Goal: Information Seeking & Learning: Learn about a topic

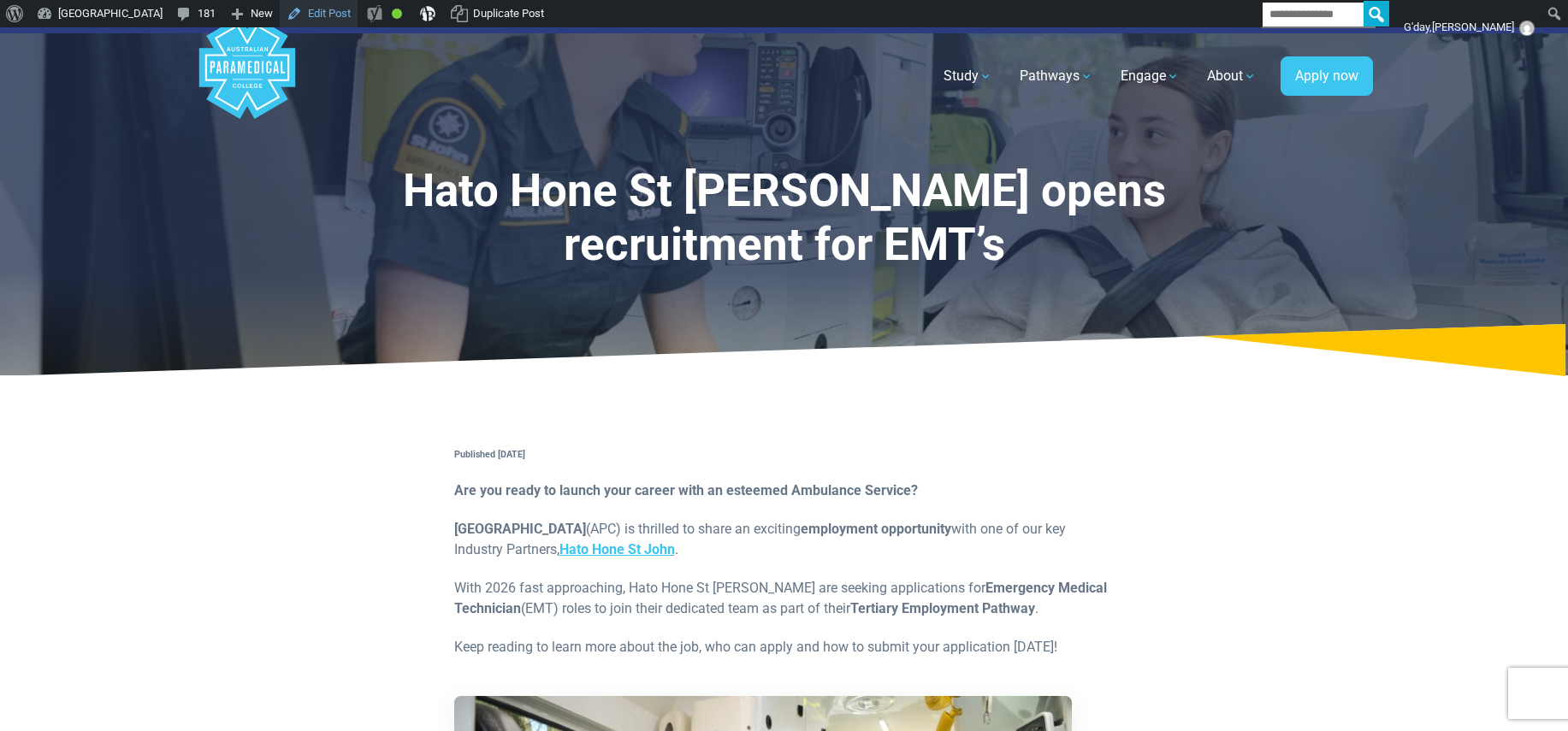
click at [358, 10] on link "Edit Post" at bounding box center [318, 14] width 78 height 28
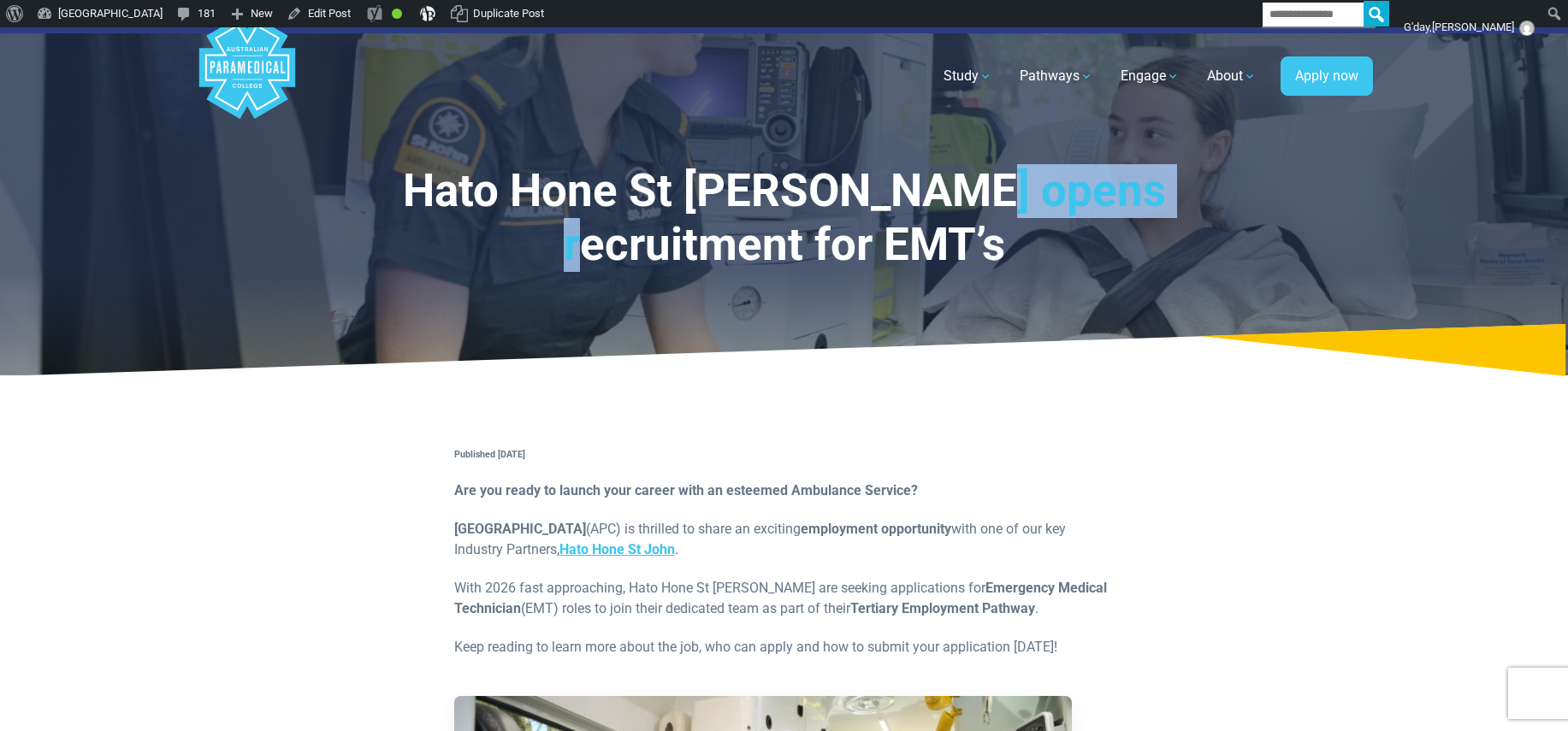
drag, startPoint x: 912, startPoint y: 195, endPoint x: 1114, endPoint y: 199, distance: 202.0
click at [1114, 199] on h1 "Hato Hone St [PERSON_NAME] opens recruitment for EMT’s" at bounding box center [784, 218] width 883 height 109
click at [358, 12] on link "Edit Post" at bounding box center [318, 14] width 78 height 28
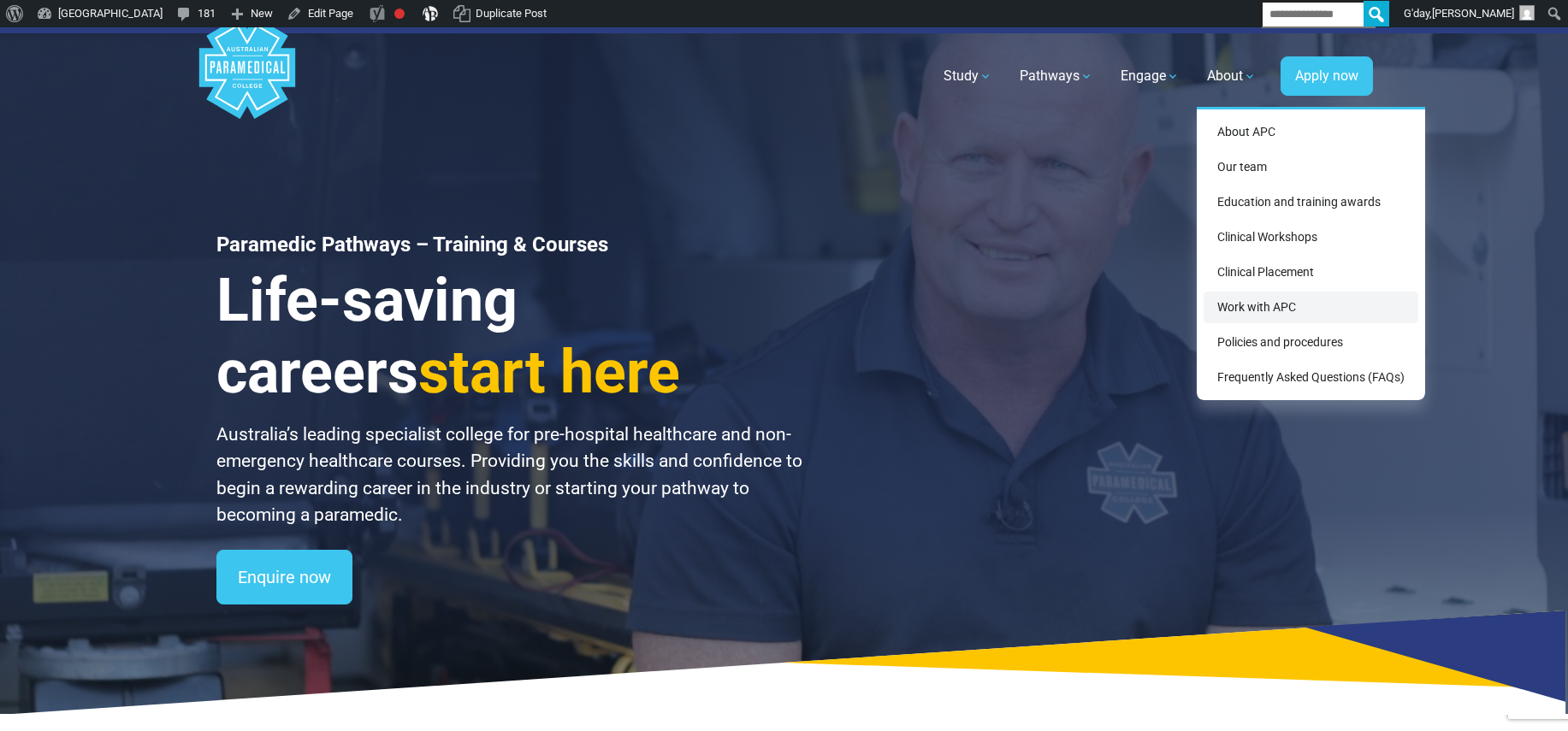
click at [1231, 310] on link "Work with APC" at bounding box center [1310, 307] width 214 height 32
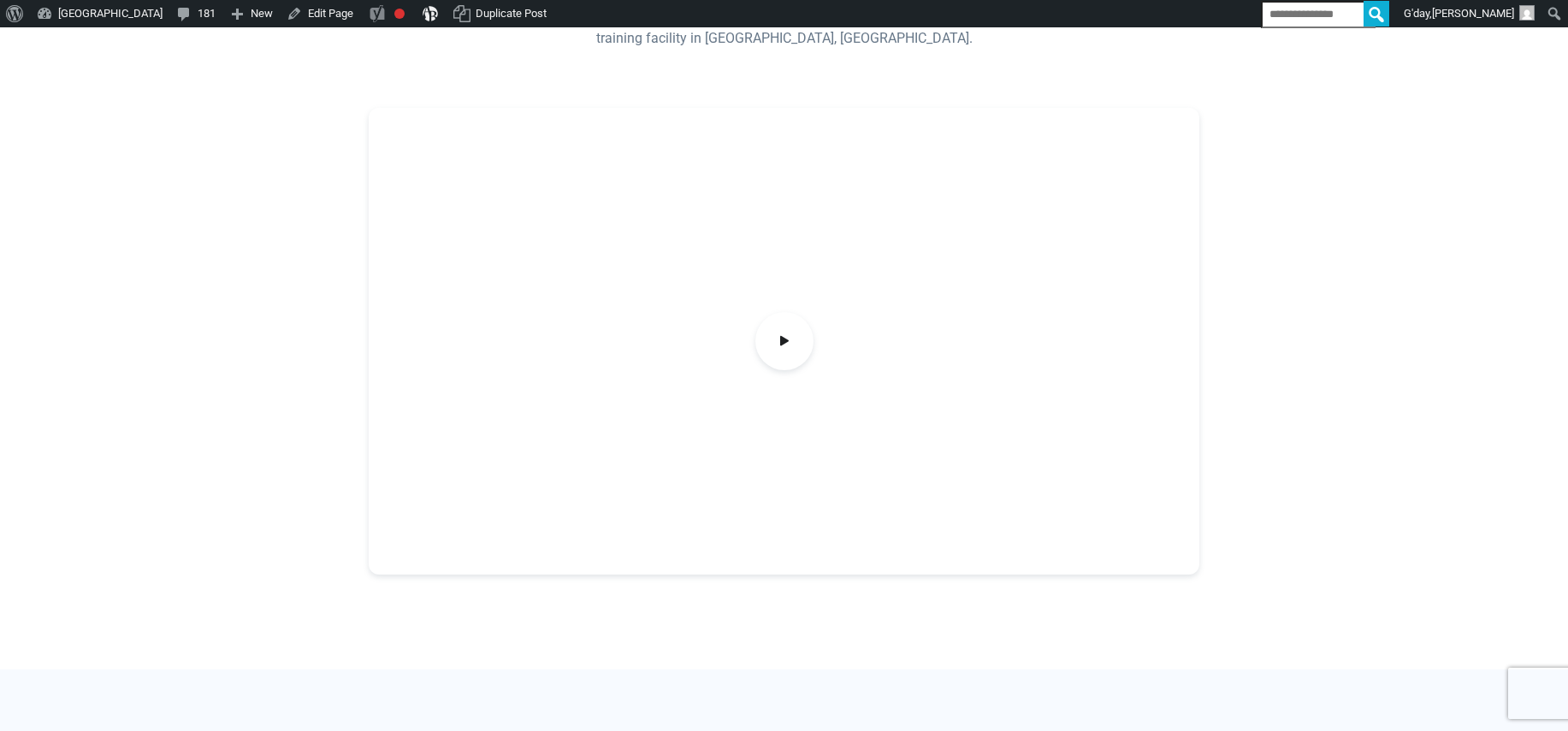
scroll to position [545, 0]
click at [776, 342] on icon at bounding box center [784, 343] width 19 height 29
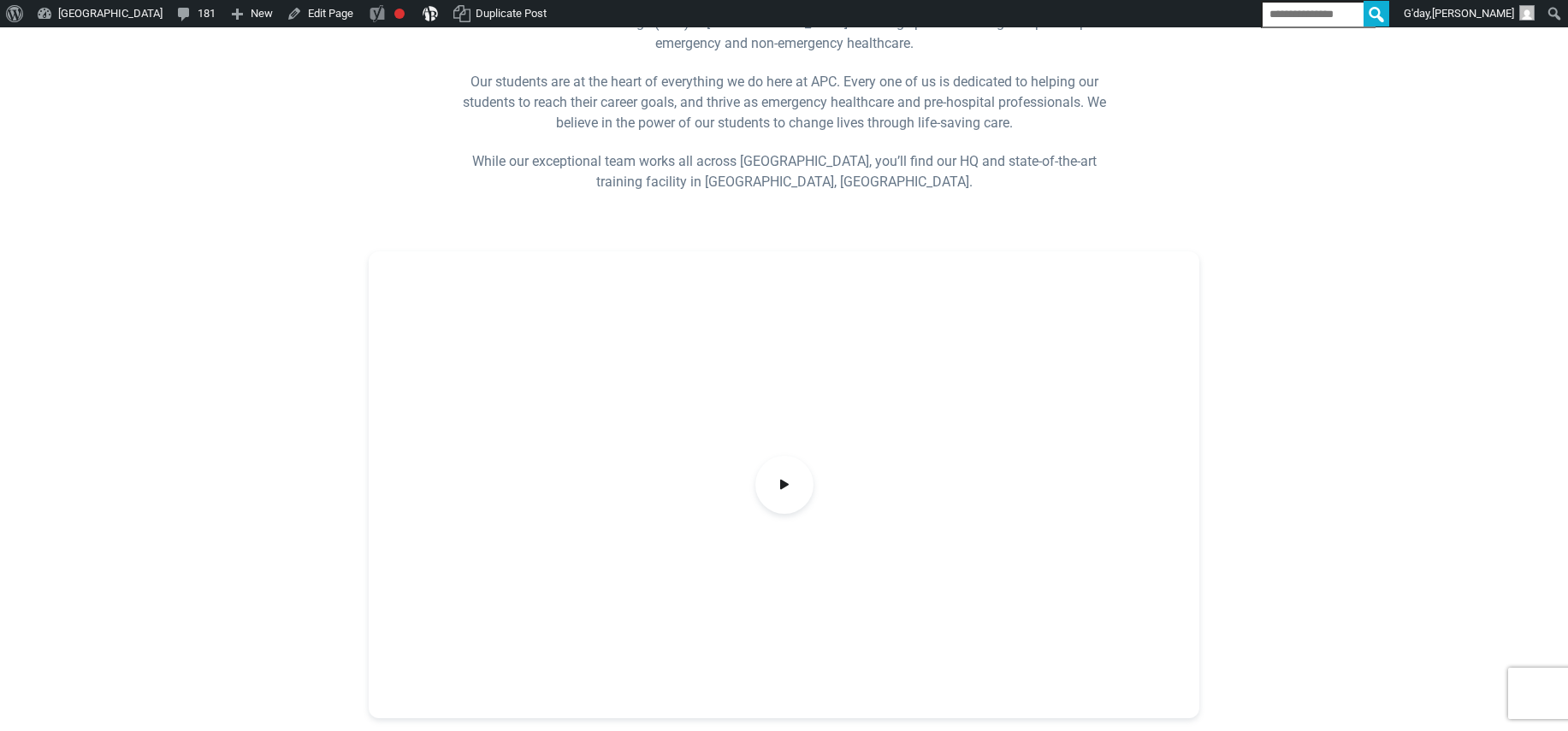
click at [370, 431] on div at bounding box center [784, 485] width 831 height 467
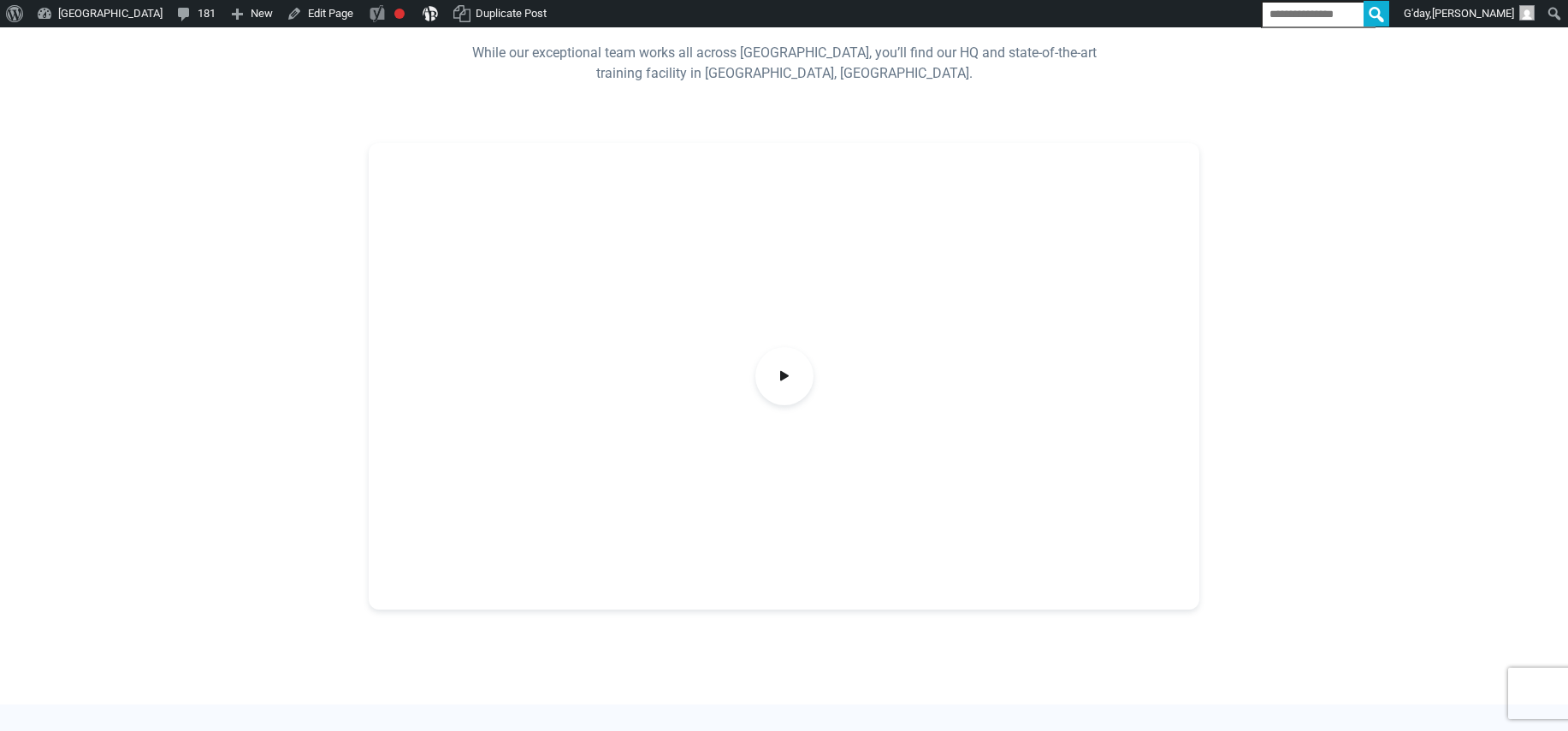
scroll to position [508, 0]
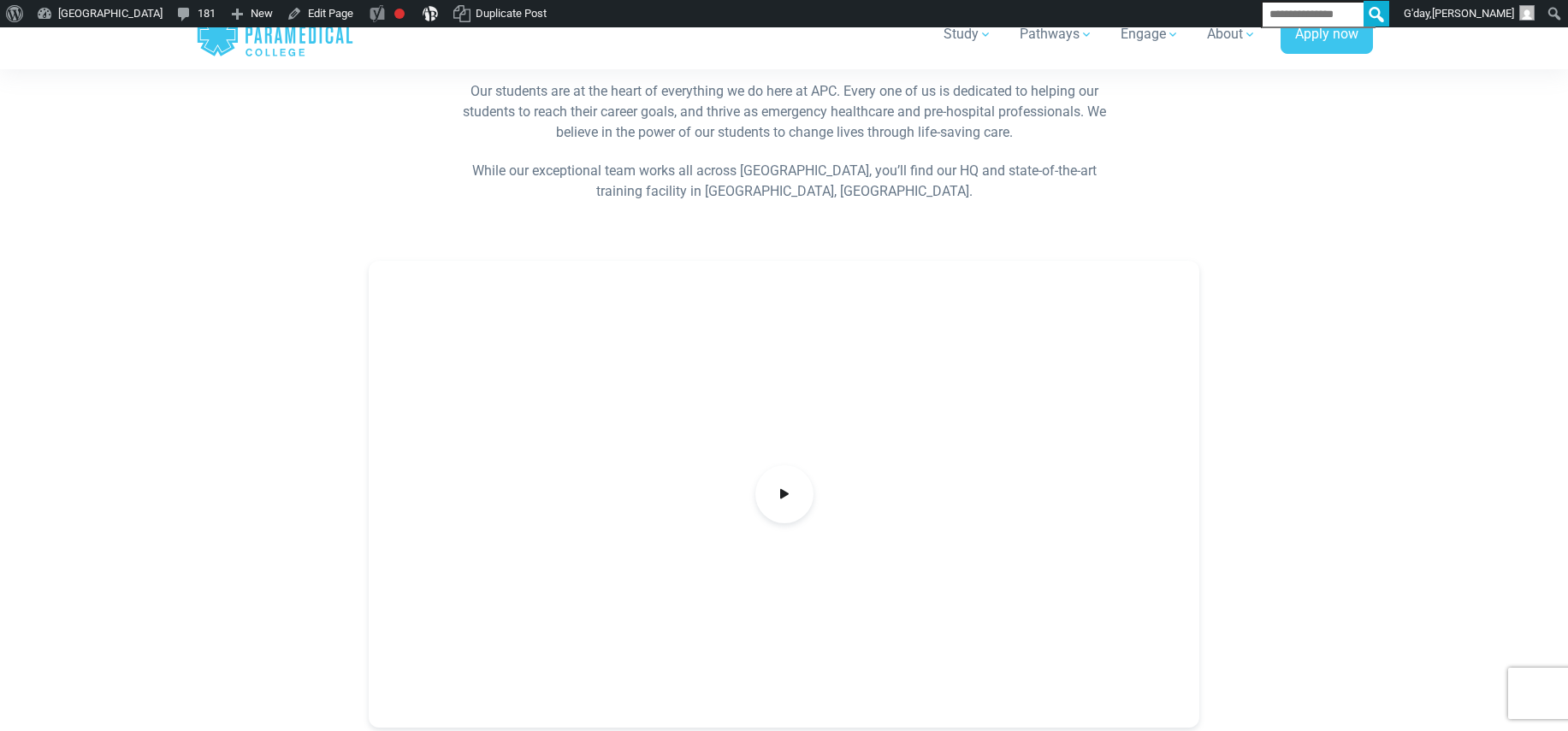
scroll to position [394, 0]
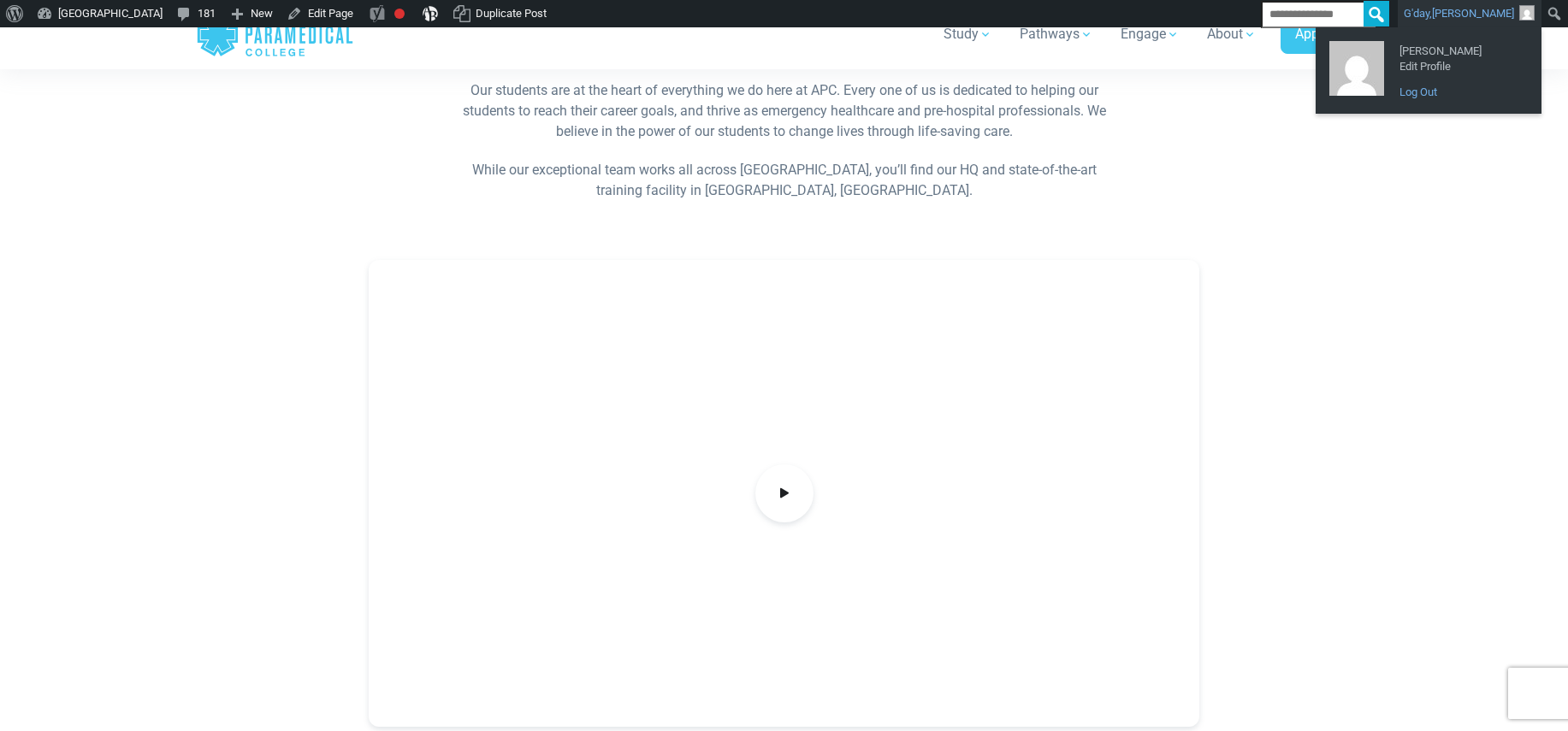
click at [1409, 99] on link "Log Out" at bounding box center [1459, 92] width 137 height 23
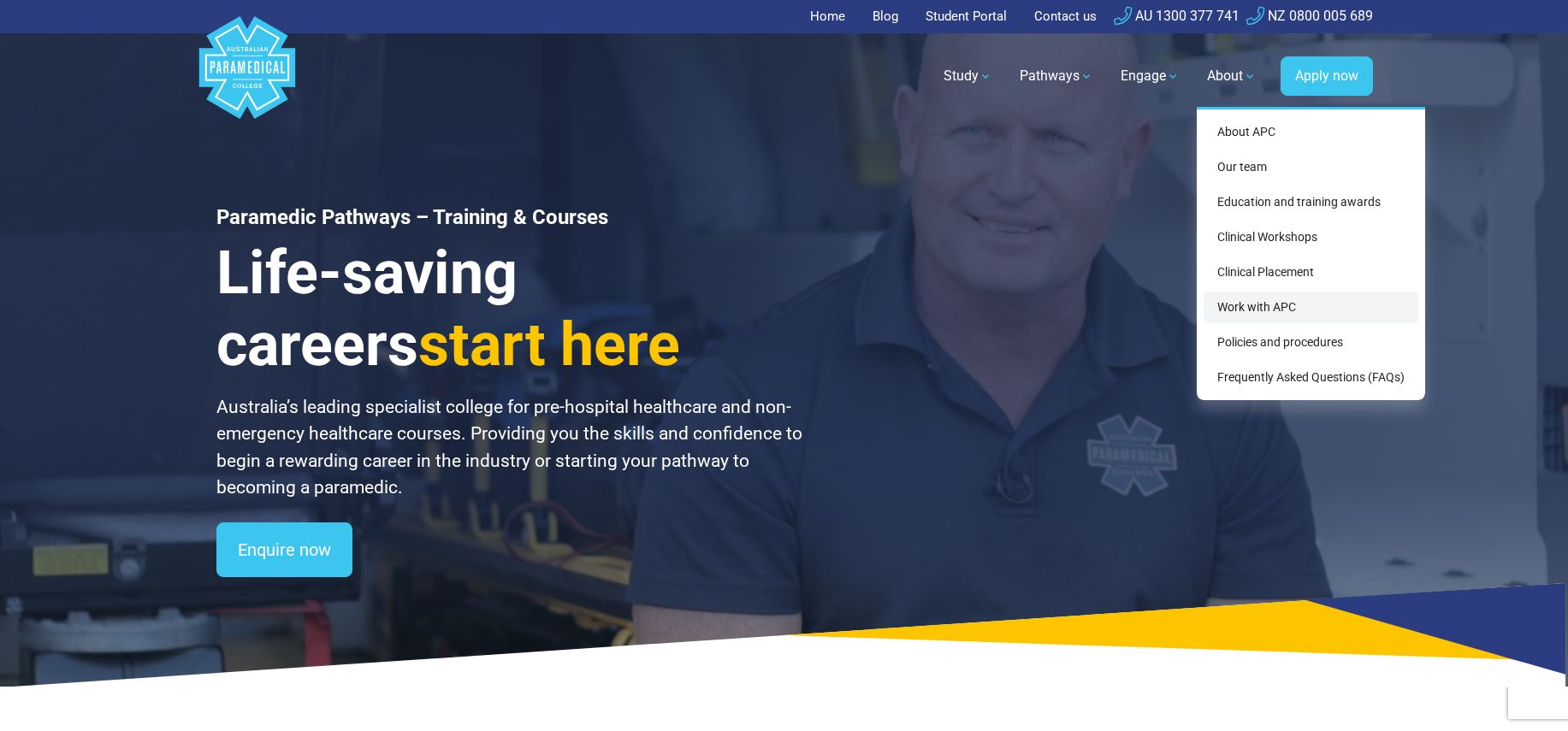
click at [1225, 308] on link "Work with APC" at bounding box center [1310, 307] width 214 height 32
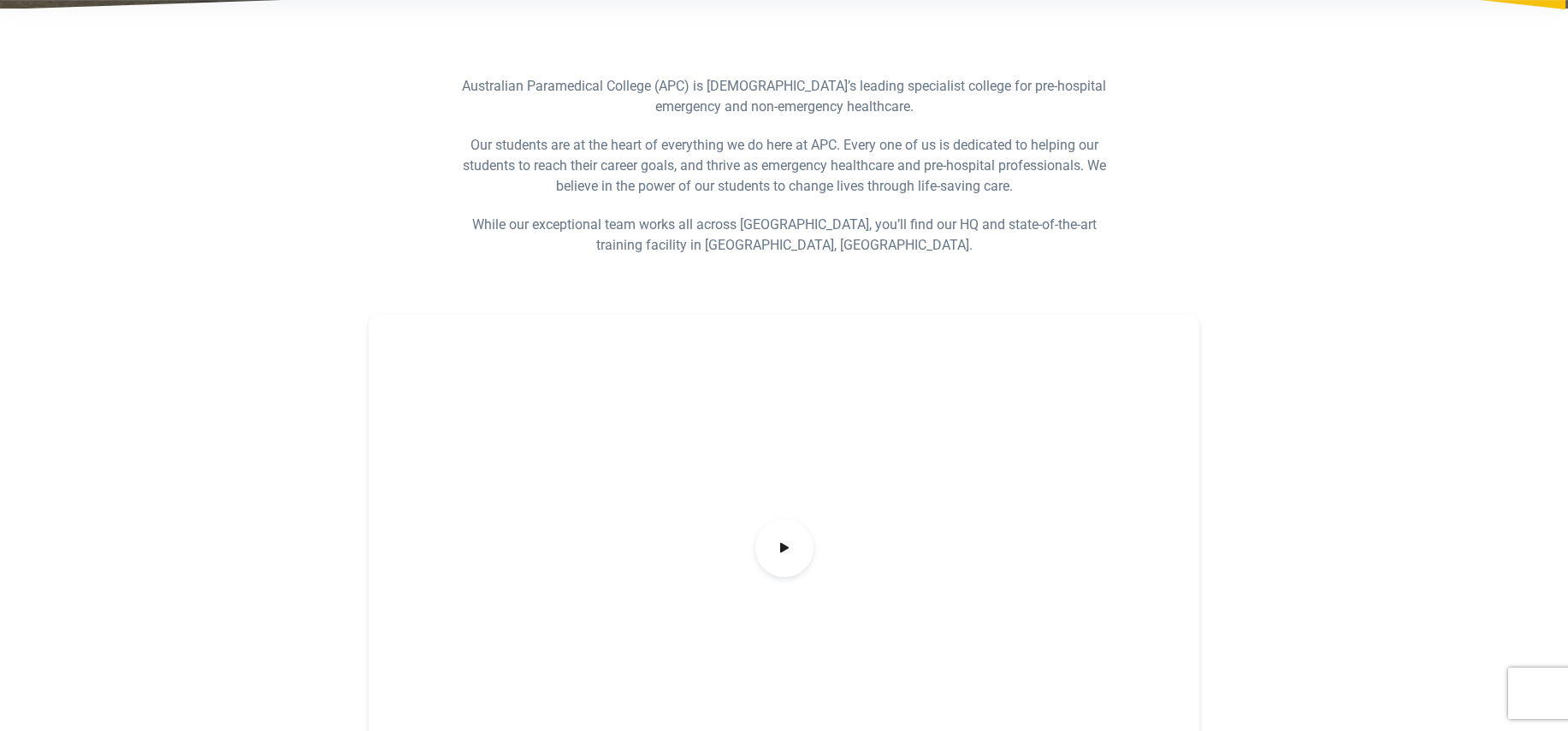
scroll to position [516, 0]
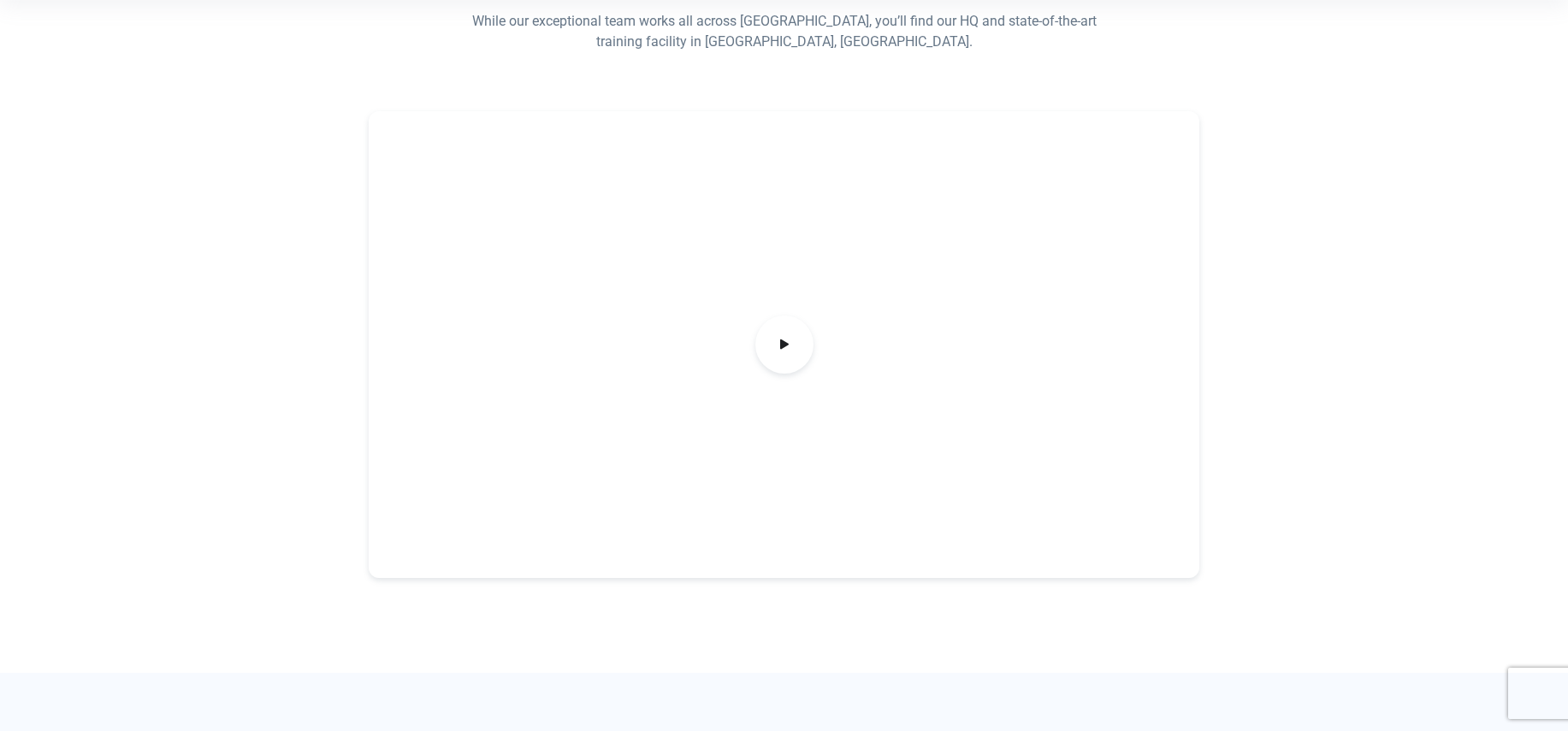
click at [750, 344] on div at bounding box center [784, 345] width 831 height 467
click at [783, 345] on icon at bounding box center [784, 344] width 19 height 29
click at [785, 357] on icon at bounding box center [784, 344] width 19 height 29
click at [784, 357] on icon at bounding box center [784, 344] width 19 height 29
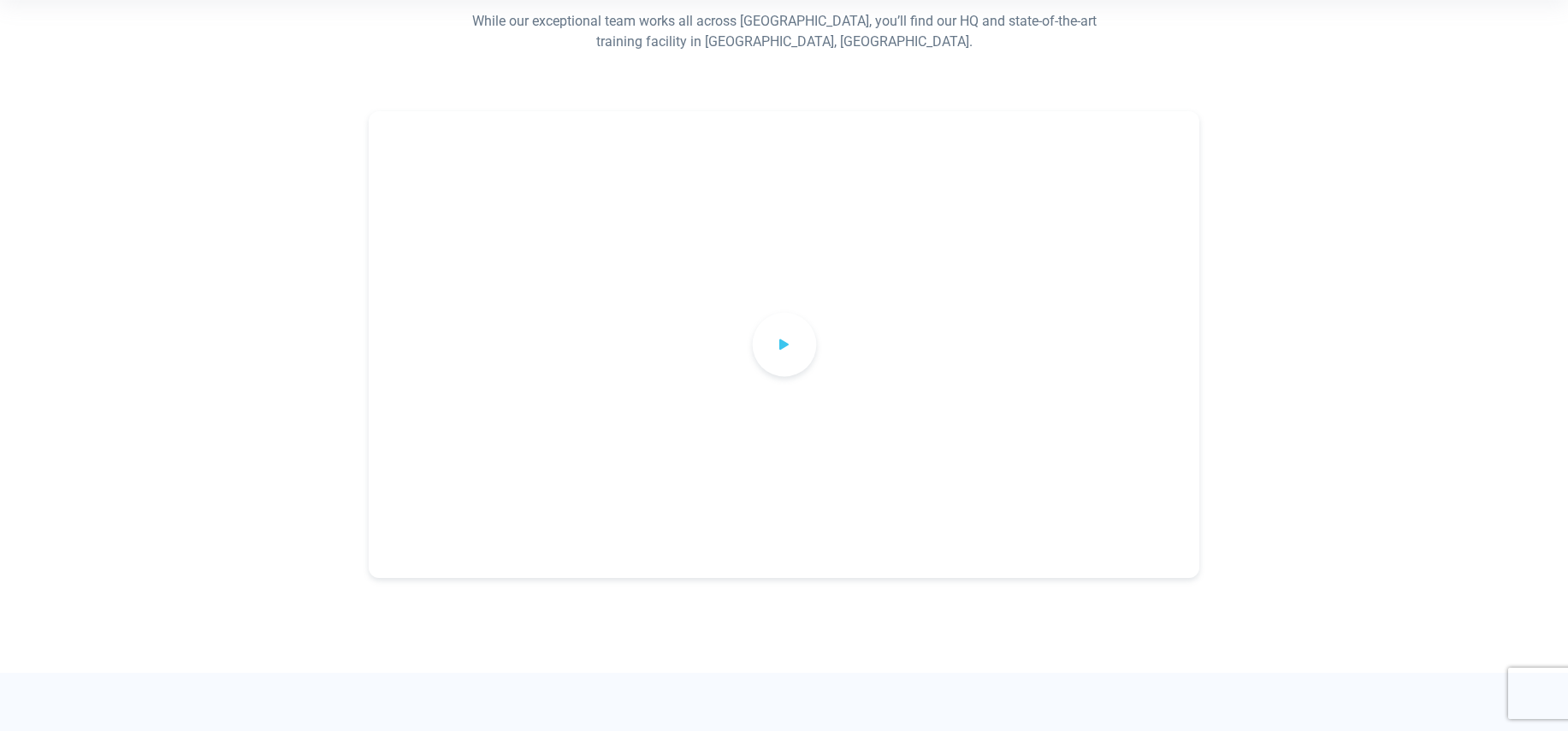
click at [784, 357] on icon at bounding box center [784, 344] width 19 height 29
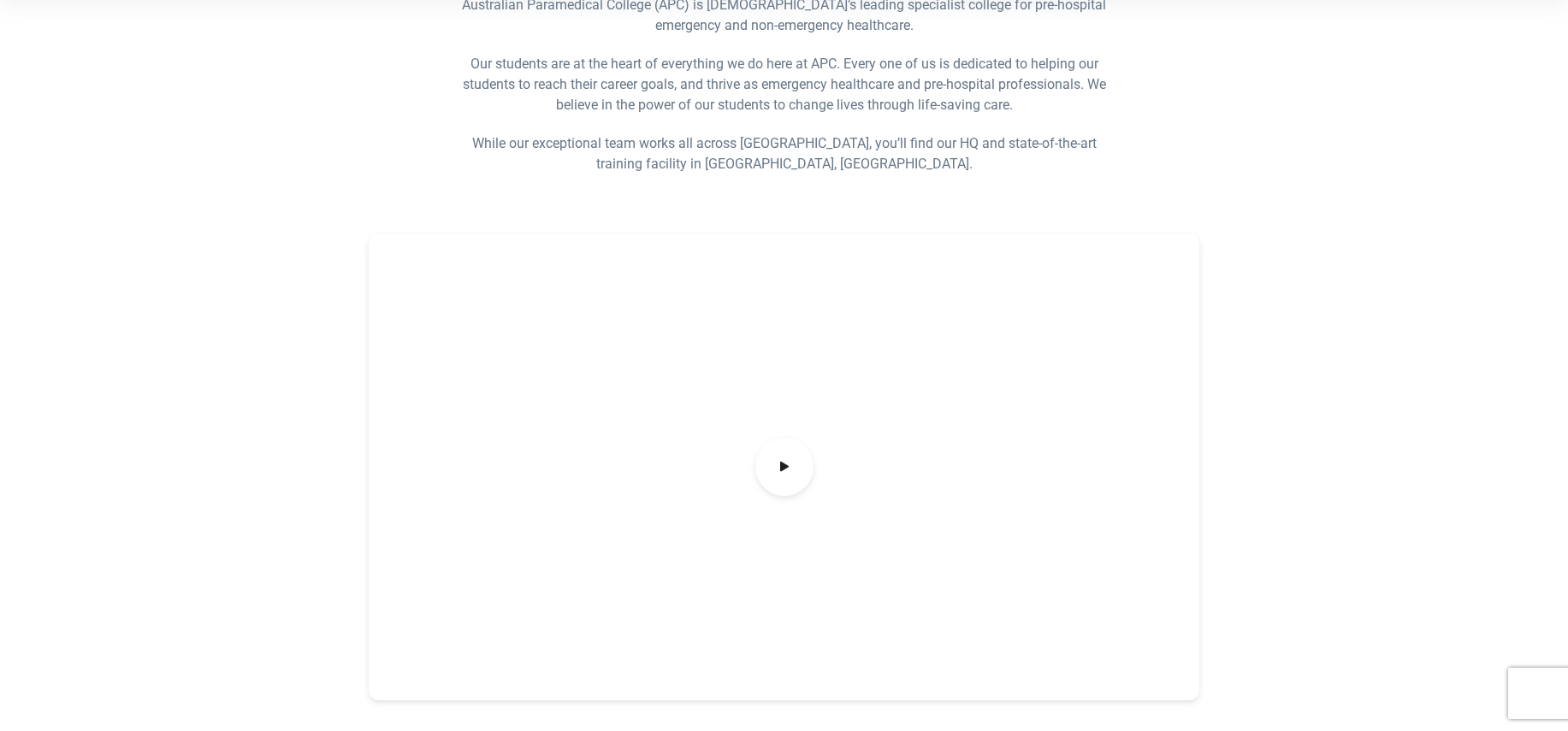
scroll to position [396, 0]
click at [796, 464] on span at bounding box center [784, 463] width 64 height 64
click at [279, 527] on div at bounding box center [784, 471] width 1022 height 480
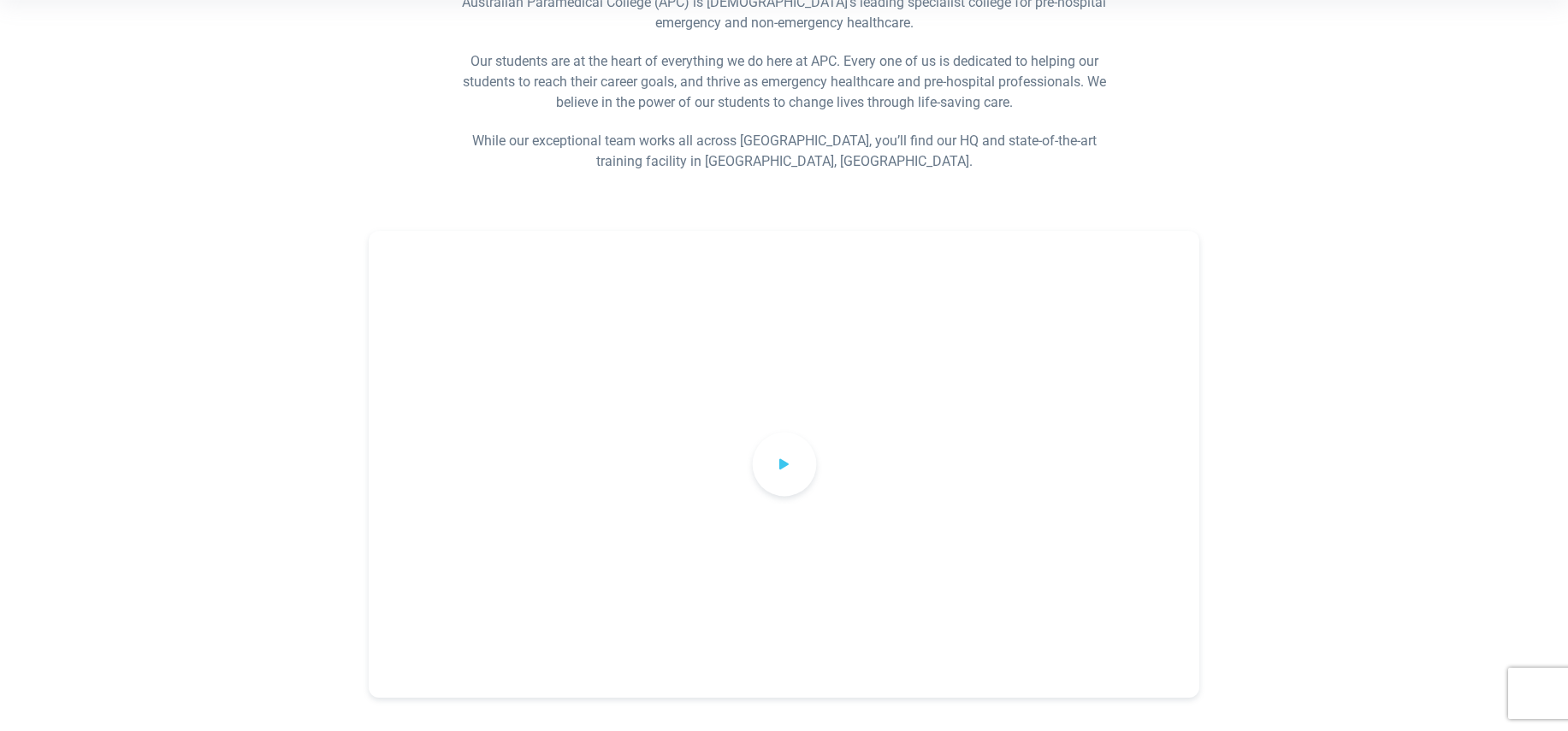
click at [790, 467] on icon at bounding box center [784, 463] width 19 height 29
click at [288, 475] on div at bounding box center [784, 471] width 1022 height 480
click at [779, 476] on icon at bounding box center [784, 463] width 19 height 29
click at [808, 471] on span at bounding box center [784, 463] width 64 height 64
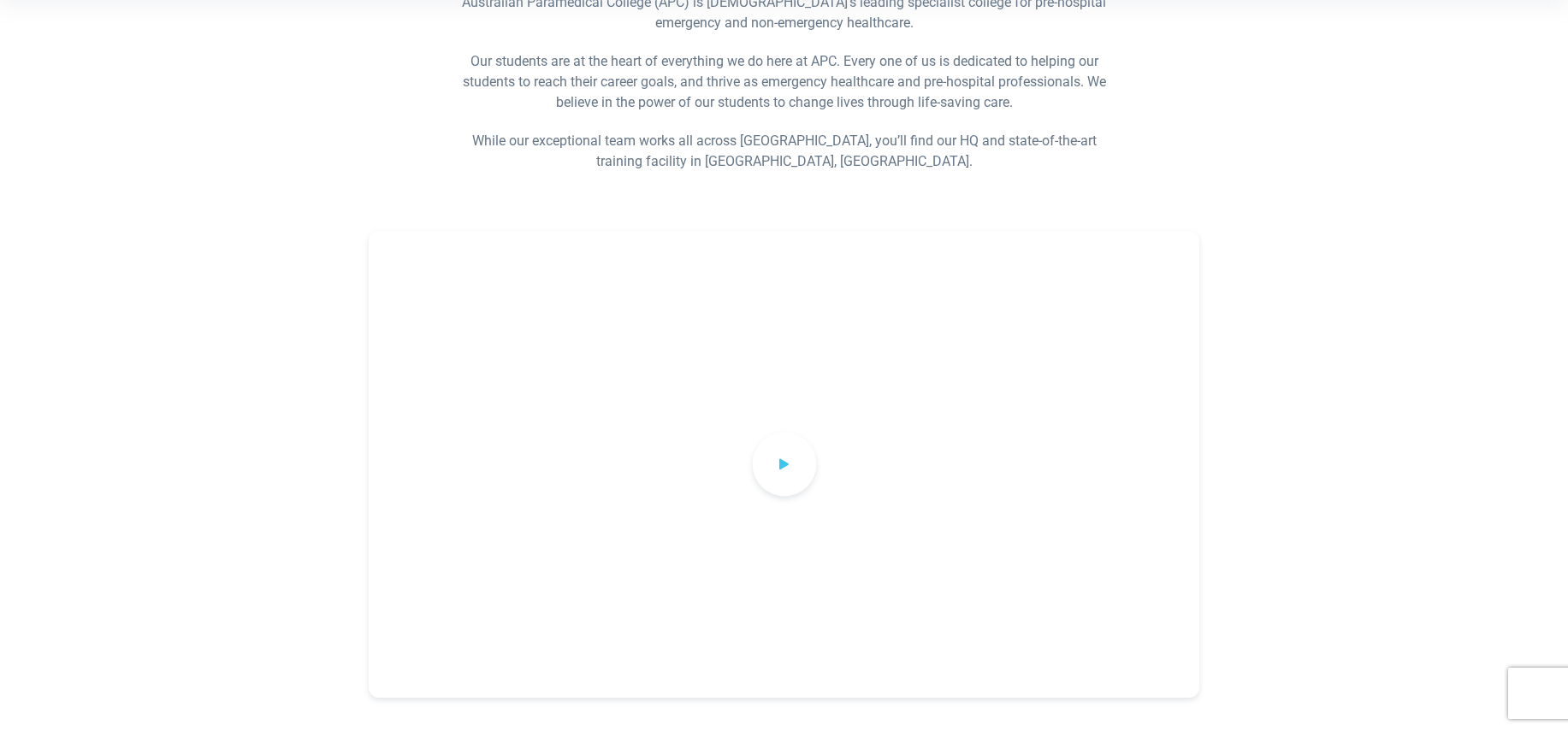
click at [808, 471] on span at bounding box center [784, 463] width 64 height 64
drag, startPoint x: 1245, startPoint y: 649, endPoint x: 334, endPoint y: 225, distance: 1004.8
click at [334, 225] on div at bounding box center [784, 502] width 1197 height 583
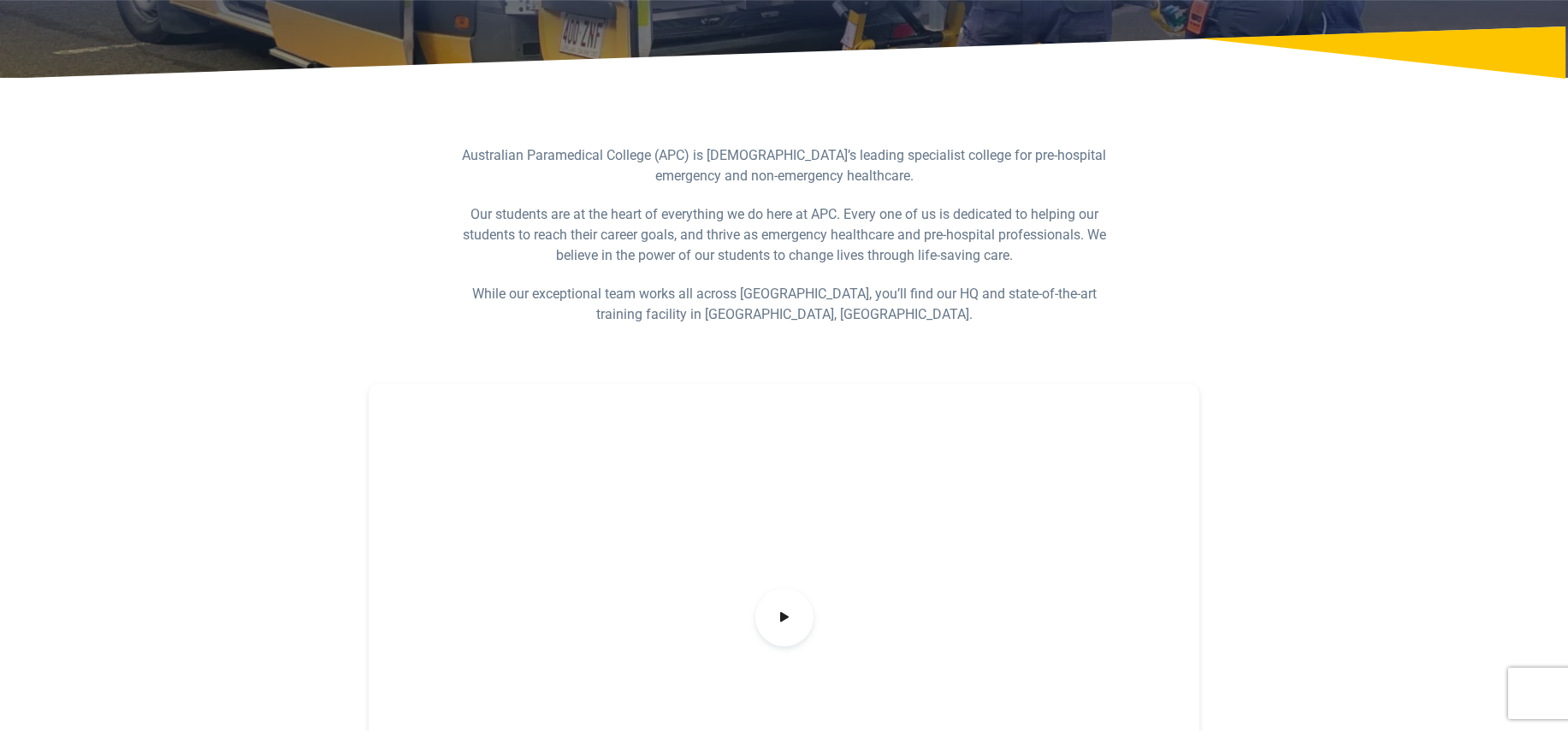
scroll to position [247, 0]
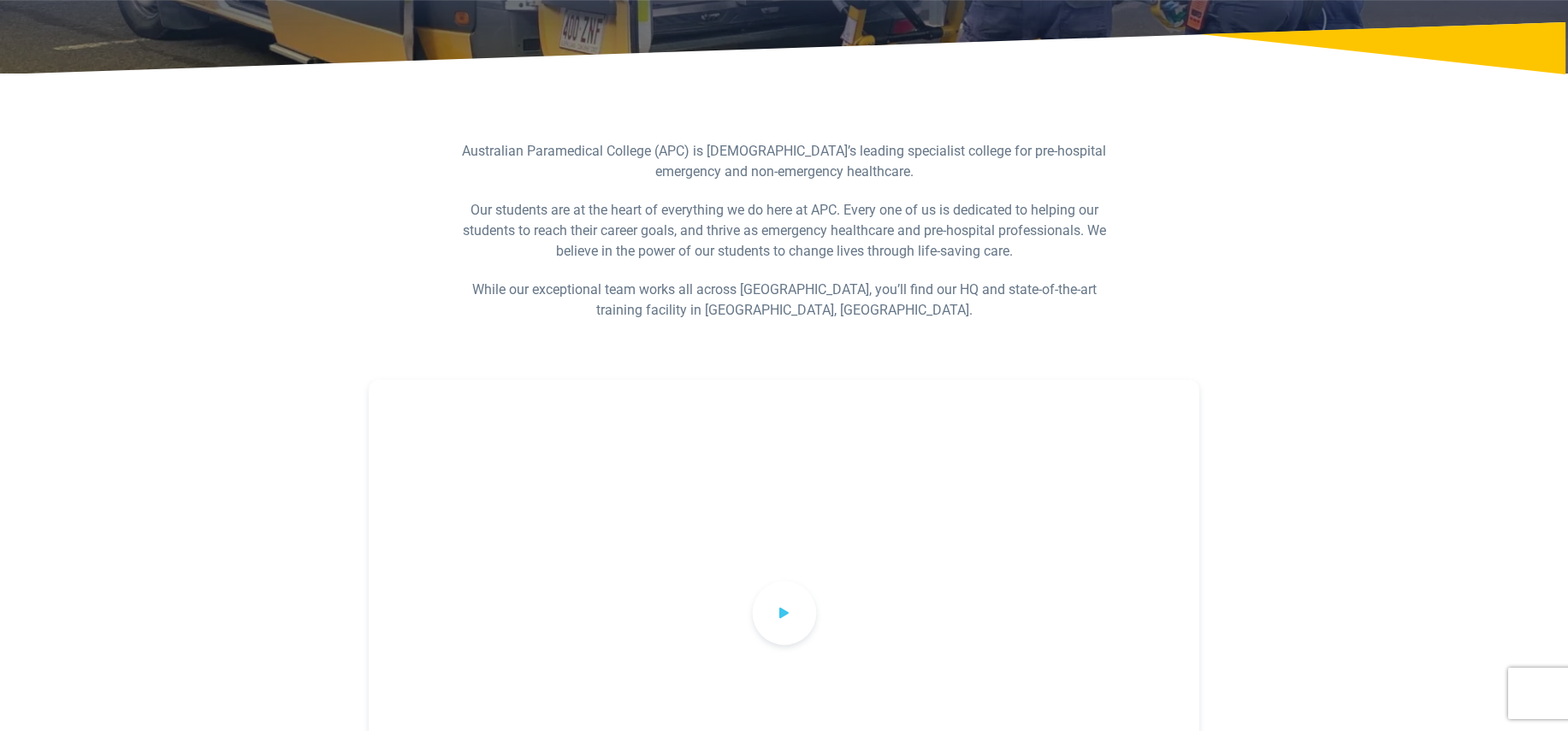
click at [798, 606] on span at bounding box center [784, 612] width 64 height 64
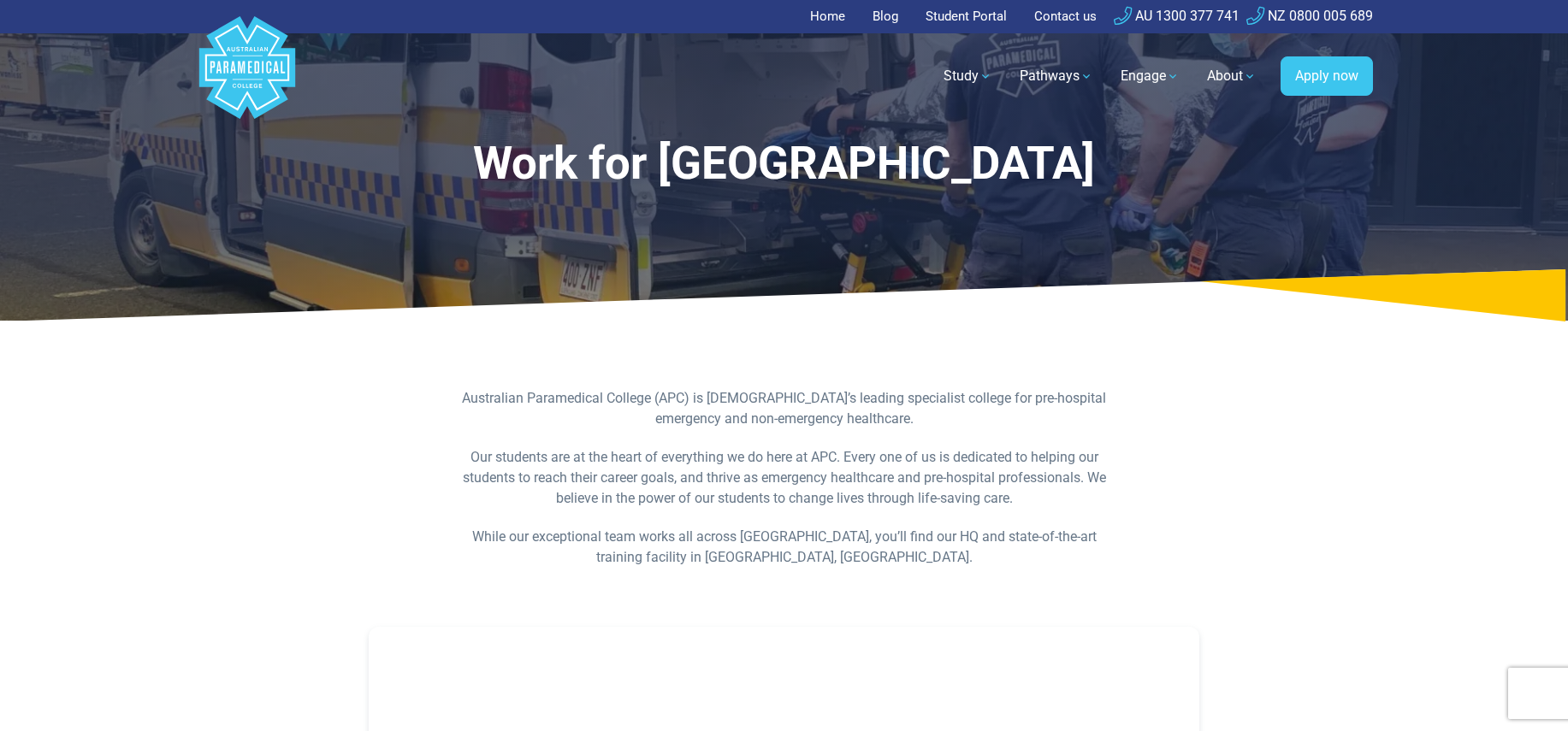
click at [836, 19] on link "Home" at bounding box center [833, 17] width 45 height 34
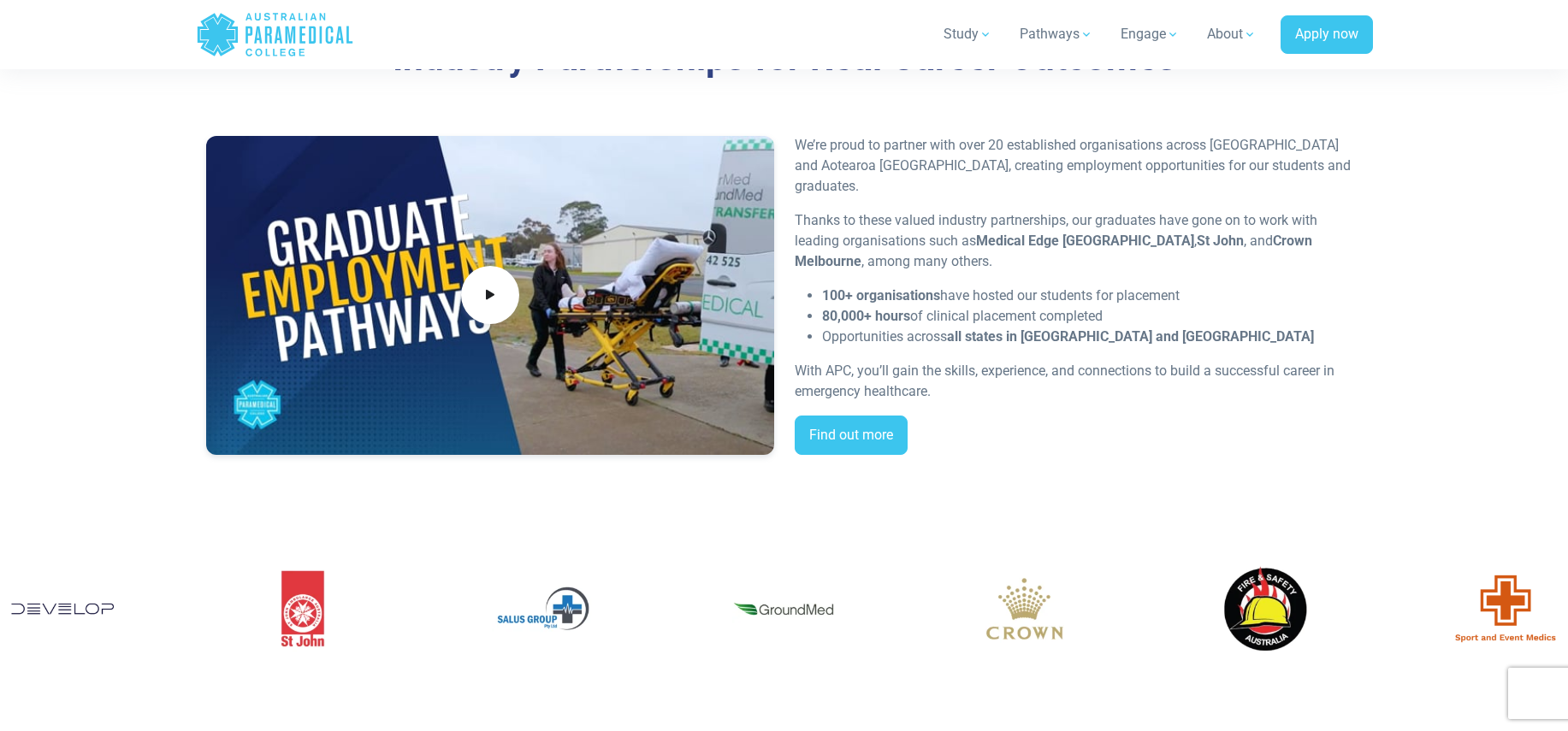
scroll to position [3384, 0]
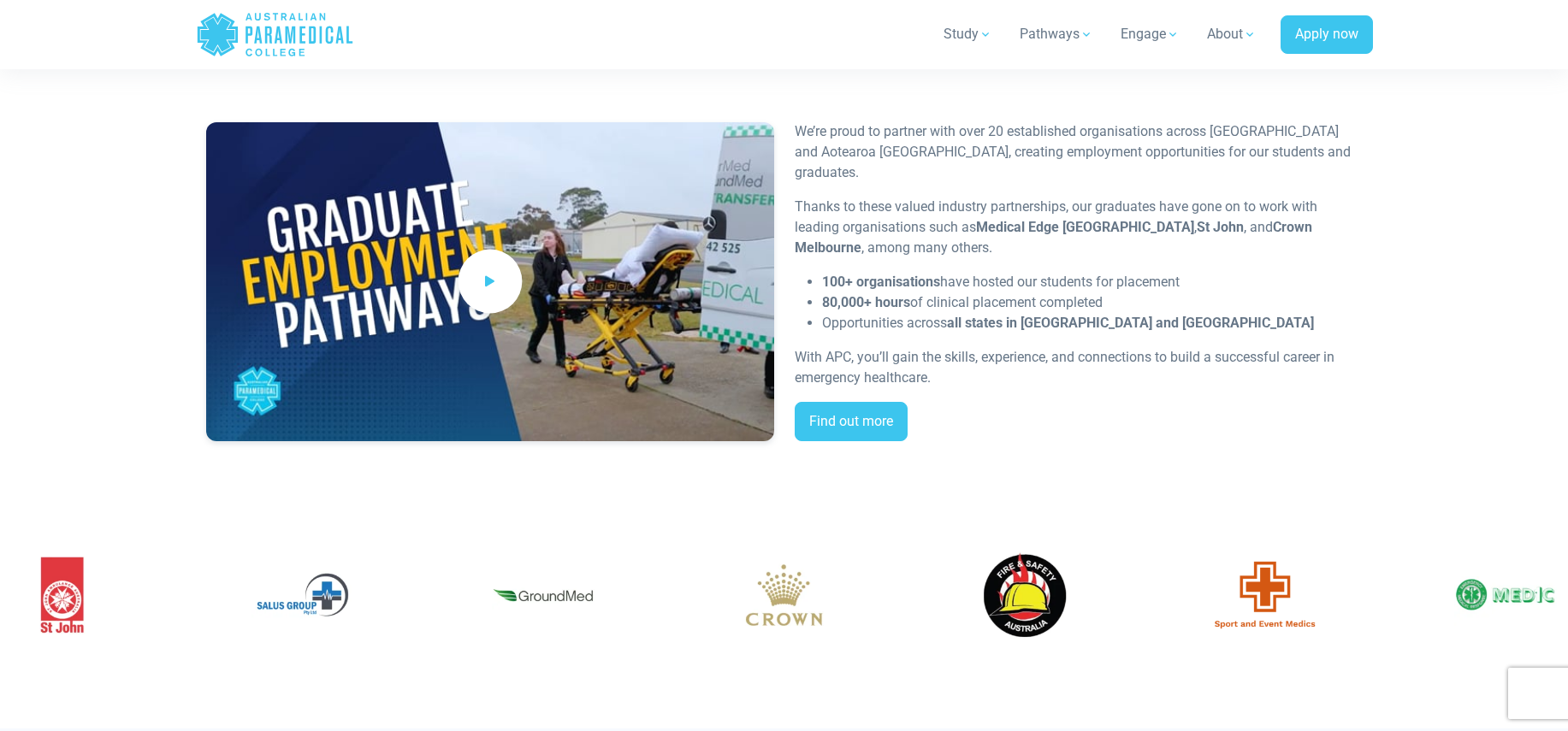
click at [495, 270] on icon at bounding box center [490, 282] width 19 height 29
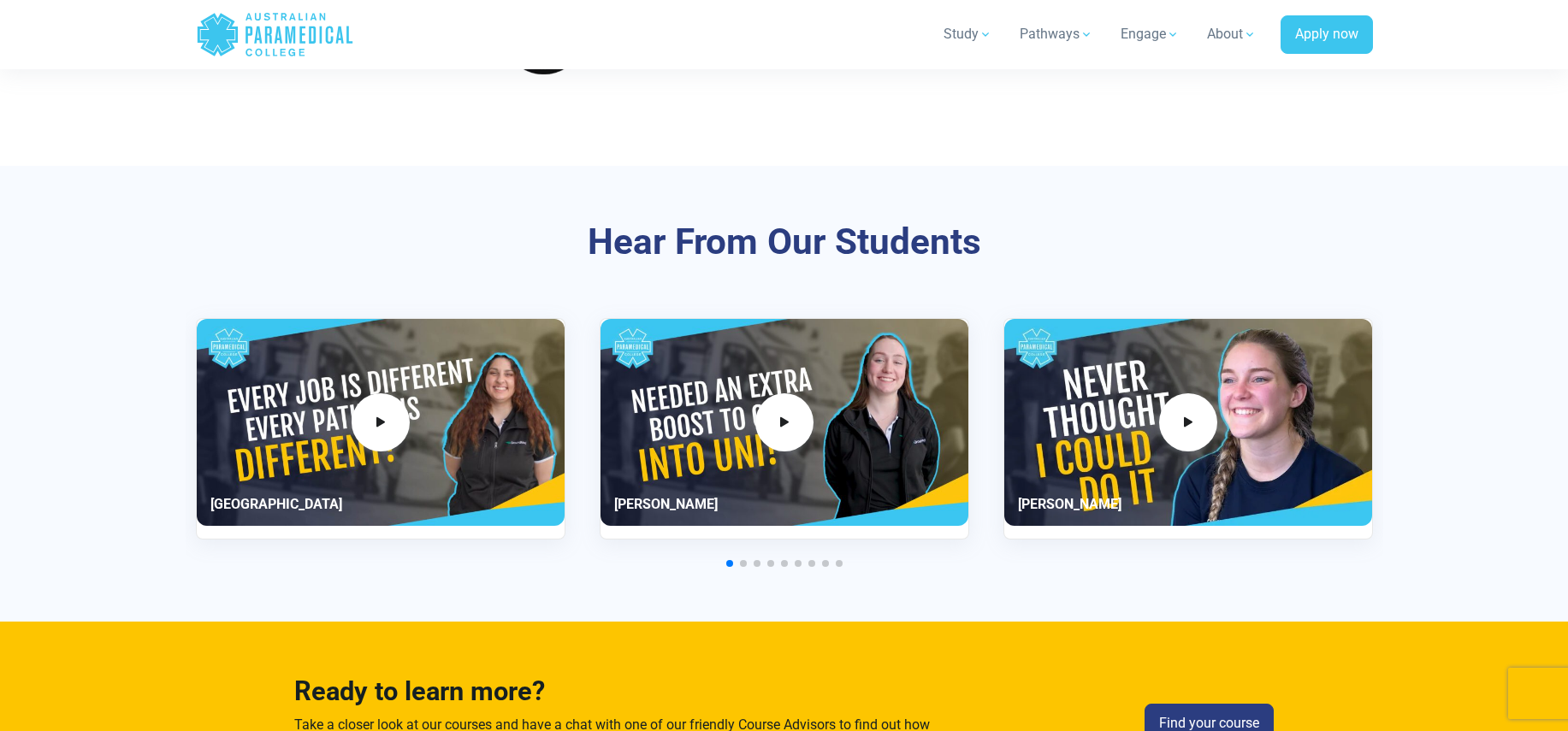
scroll to position [4137, 0]
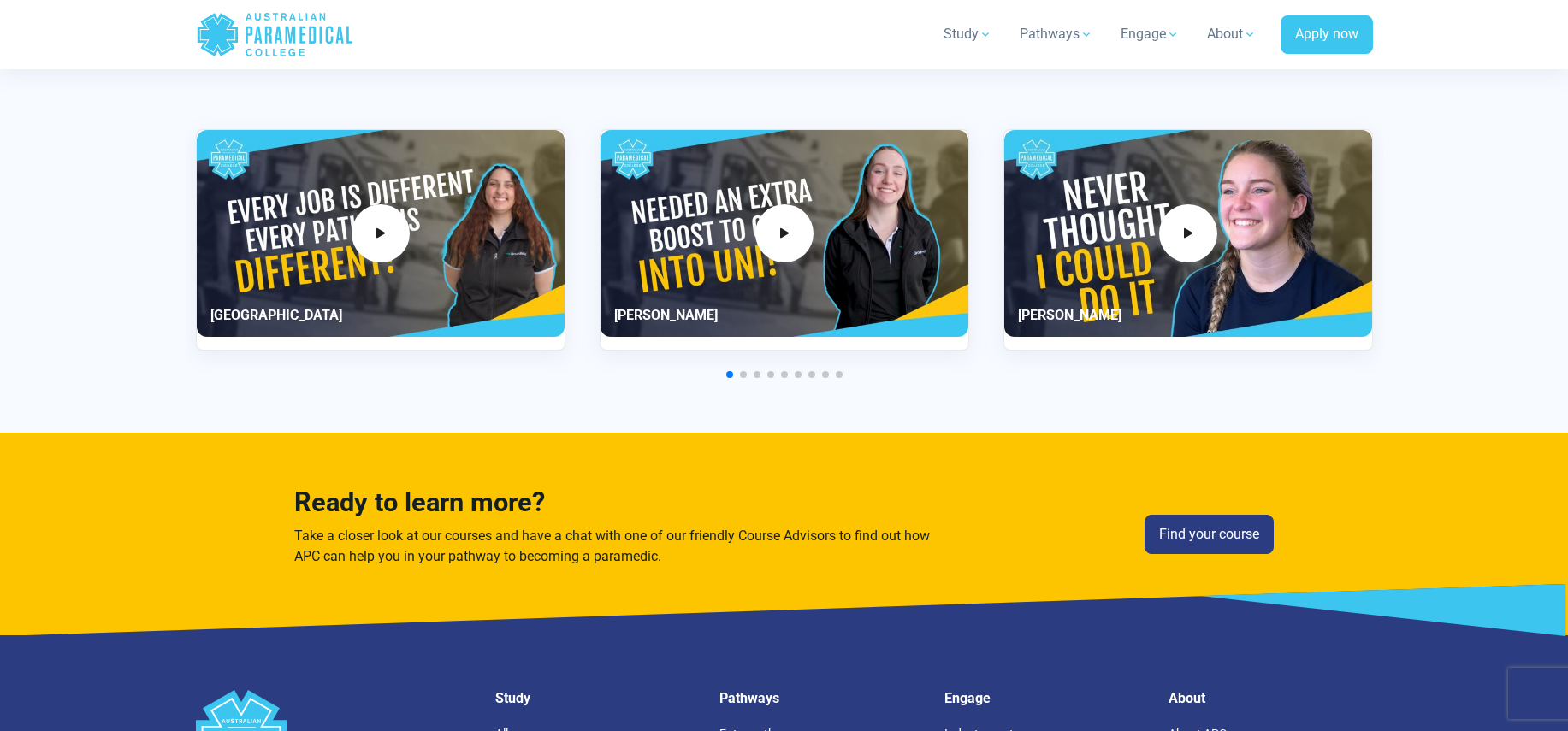
click at [748, 373] on div at bounding box center [784, 374] width 1178 height 7
click at [738, 371] on div at bounding box center [784, 374] width 1178 height 7
click at [742, 371] on span "Go to slide 2" at bounding box center [743, 374] width 7 height 7
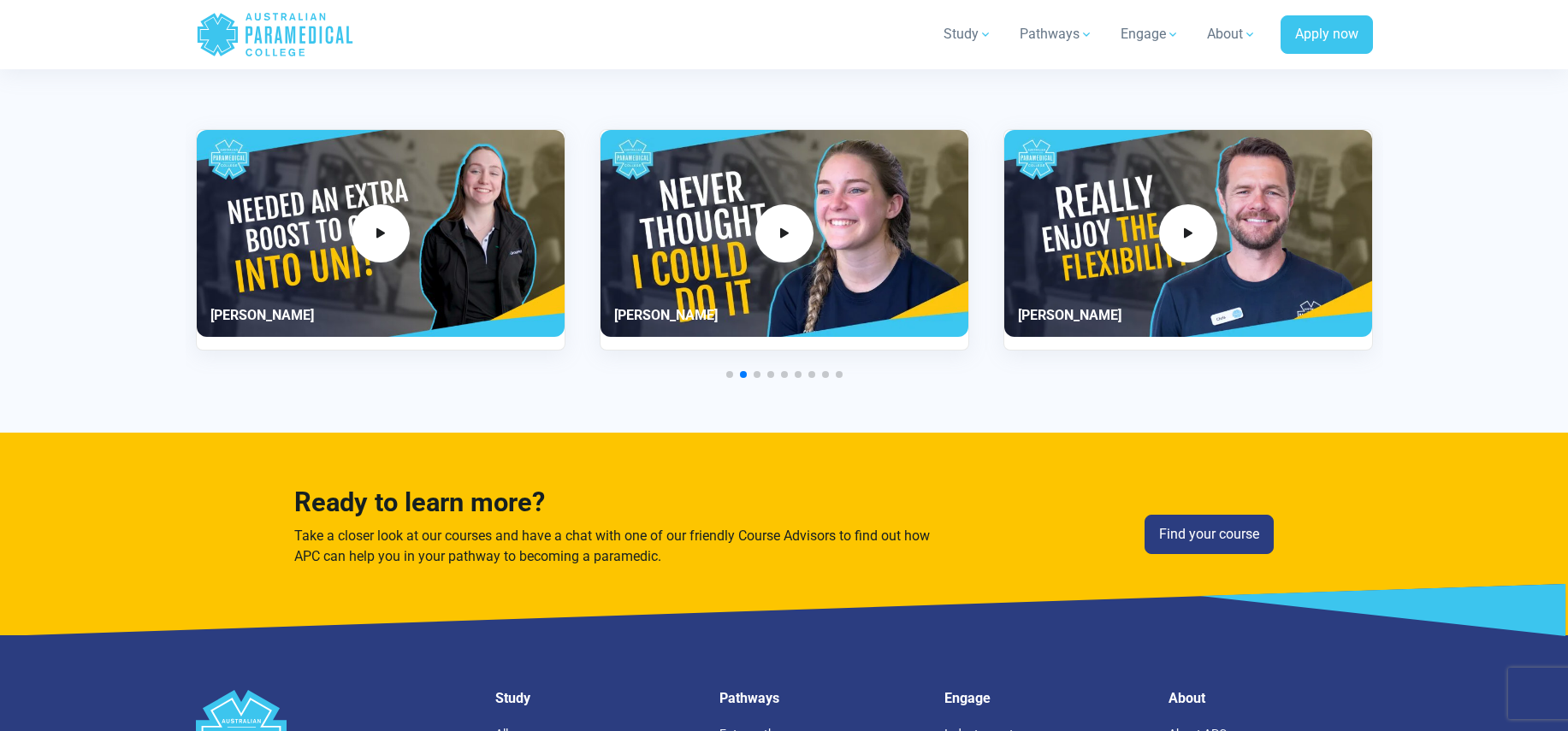
click at [756, 374] on span "Go to slide 3" at bounding box center [757, 374] width 7 height 7
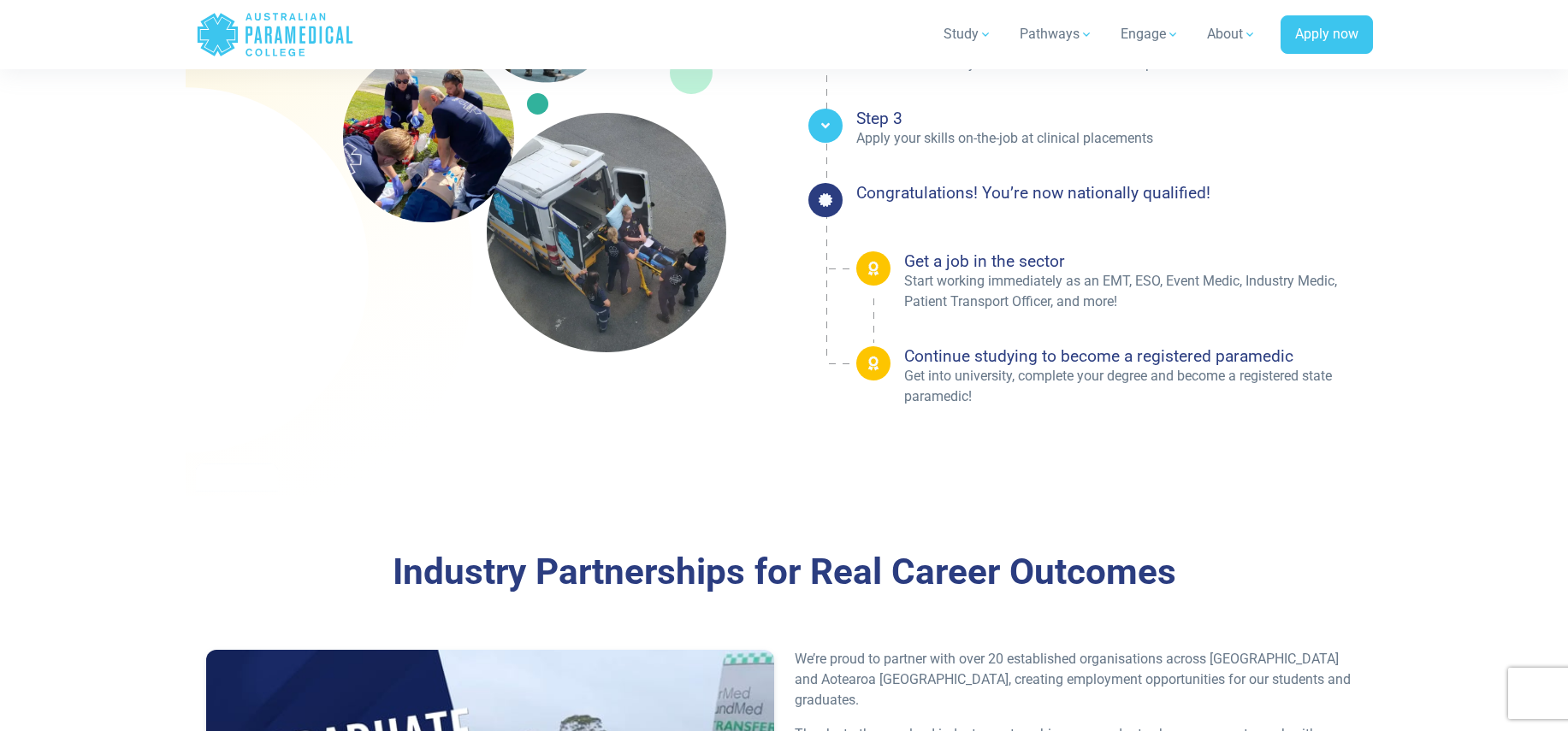
scroll to position [2122, 0]
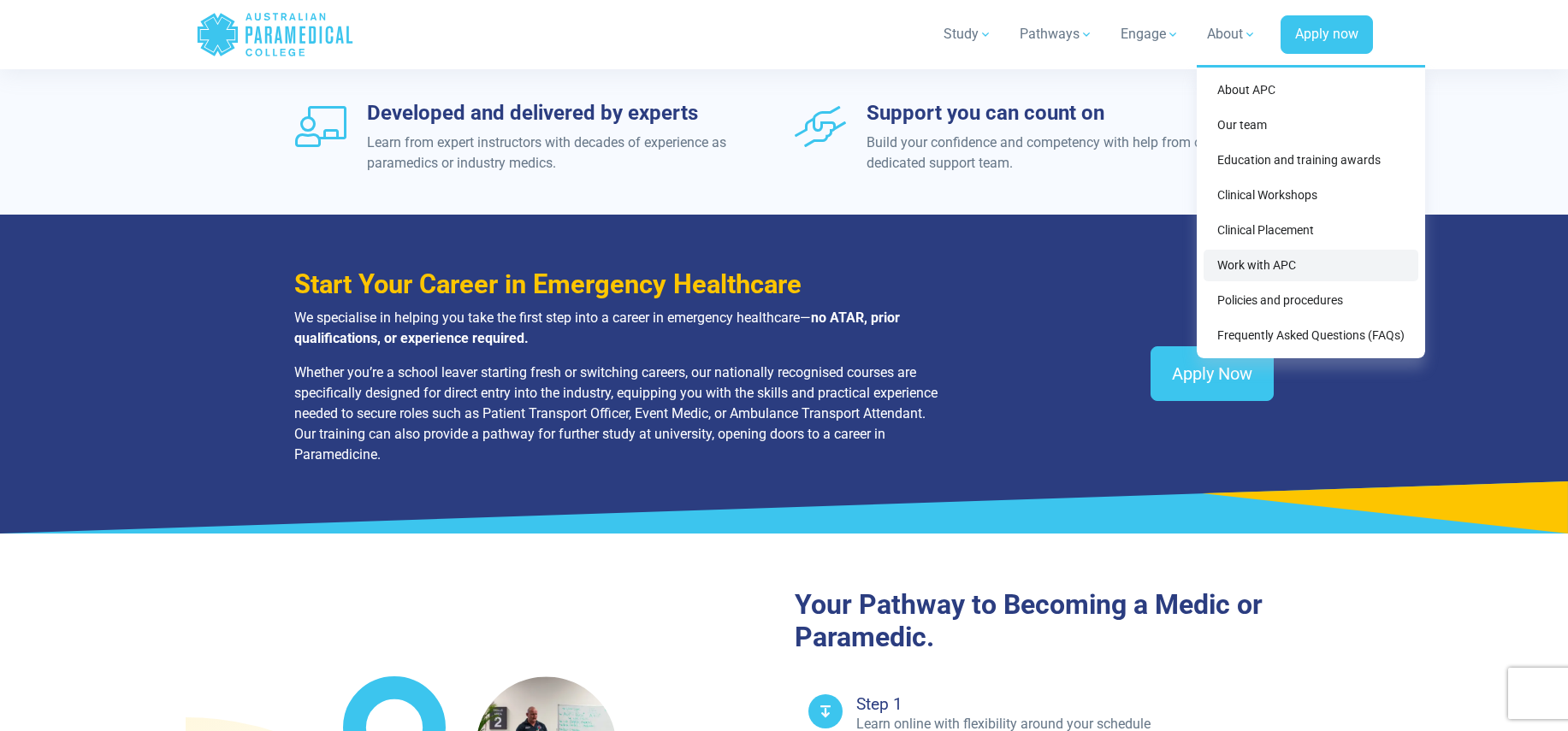
click at [1292, 276] on link "Work with APC" at bounding box center [1310, 266] width 214 height 32
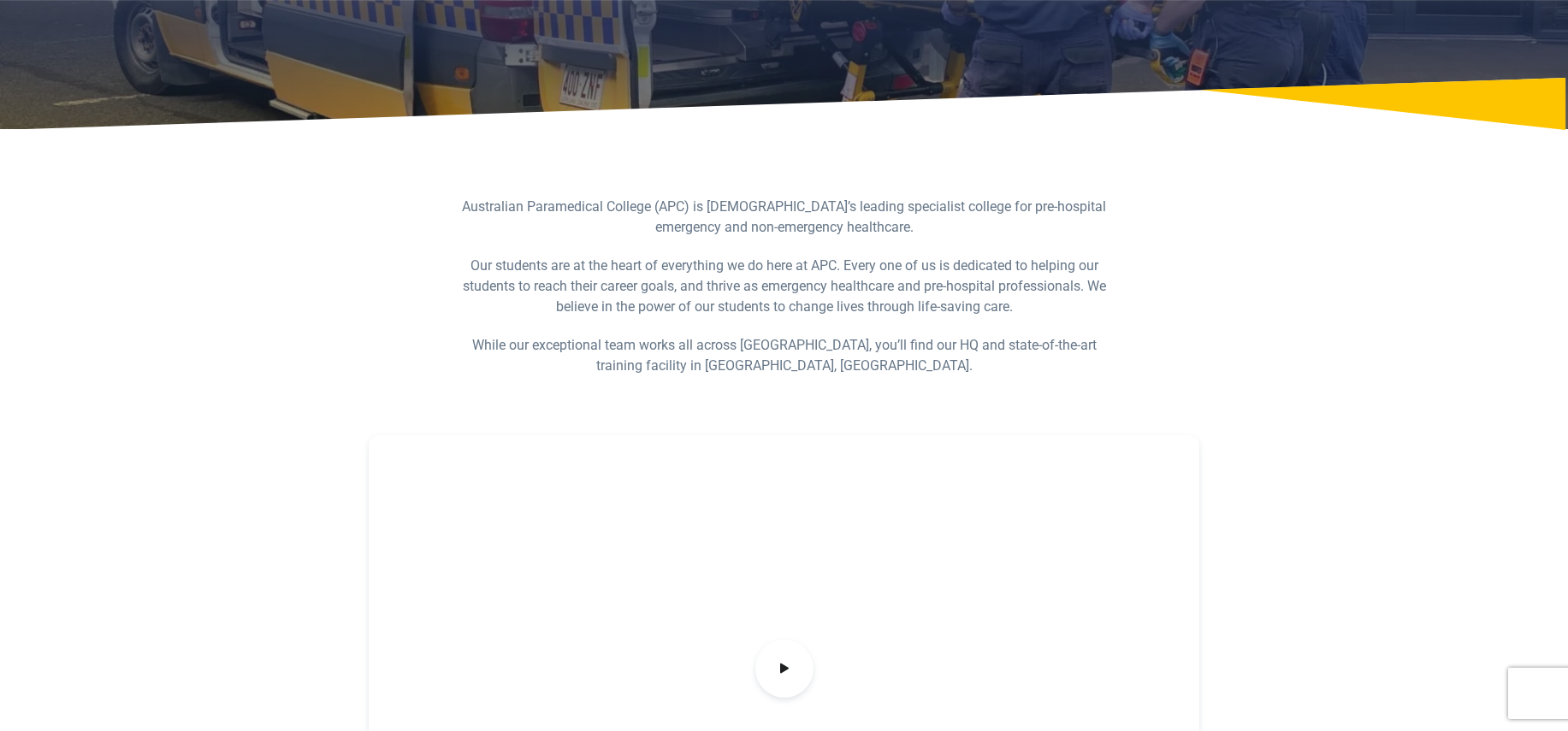
scroll to position [312, 0]
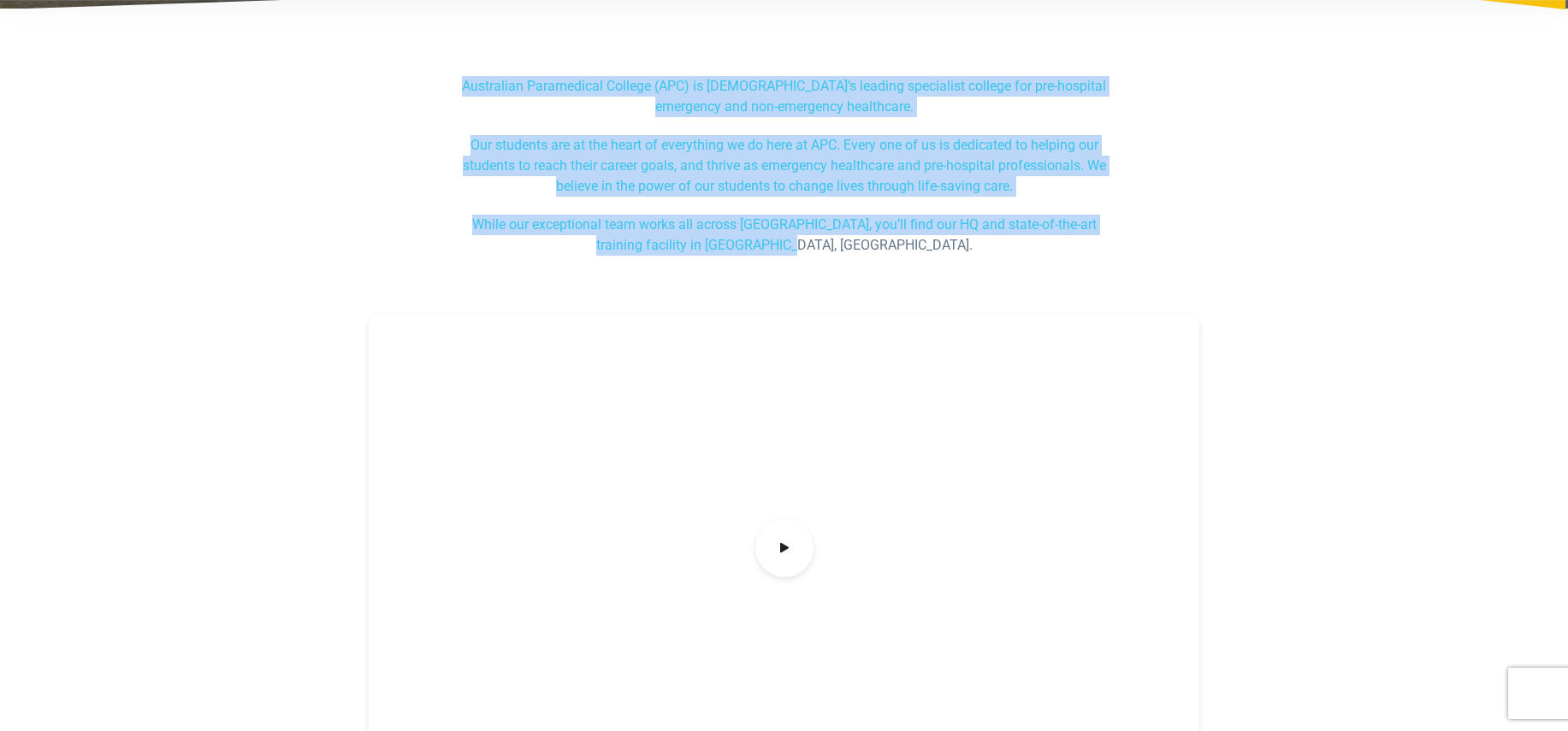
drag, startPoint x: 864, startPoint y: 250, endPoint x: 411, endPoint y: 54, distance: 493.6
click at [411, 54] on div "Australian Paramedical College (APC) is [DEMOGRAPHIC_DATA]’s leading specialist…" at bounding box center [784, 157] width 1197 height 272
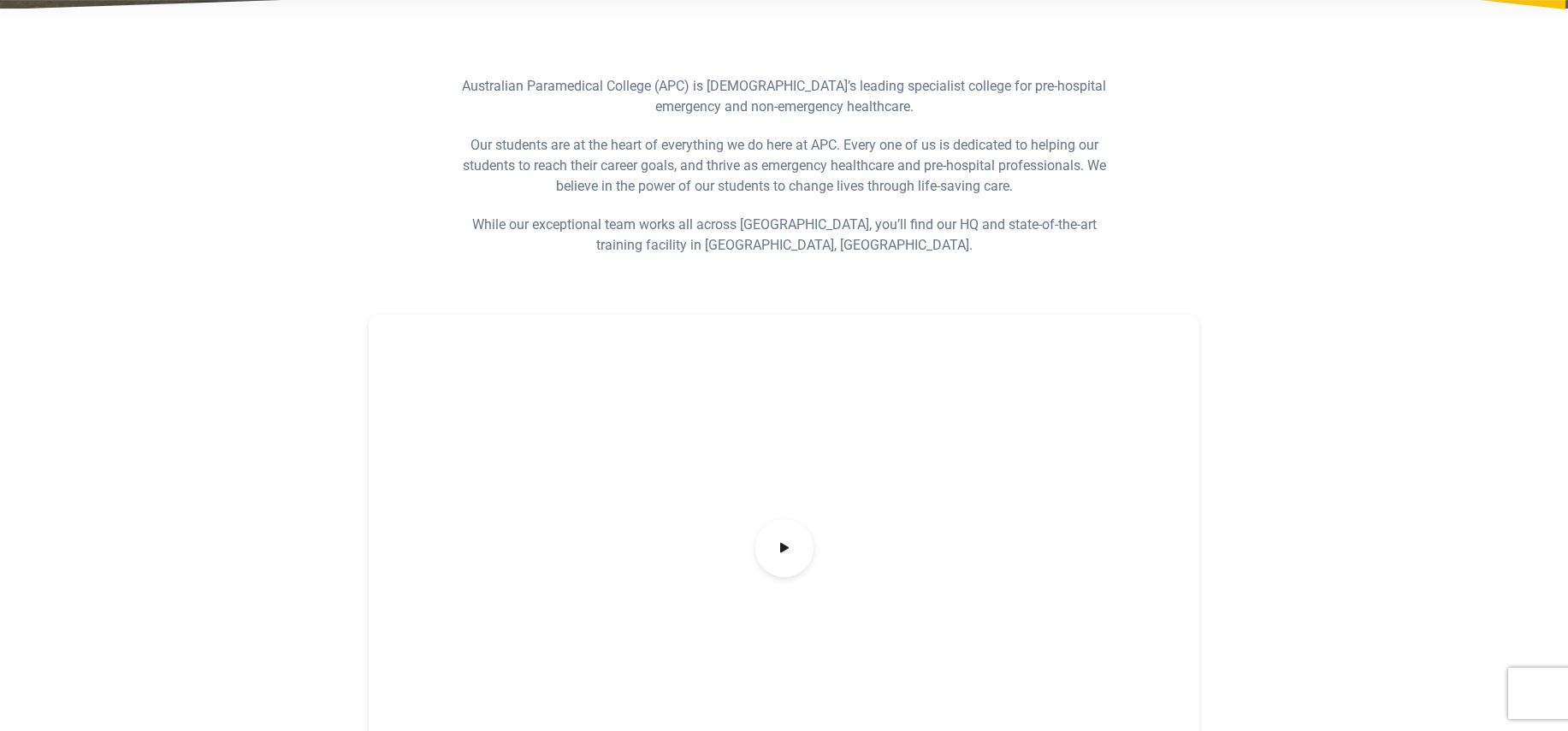
click at [719, 179] on p "Our students are at the heart of everything we do here at APC. Every one of us …" at bounding box center [784, 166] width 660 height 61
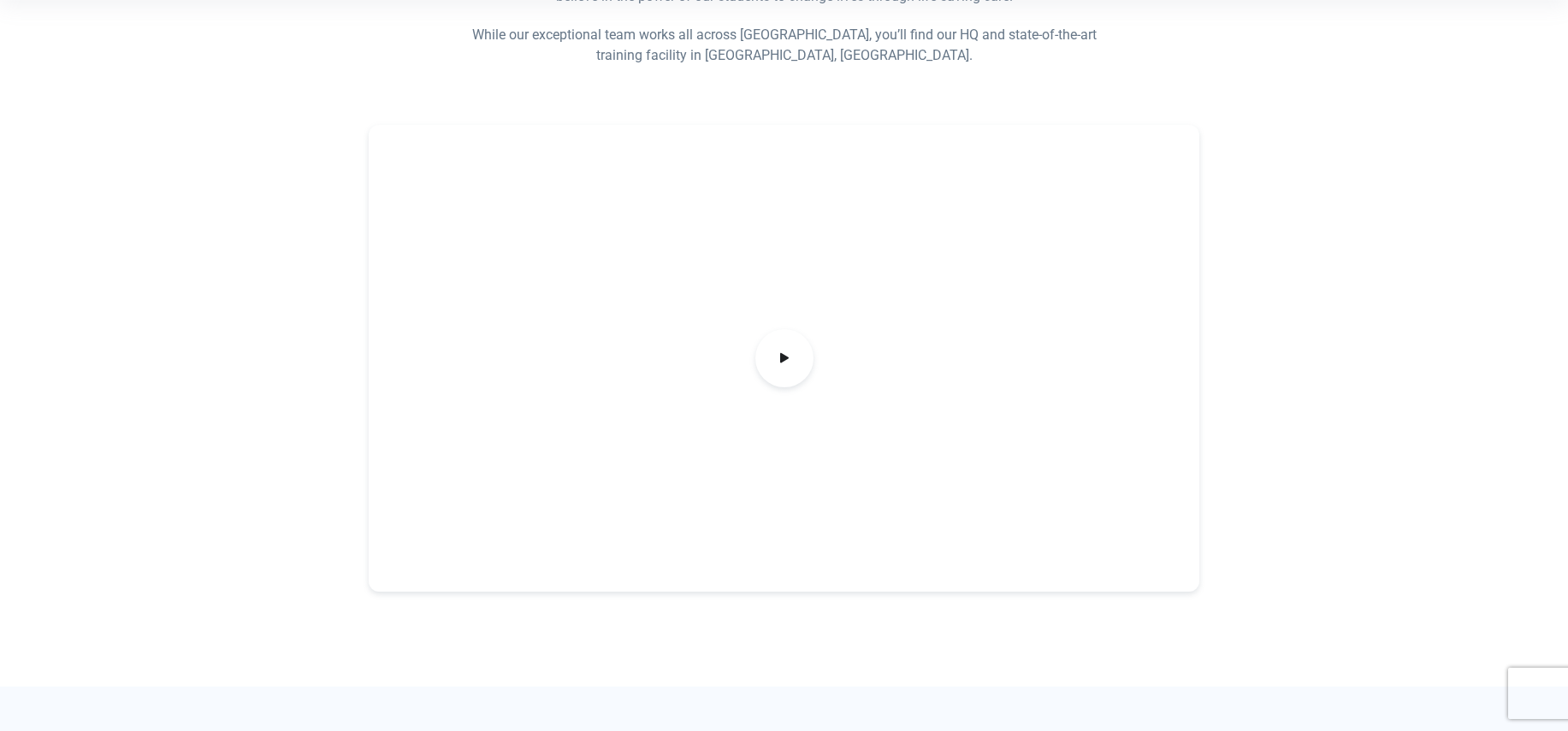
scroll to position [0, 0]
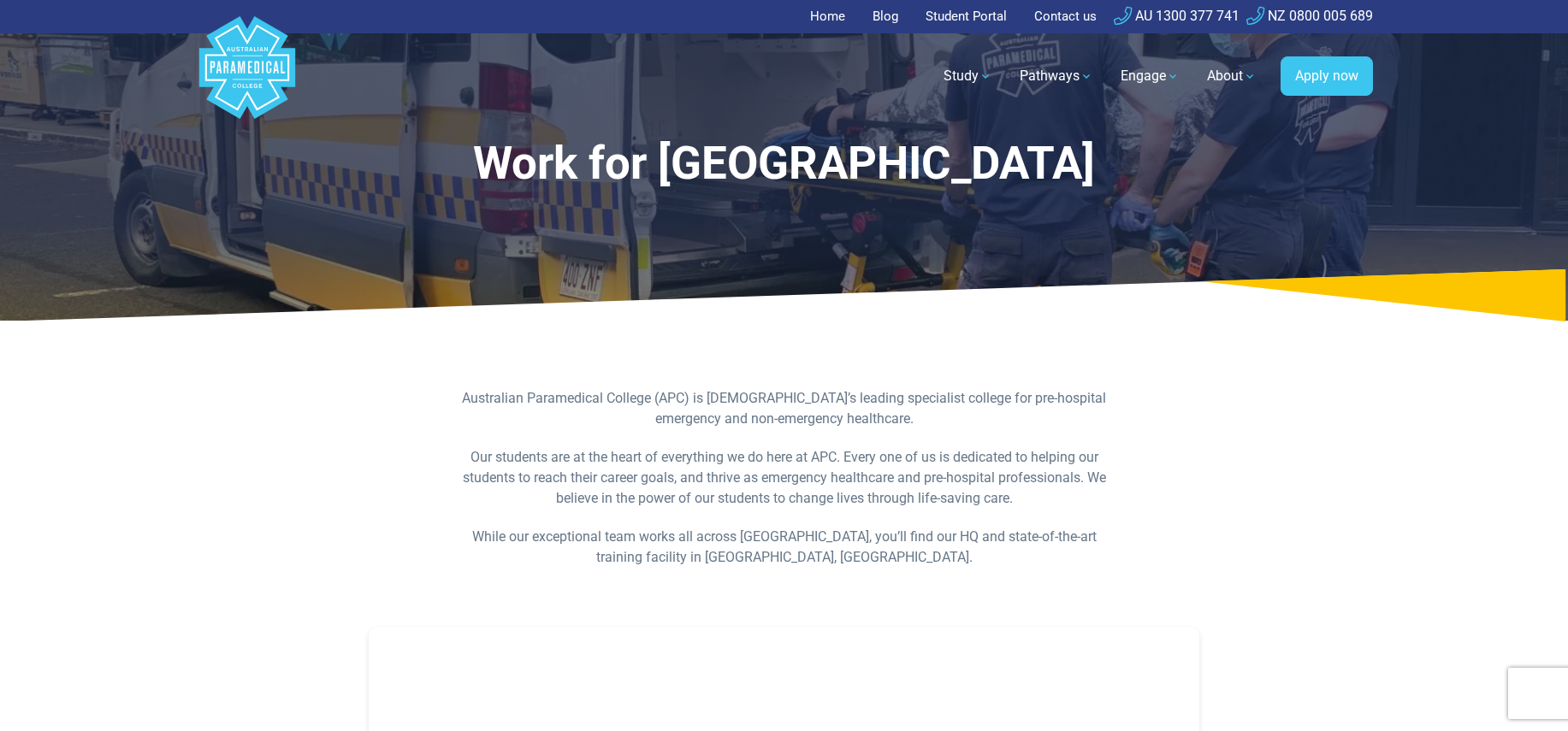
click at [234, 35] on polygon "Australian Paramedical College" at bounding box center [246, 67] width 96 height 103
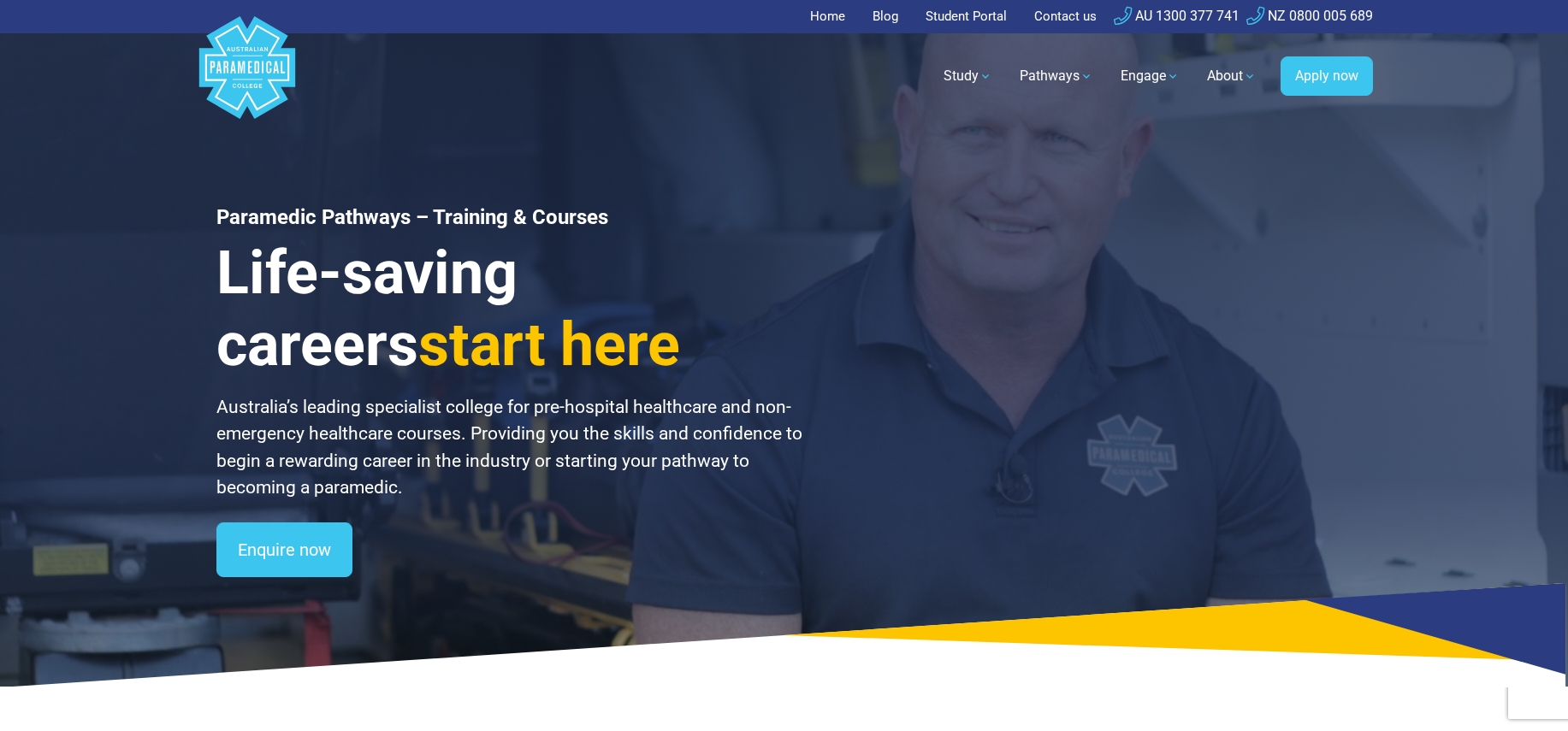
click at [630, 558] on div "Enquire now" at bounding box center [511, 549] width 589 height 54
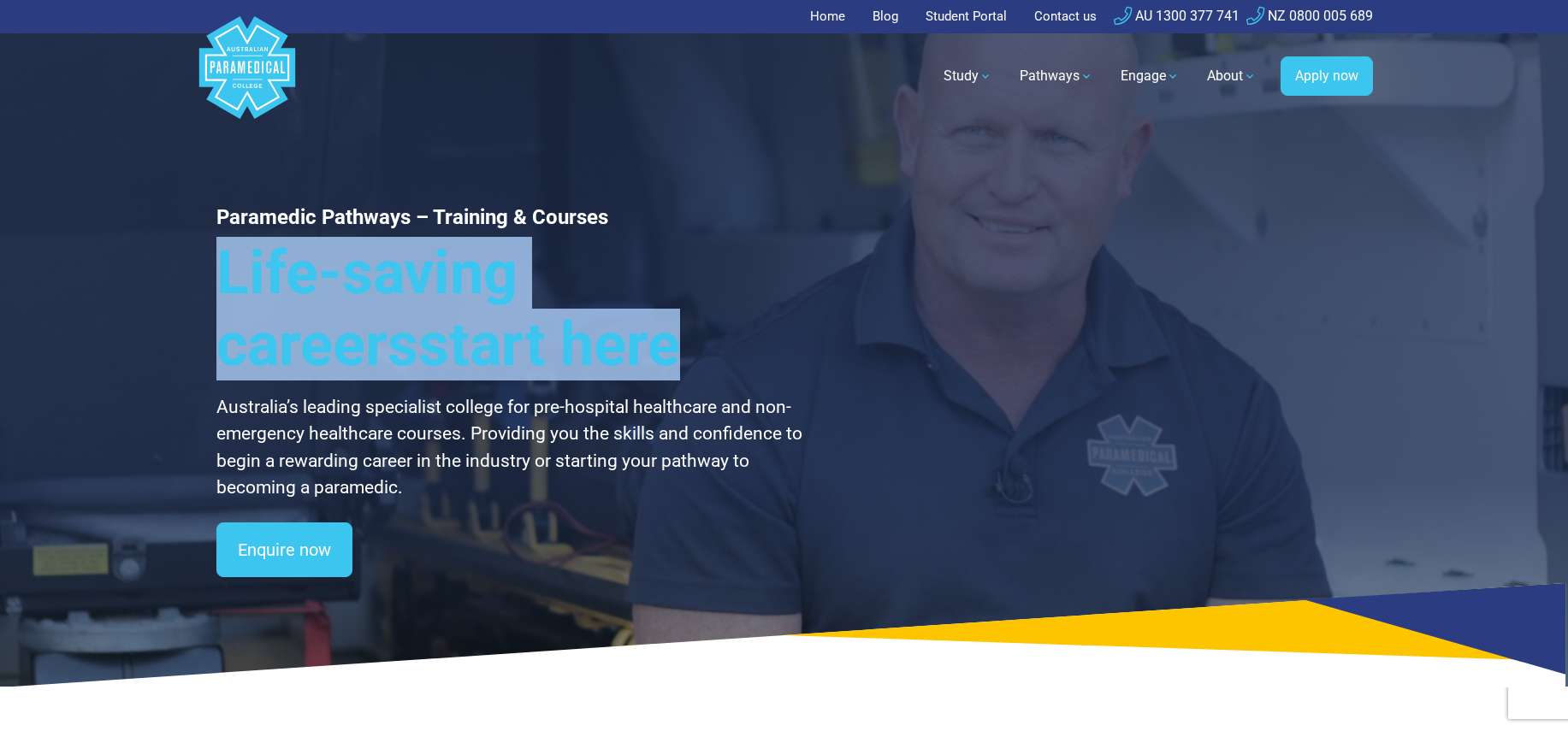
drag, startPoint x: 484, startPoint y: 338, endPoint x: 211, endPoint y: 271, distance: 281.1
click at [211, 271] on div "Paramedic Pathways – Training & Courses Life-saving careers start here Australi…" at bounding box center [784, 343] width 1197 height 687
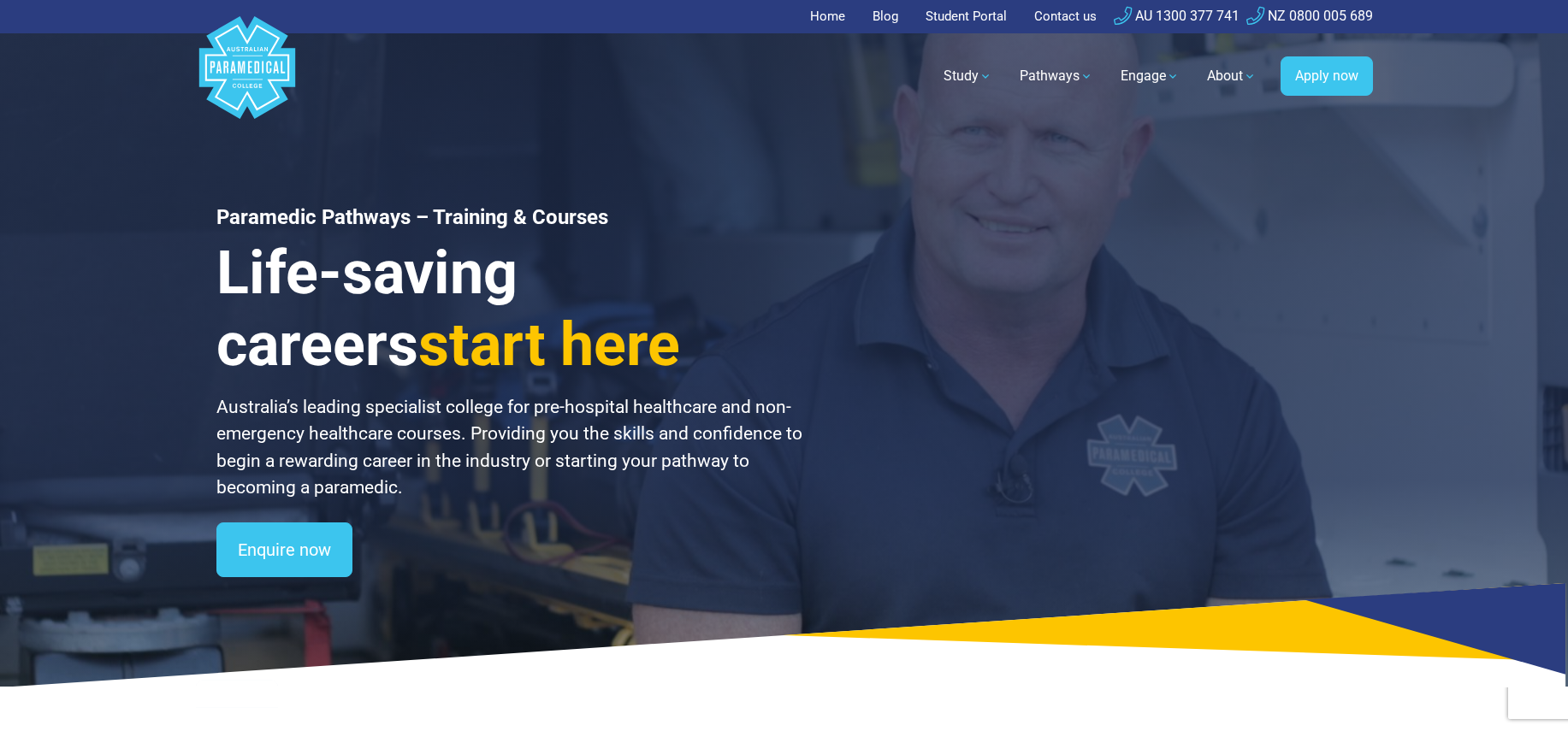
click at [256, 271] on h3 "Life-saving careers start here" at bounding box center [511, 308] width 589 height 143
click at [293, 404] on p "Australia’s leading specialist college for pre-hospital healthcare and non-emer…" at bounding box center [511, 447] width 589 height 108
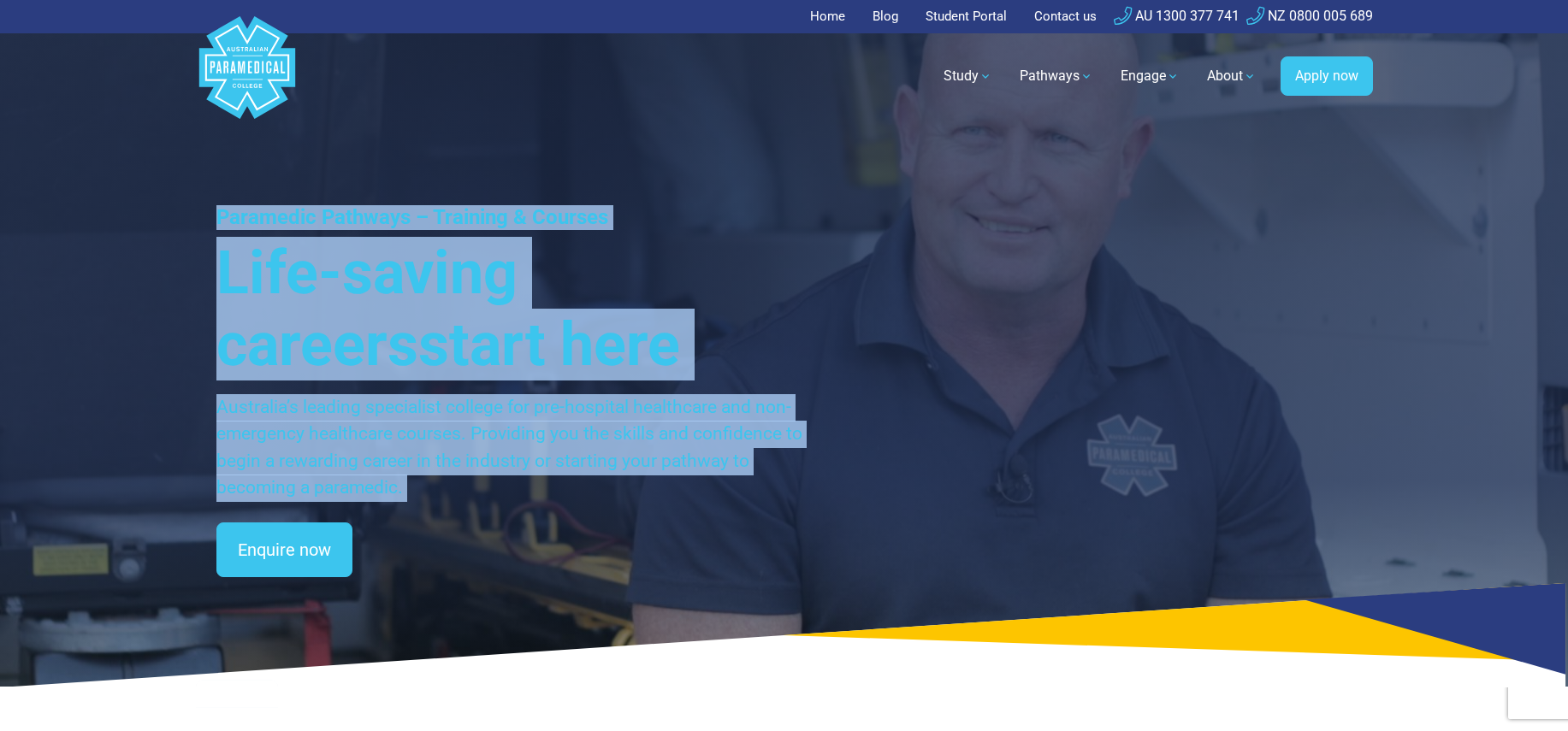
drag, startPoint x: 437, startPoint y: 503, endPoint x: 172, endPoint y: 202, distance: 401.0
click at [172, 202] on div "Paramedic Pathways – Training & Courses Life-saving careers start here Australi…" at bounding box center [784, 343] width 1568 height 687
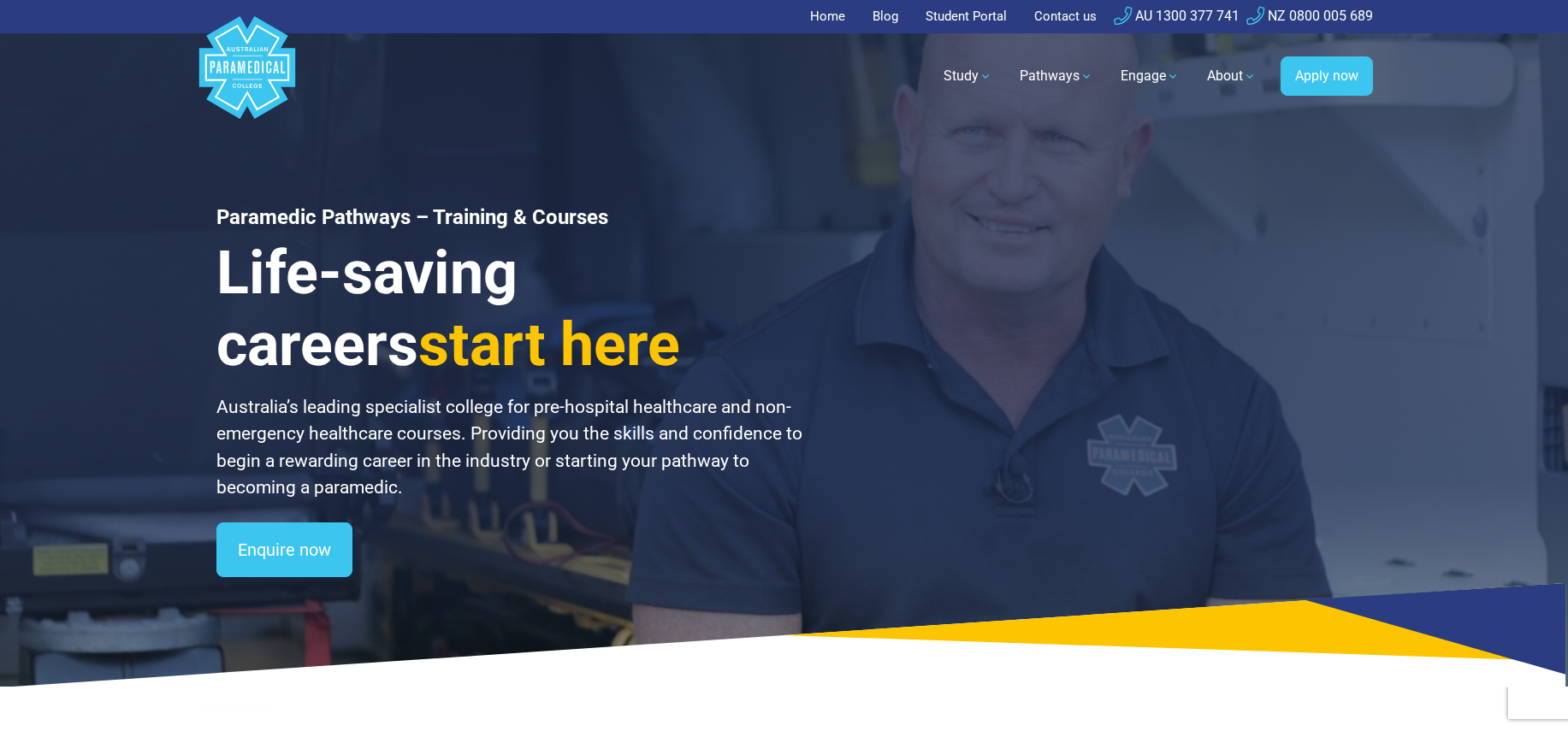
click at [426, 516] on div "Paramedic Pathways – Training & Courses Life-saving careers start here Australi…" at bounding box center [511, 391] width 589 height 372
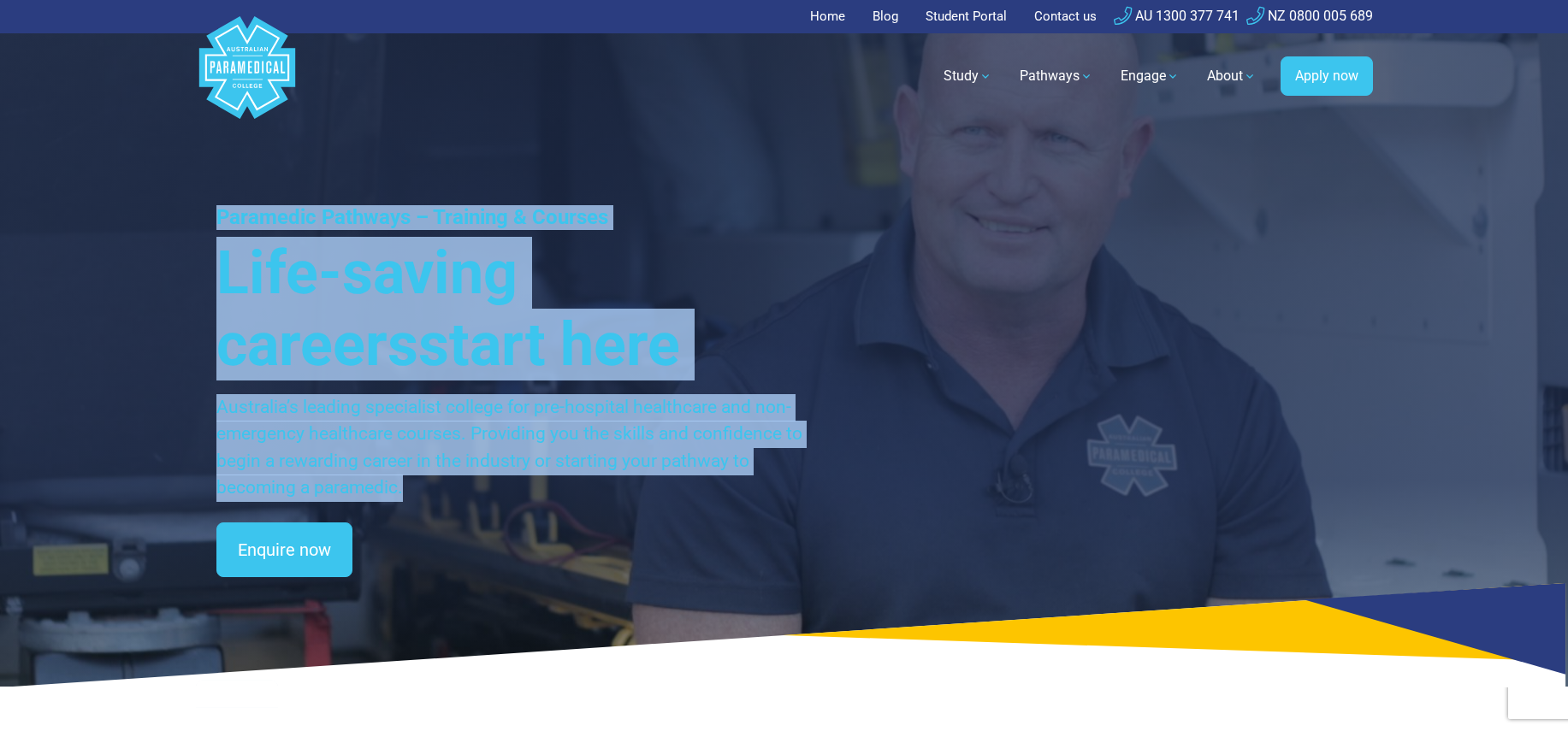
drag, startPoint x: 415, startPoint y: 495, endPoint x: 202, endPoint y: 207, distance: 358.2
click at [202, 207] on div "Paramedic Pathways – Training & Courses Life-saving careers start here Australi…" at bounding box center [784, 343] width 1197 height 687
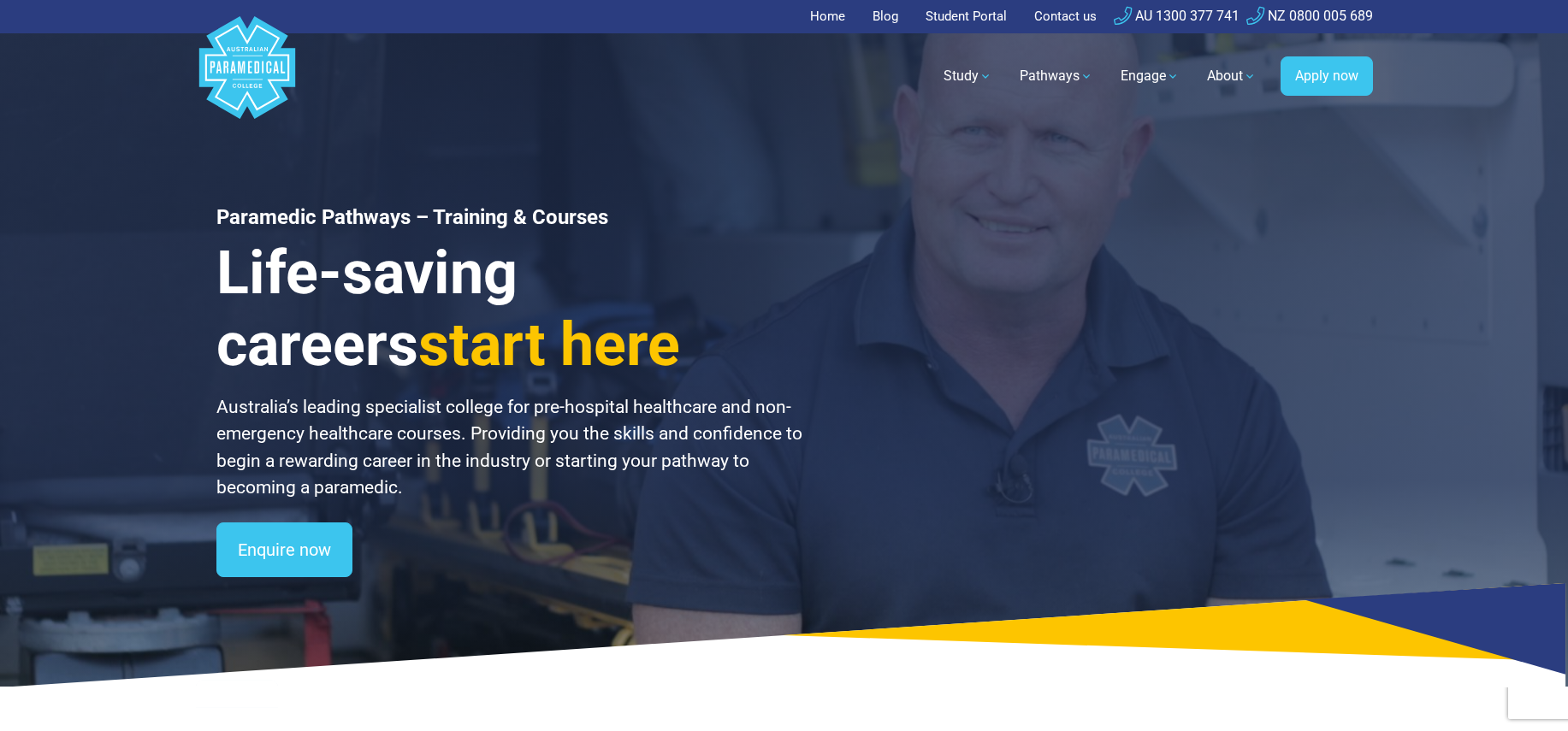
click at [418, 322] on span "start here" at bounding box center [548, 344] width 262 height 70
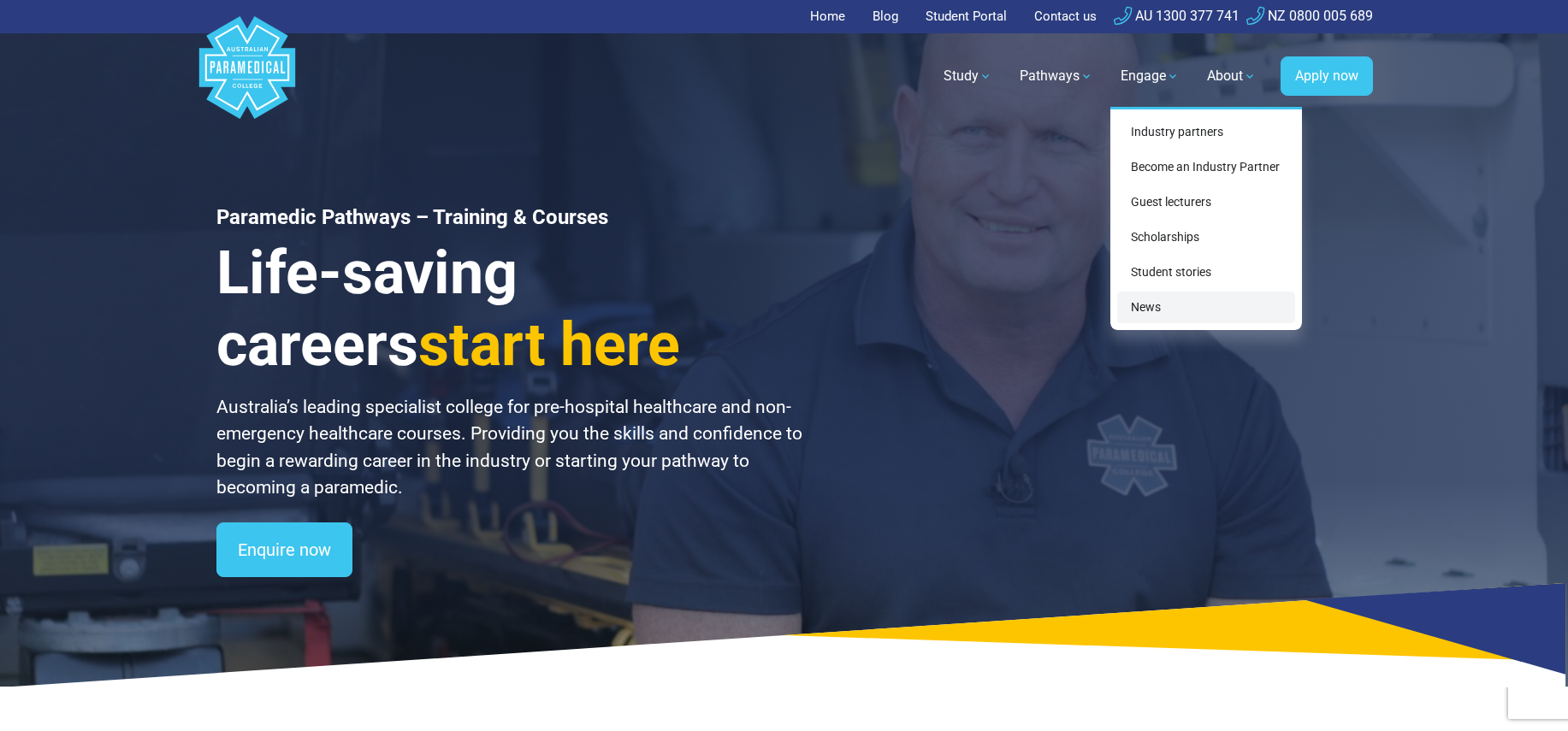
click at [1195, 299] on link "News" at bounding box center [1206, 307] width 178 height 32
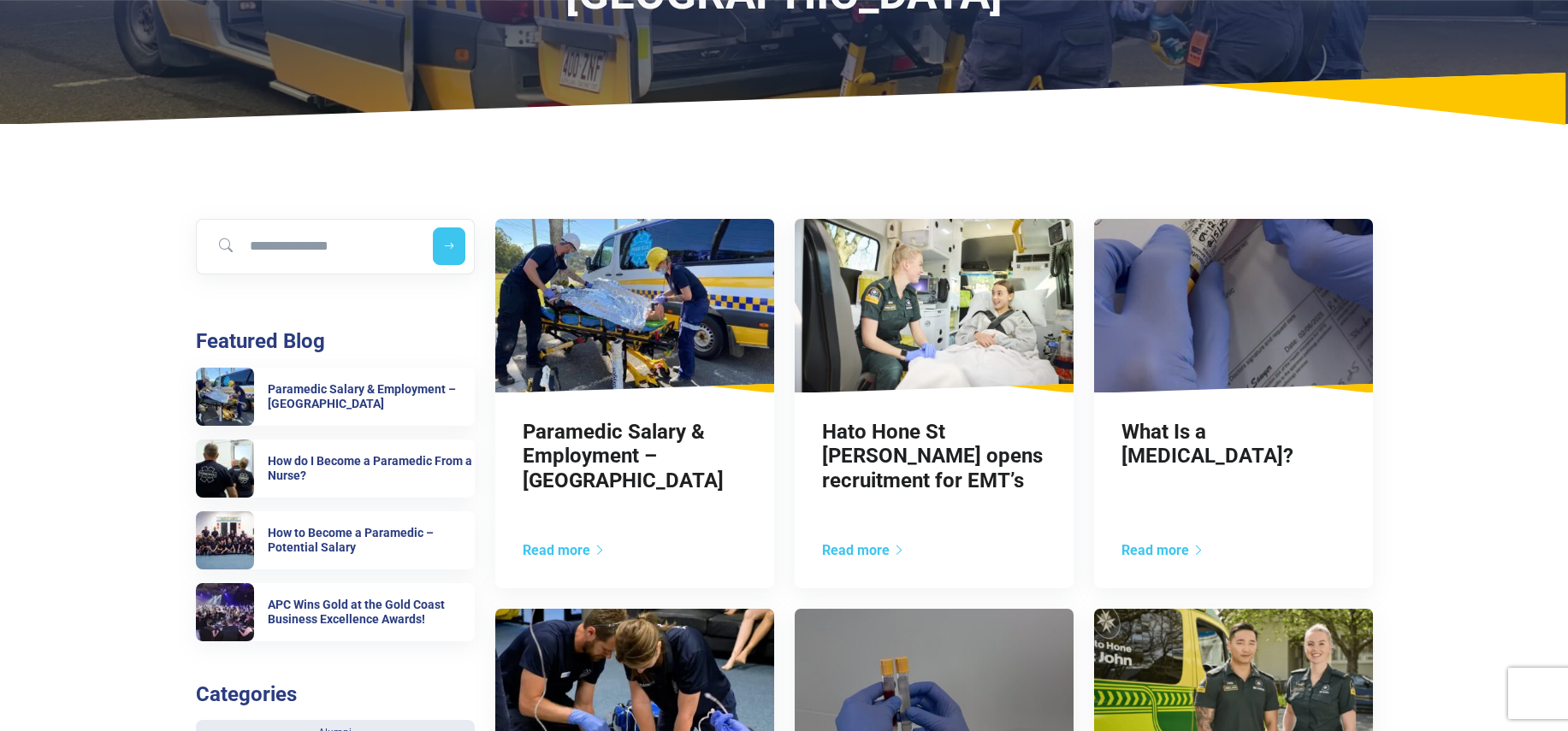
scroll to position [226, 0]
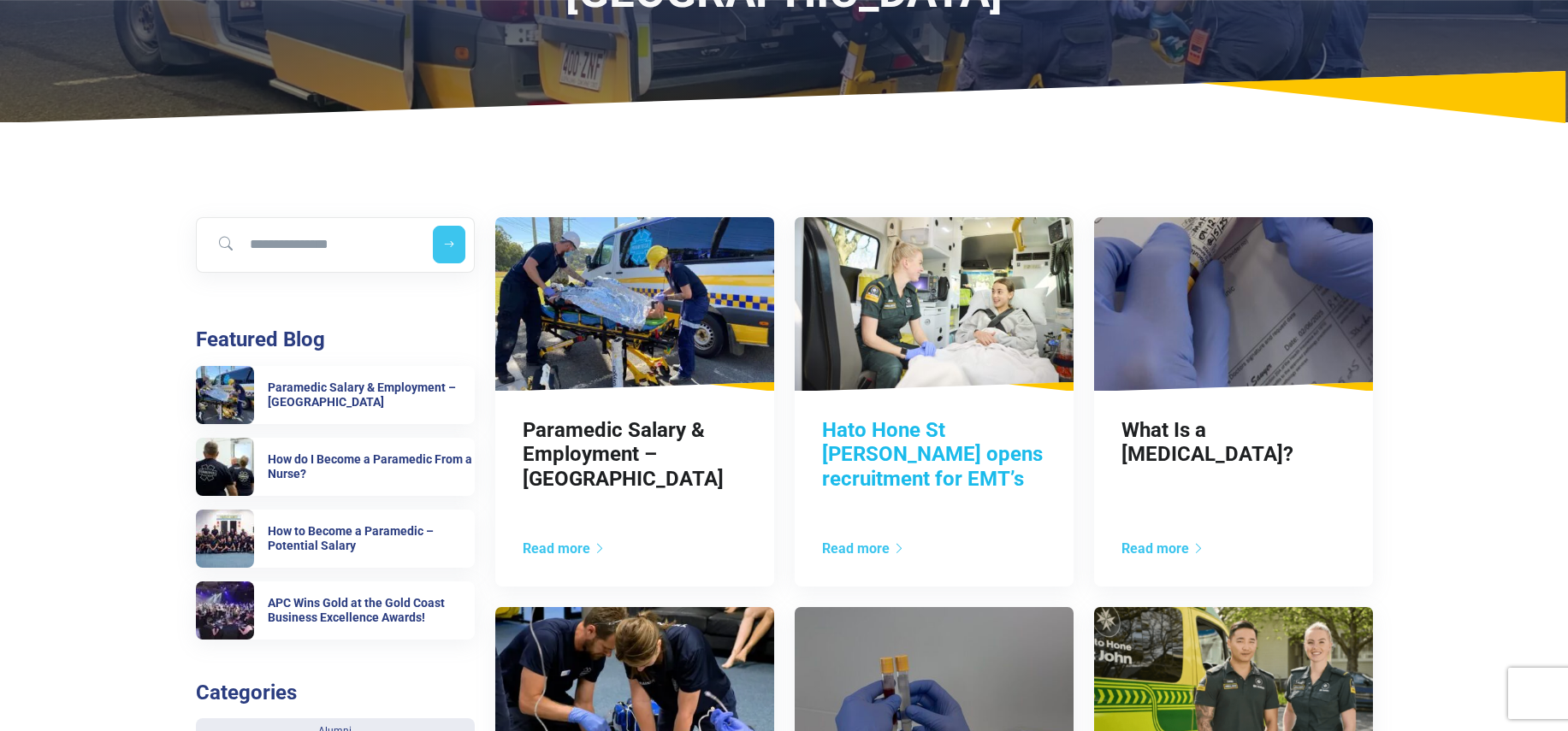
click at [865, 457] on link "Hato Hone St [PERSON_NAME] opens recruitment for EMT’s" at bounding box center [932, 454] width 220 height 73
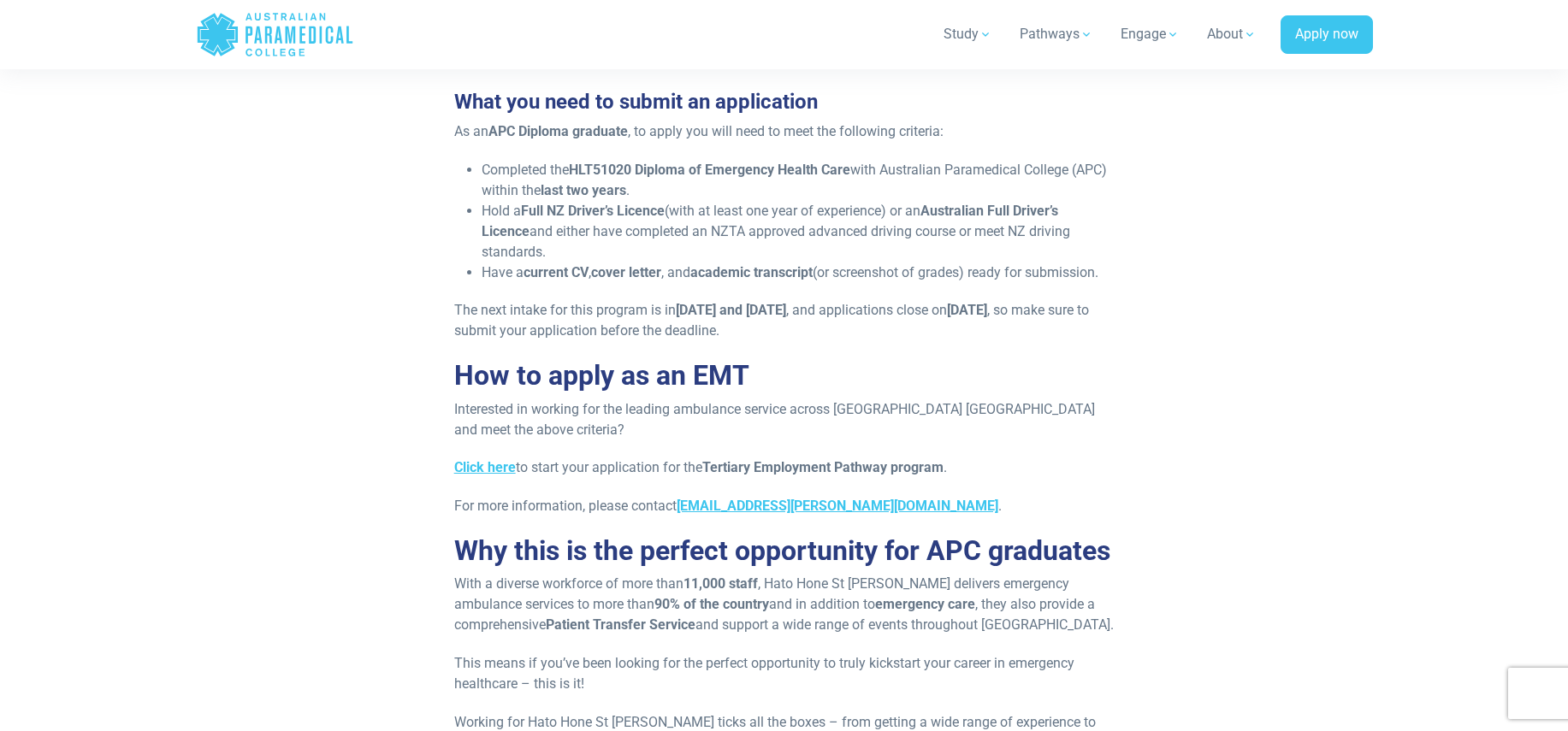
scroll to position [1520, 0]
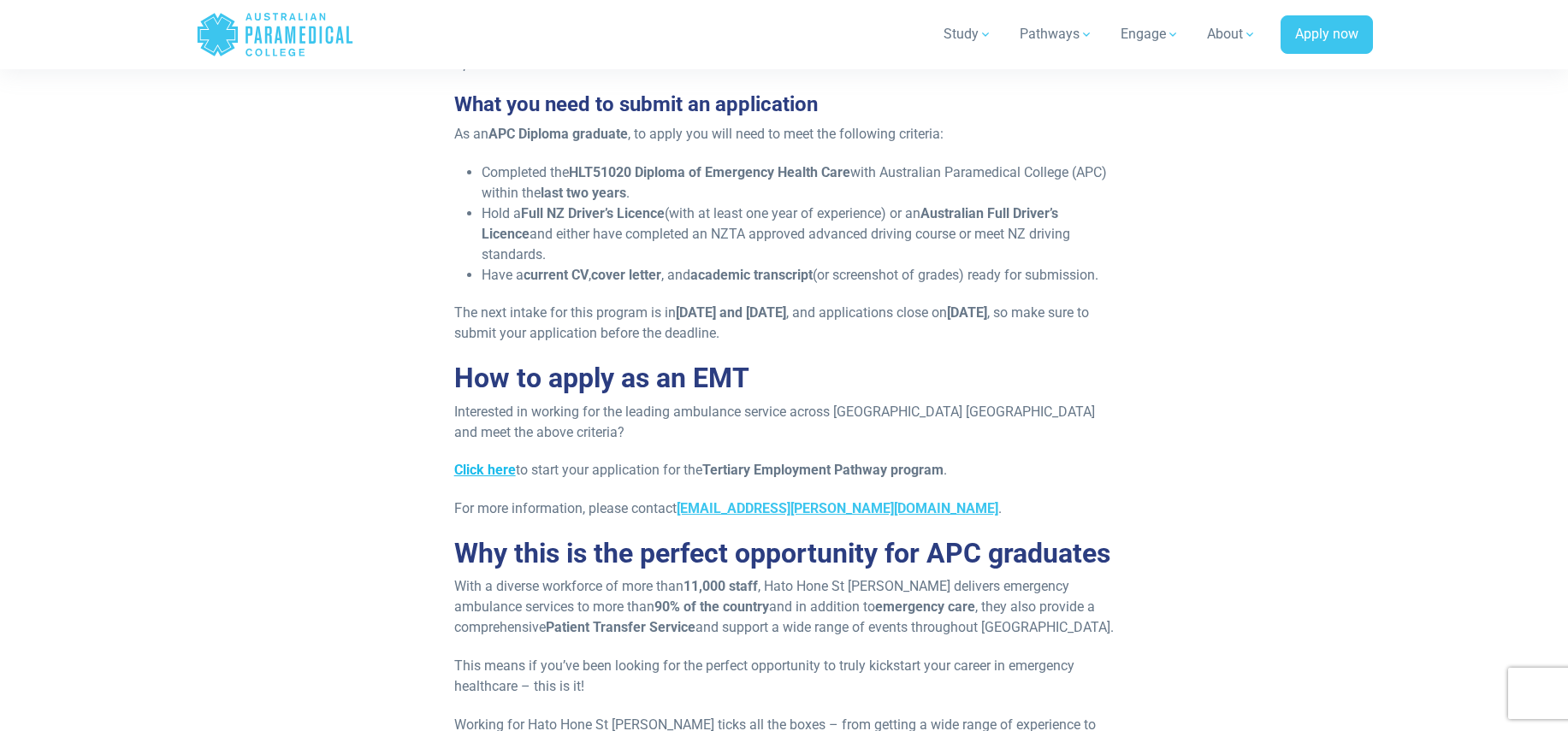
click at [501, 475] on strong "Click here" at bounding box center [485, 470] width 61 height 16
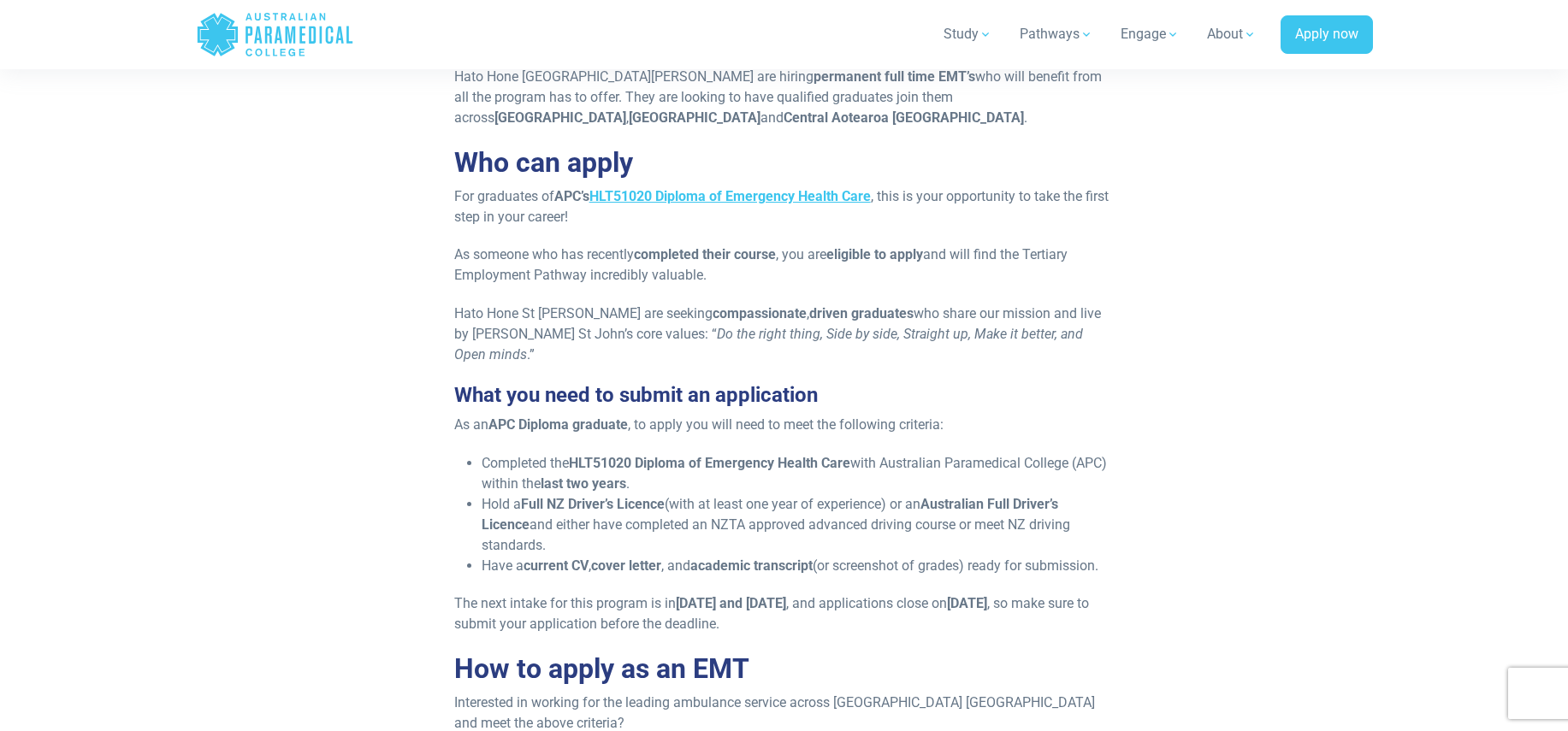
scroll to position [1227, 0]
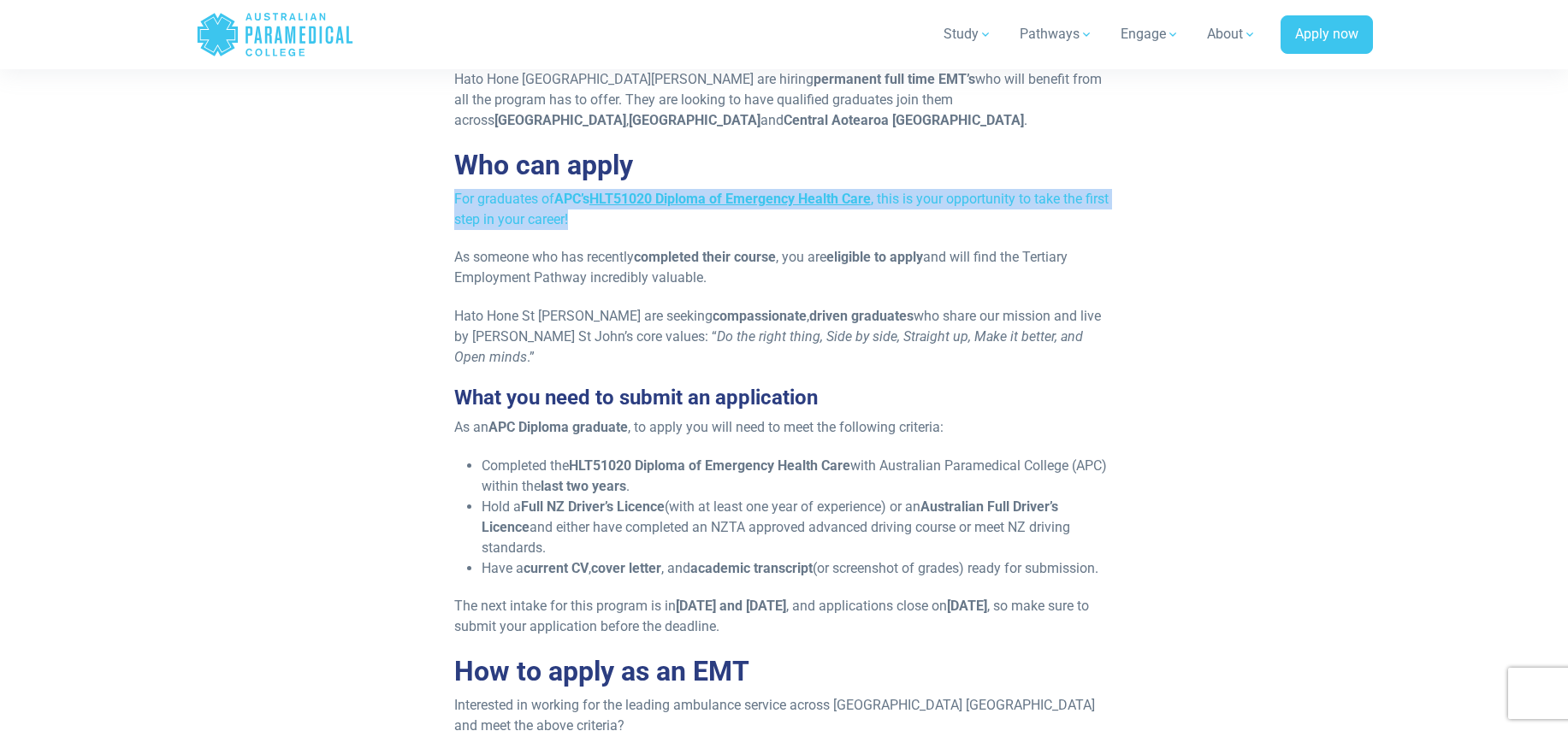
drag, startPoint x: 598, startPoint y: 223, endPoint x: 450, endPoint y: 196, distance: 150.4
click at [450, 196] on div "Published [DATE] Are you ready to launch your career with an esteemed Ambulance…" at bounding box center [784, 243] width 681 height 2109
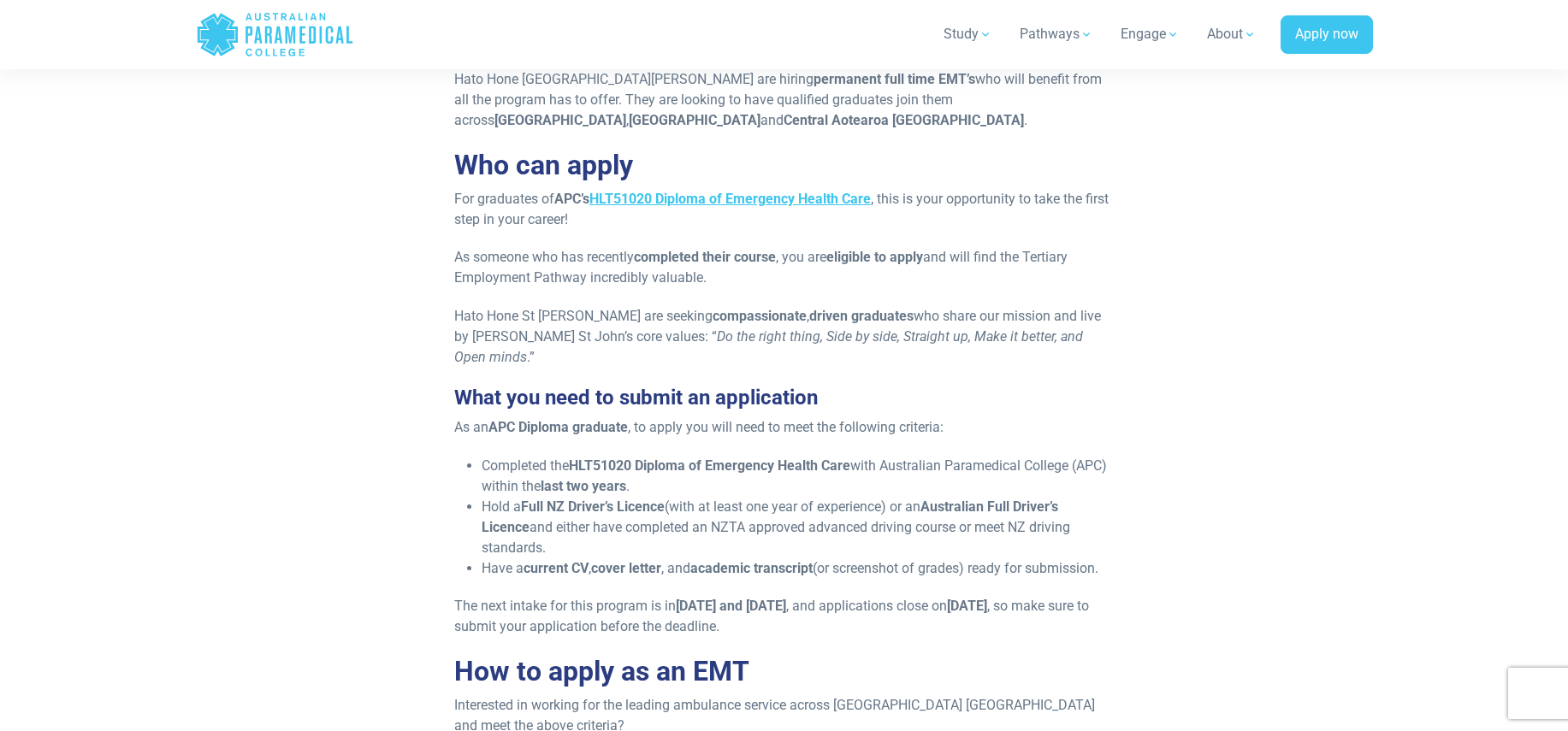
click at [720, 337] on em "Do the right thing, Side by side, Straight up, Make it better, and Open minds" at bounding box center [769, 347] width 628 height 37
click at [719, 302] on div "Published [DATE] Are you ready to launch your career with an esteemed Ambulance…" at bounding box center [784, 243] width 681 height 2109
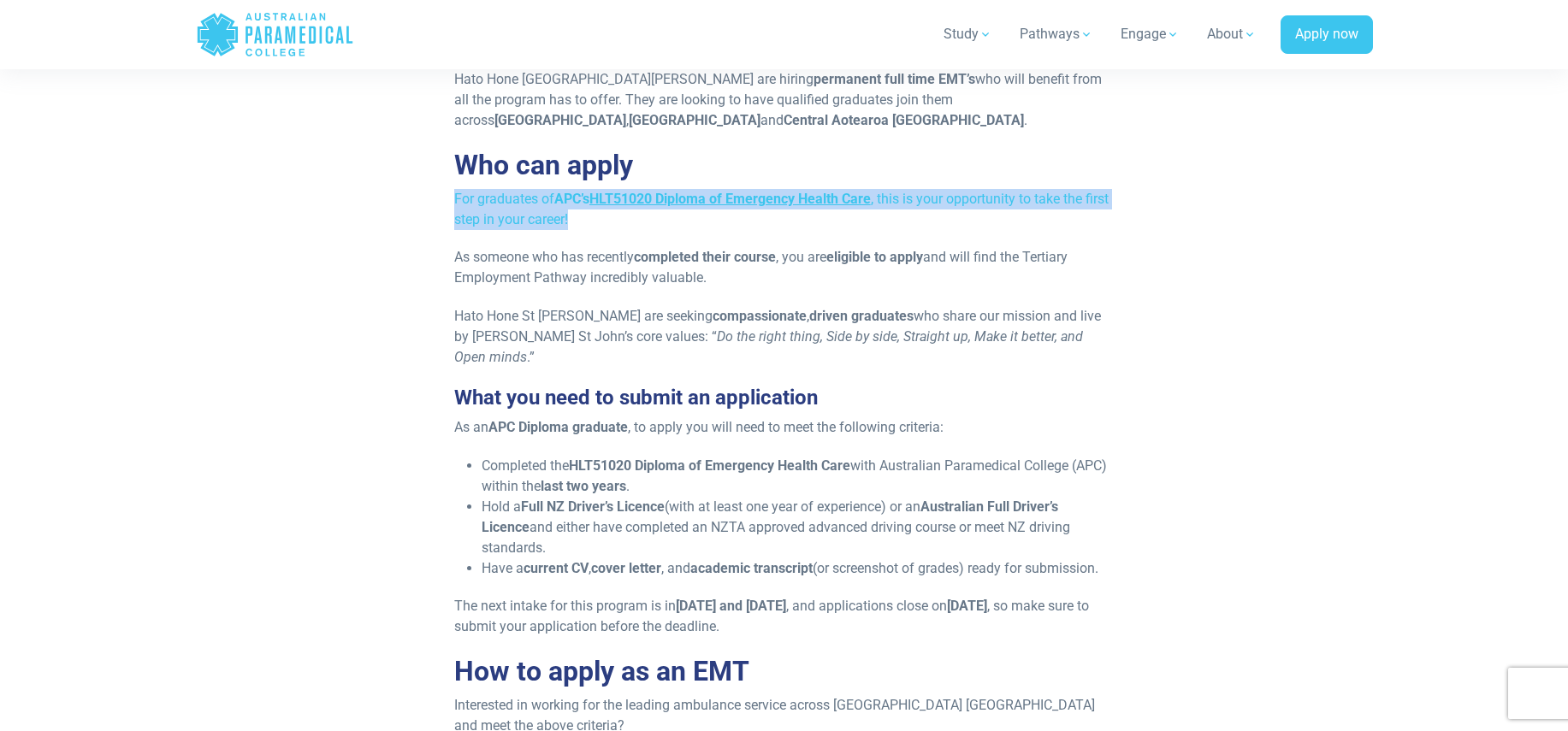
drag, startPoint x: 623, startPoint y: 209, endPoint x: 447, endPoint y: 195, distance: 176.6
click at [447, 195] on div "Published [DATE] Are you ready to launch your career with an esteemed Ambulance…" at bounding box center [784, 243] width 681 height 2109
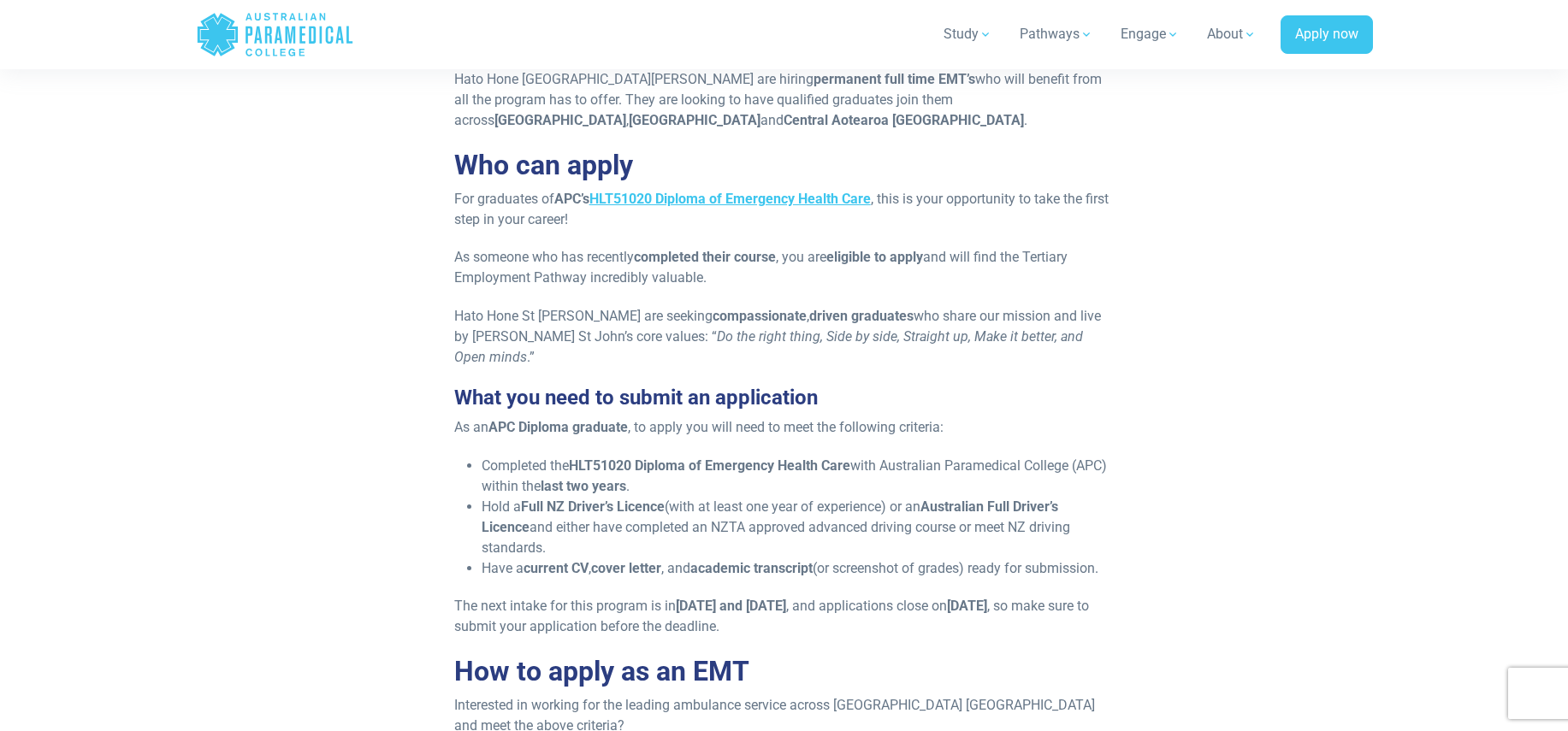
click at [706, 281] on p "As someone who has recently completed their course , you are eligible to apply …" at bounding box center [784, 268] width 660 height 41
drag, startPoint x: 706, startPoint y: 281, endPoint x: 444, endPoint y: 203, distance: 273.4
click at [444, 203] on div "Published [DATE] Are you ready to launch your career with an esteemed Ambulance…" at bounding box center [784, 243] width 681 height 2109
click at [620, 268] on p "As someone who has recently completed their course , you are eligible to apply …" at bounding box center [784, 268] width 660 height 41
drag, startPoint x: 722, startPoint y: 271, endPoint x: 436, endPoint y: 199, distance: 294.9
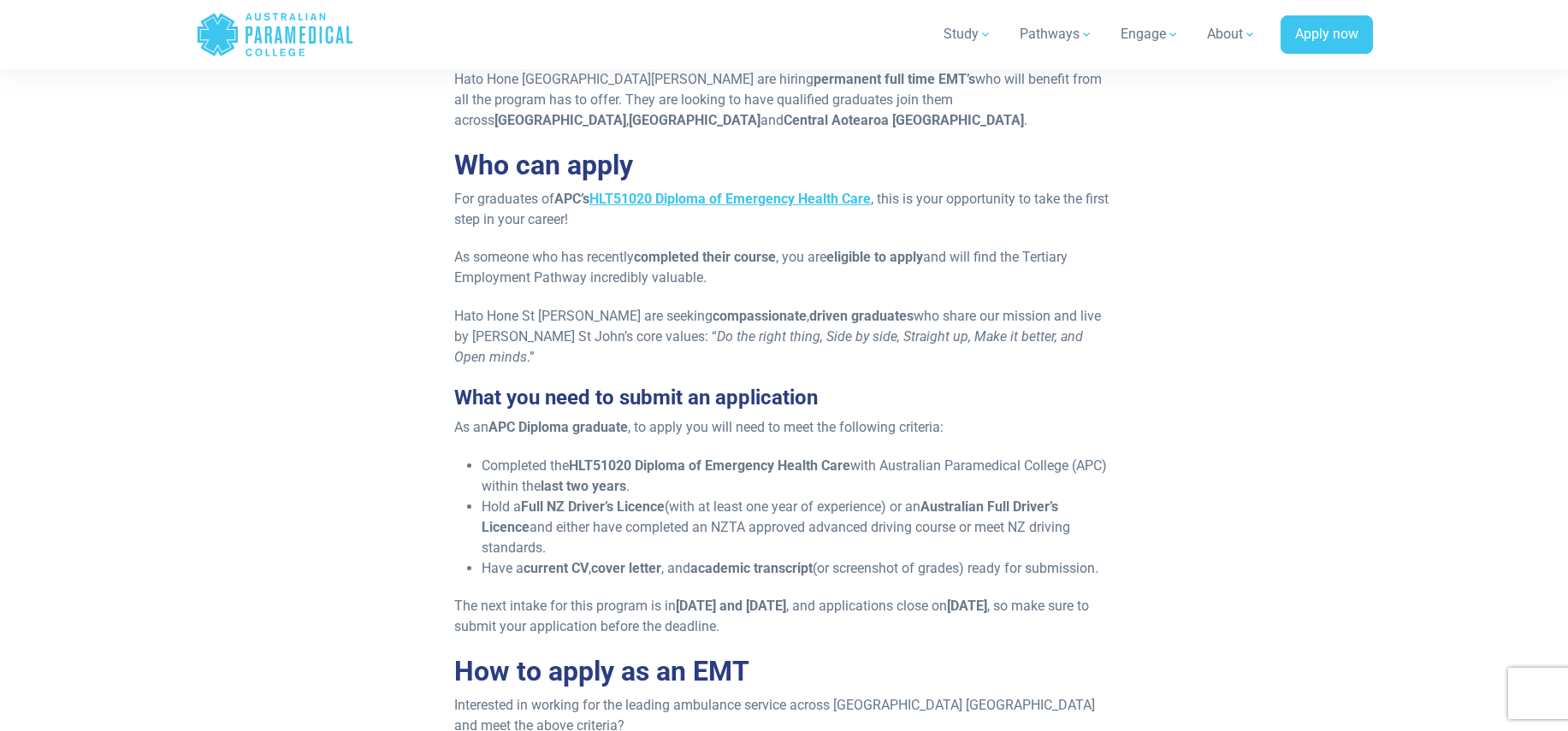
click at [436, 199] on div "Published [DATE] Are you ready to launch your career with an esteemed Ambulance…" at bounding box center [784, 243] width 1022 height 2109
copy div "For graduates of APC’s HLT51020 Diploma of Emergency Health Care , this is your…"
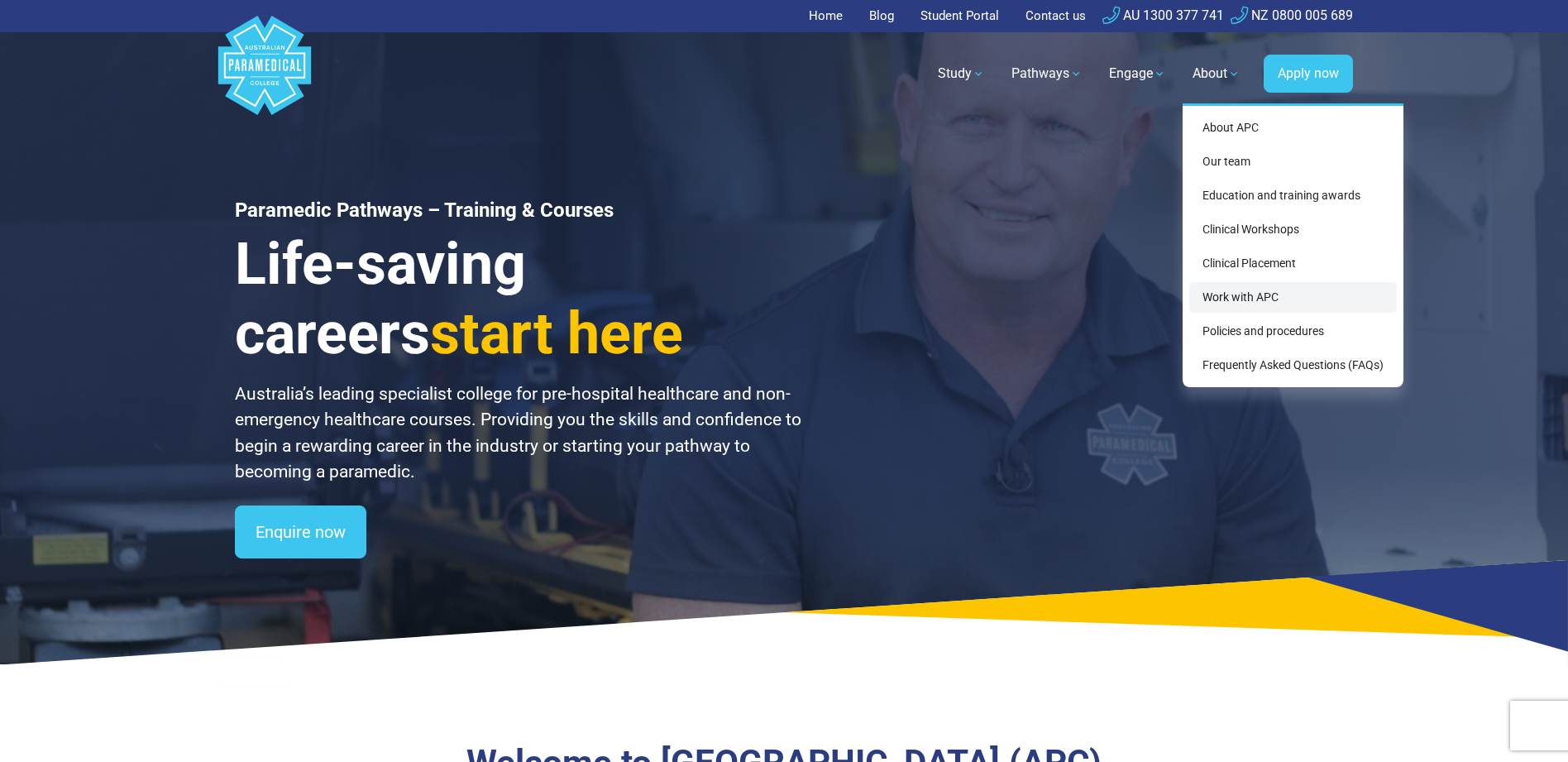
click at [1248, 294] on link "Work with APC" at bounding box center [1292, 297] width 207 height 31
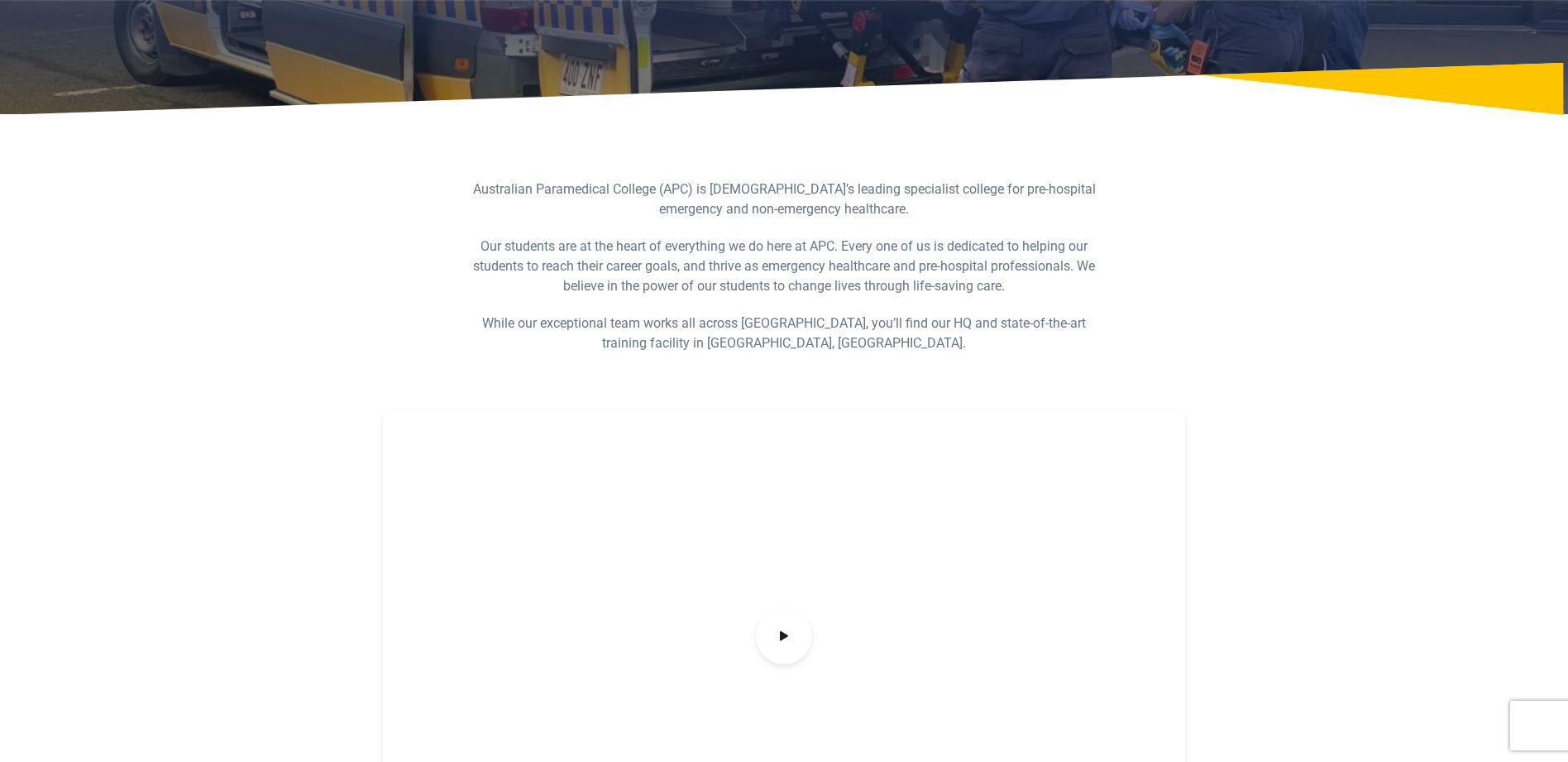
scroll to position [392, 0]
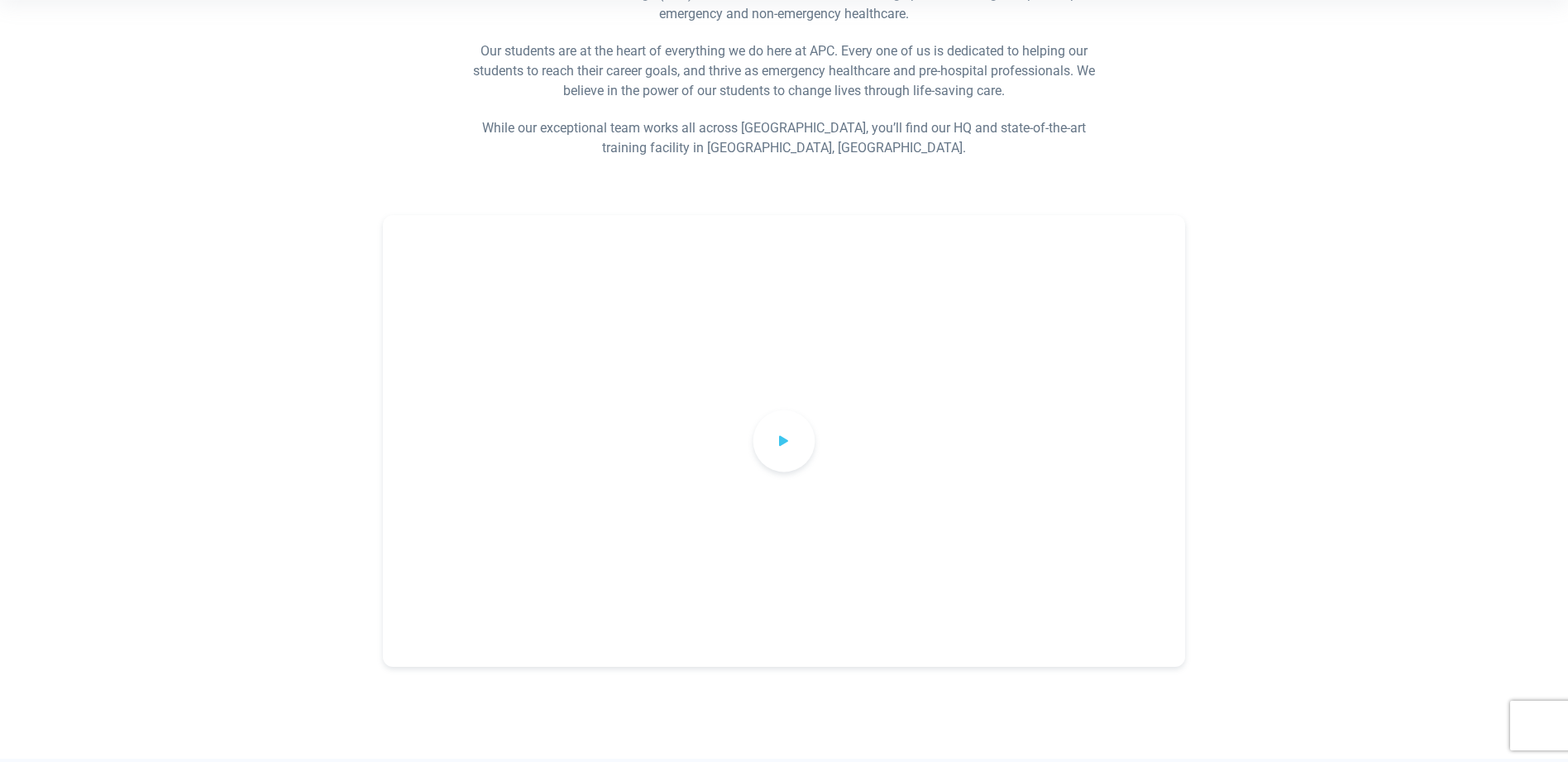
click at [787, 440] on icon at bounding box center [783, 440] width 18 height 28
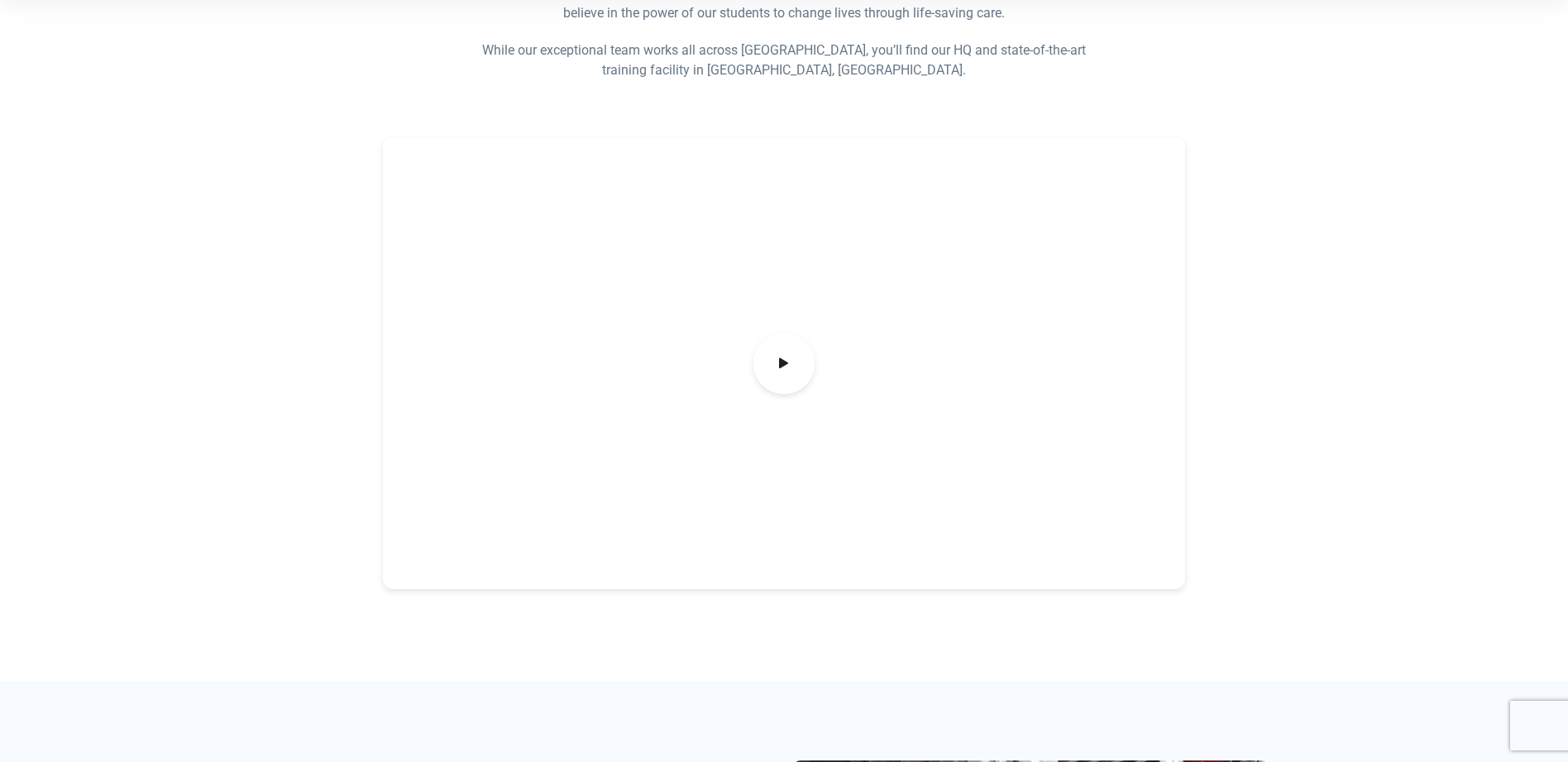
scroll to position [468, 0]
click at [759, 325] on div at bounding box center [784, 364] width 803 height 452
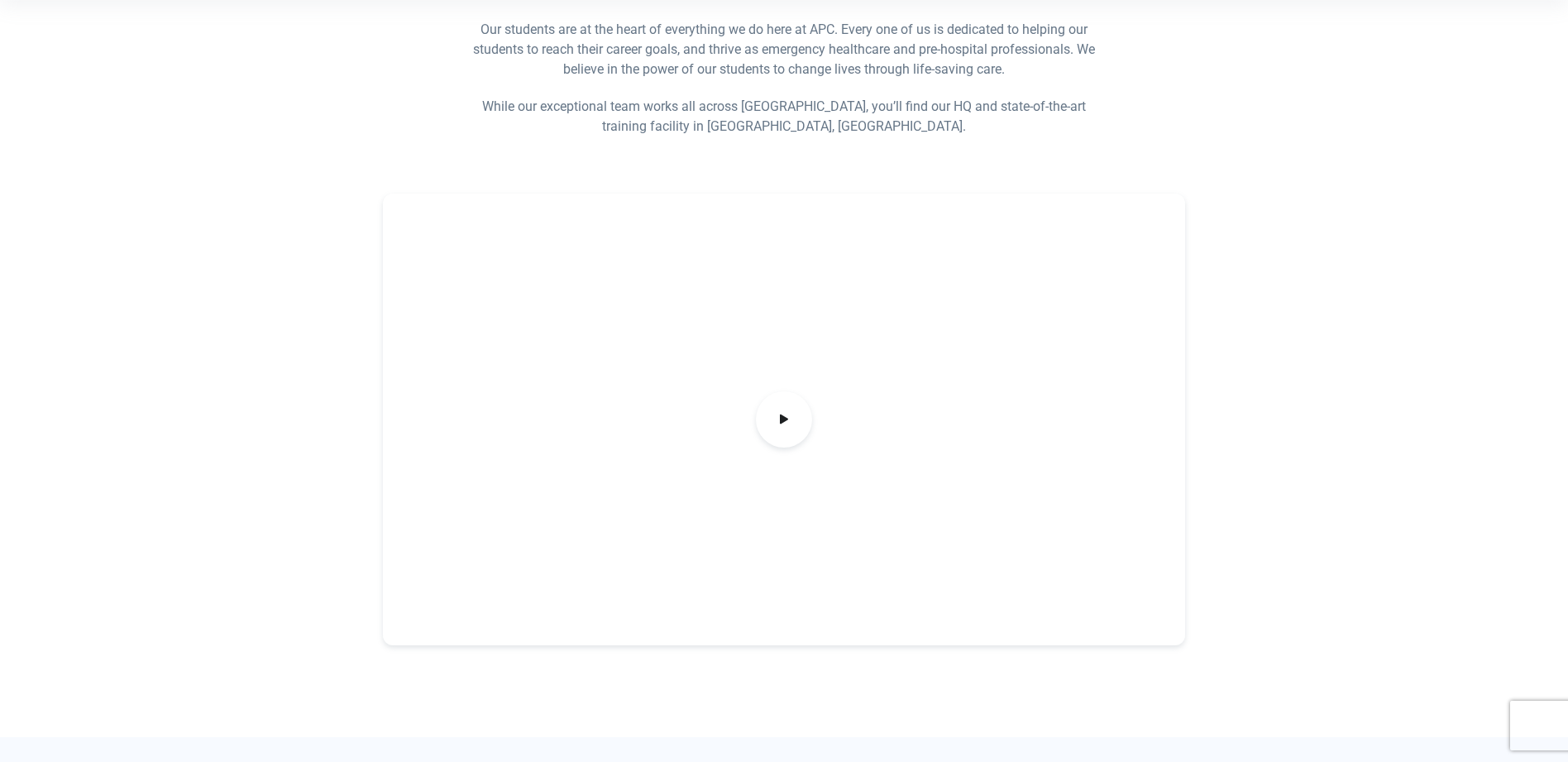
scroll to position [414, 0]
click at [762, 402] on span at bounding box center [784, 416] width 62 height 62
click at [776, 430] on icon at bounding box center [783, 417] width 18 height 28
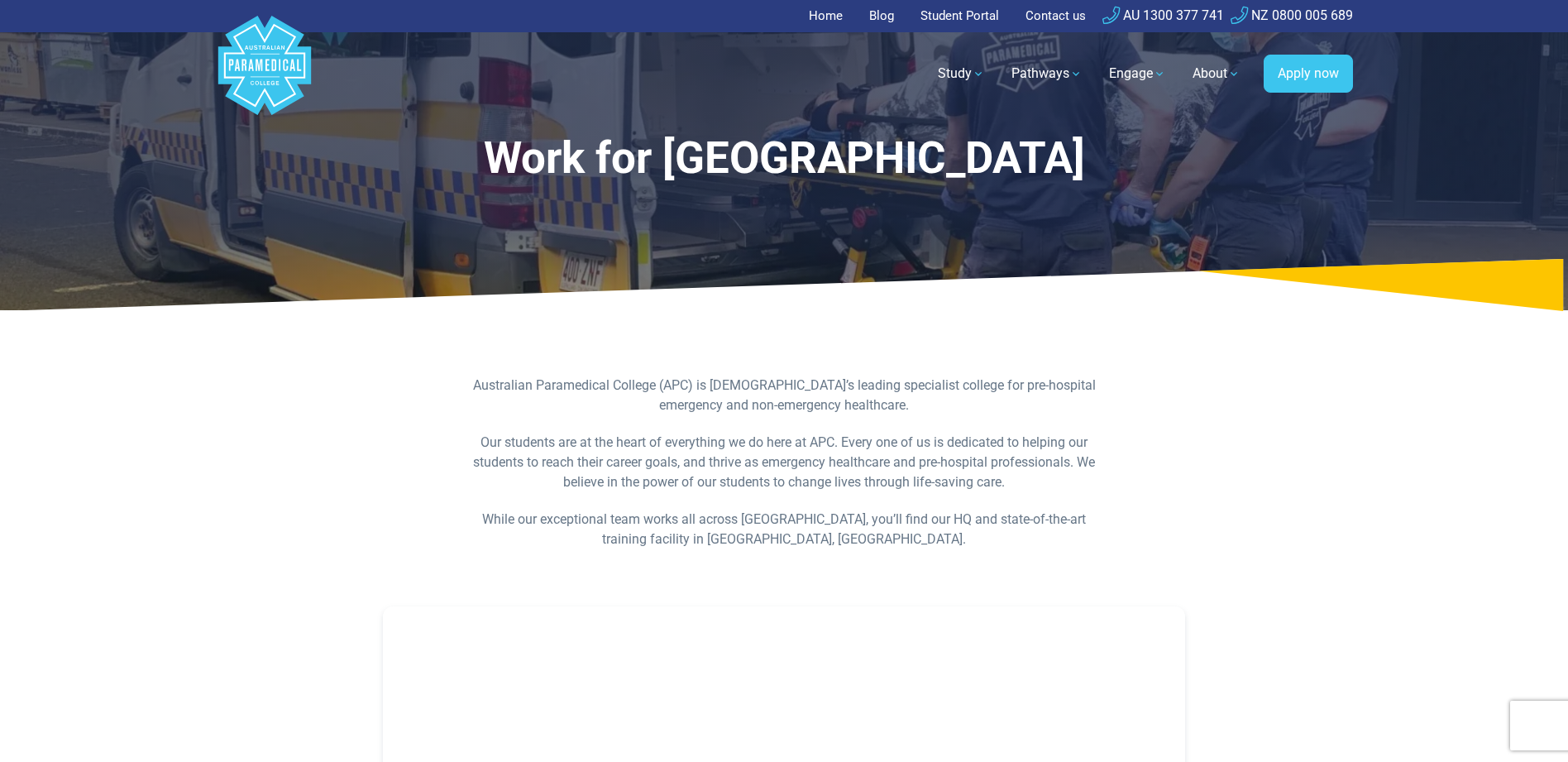
click at [275, 40] on polygon "Australian Paramedical College" at bounding box center [265, 65] width 93 height 99
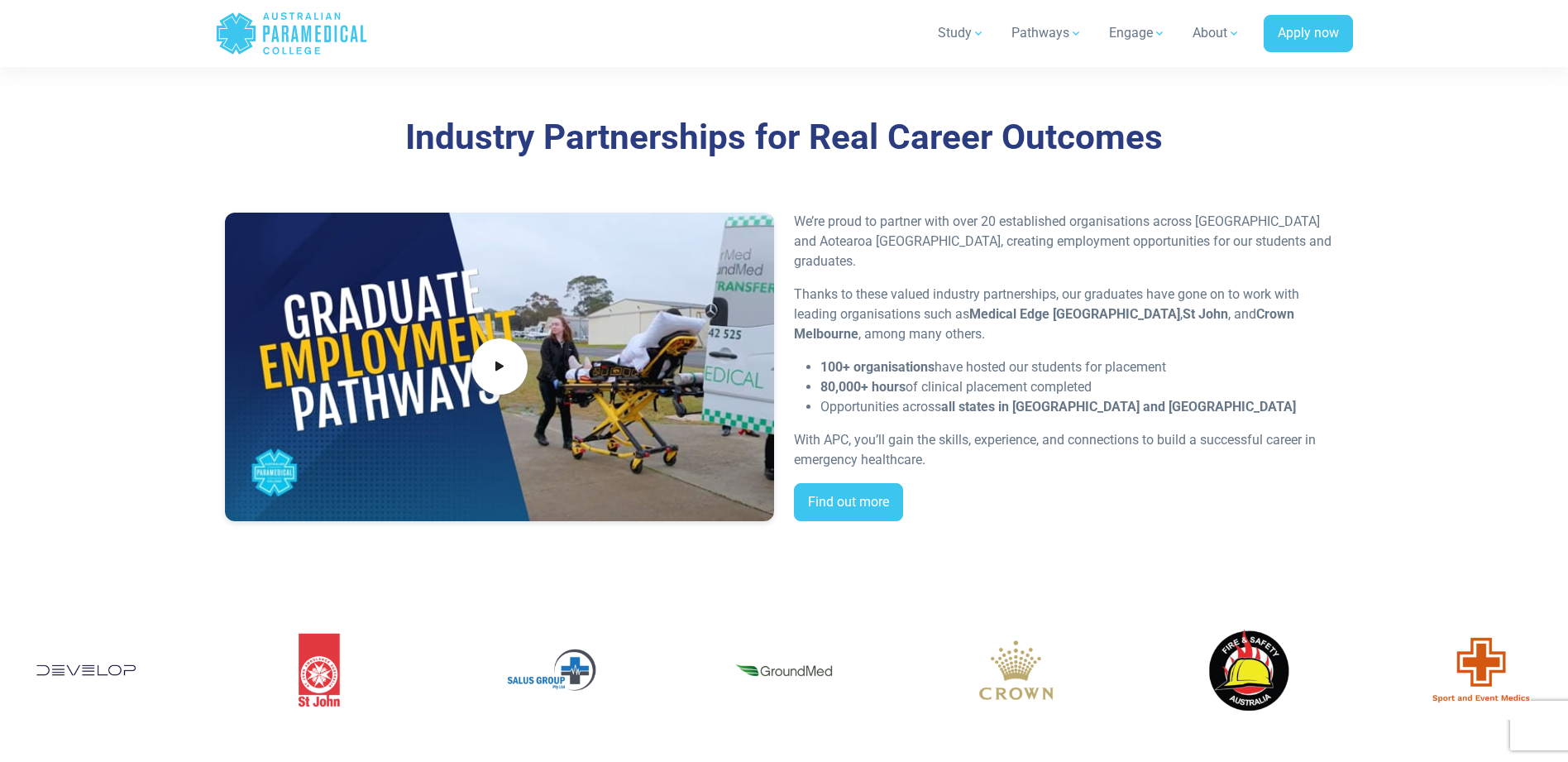
scroll to position [3229, 0]
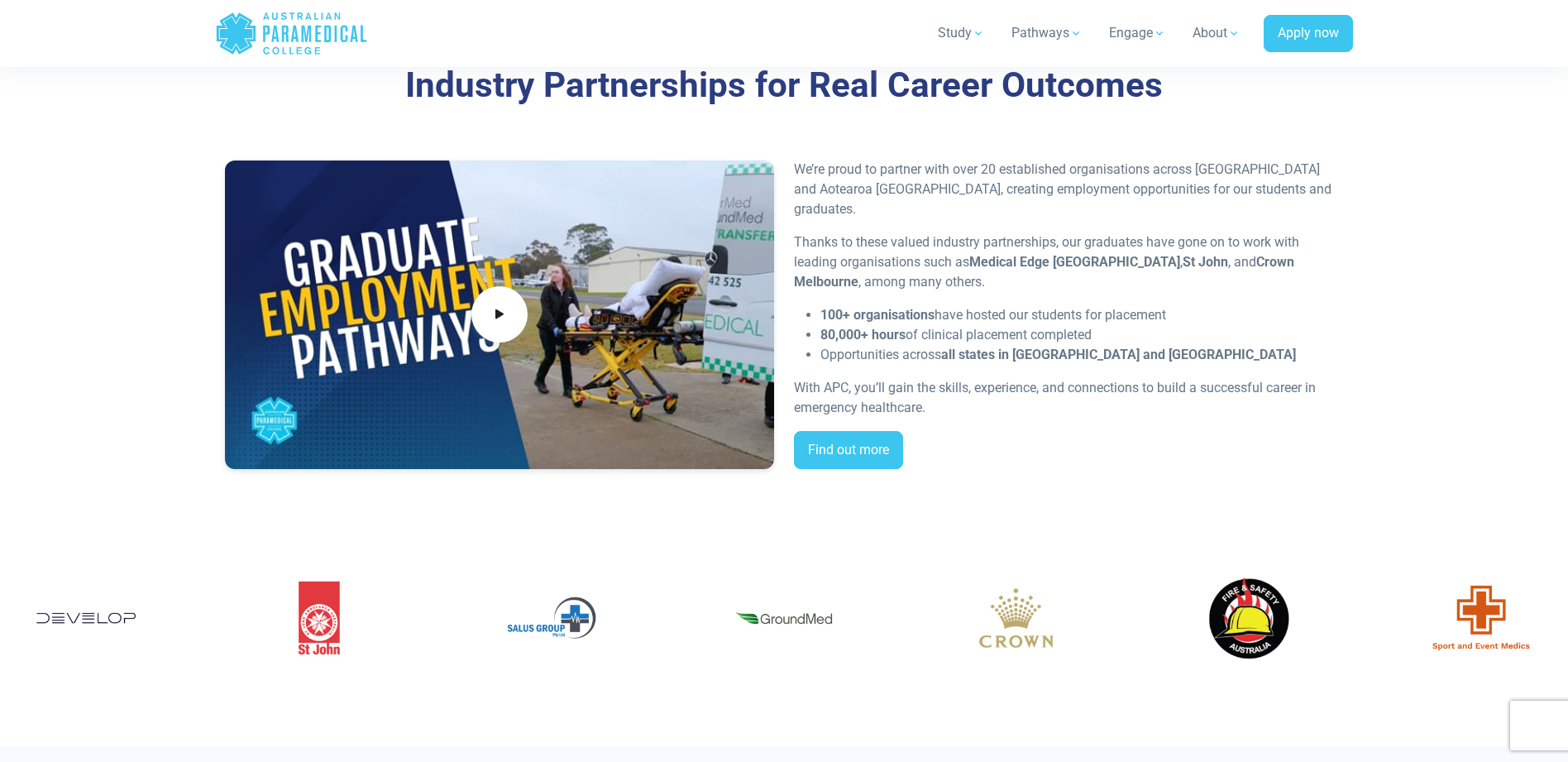
click at [468, 322] on div at bounding box center [499, 315] width 549 height 309
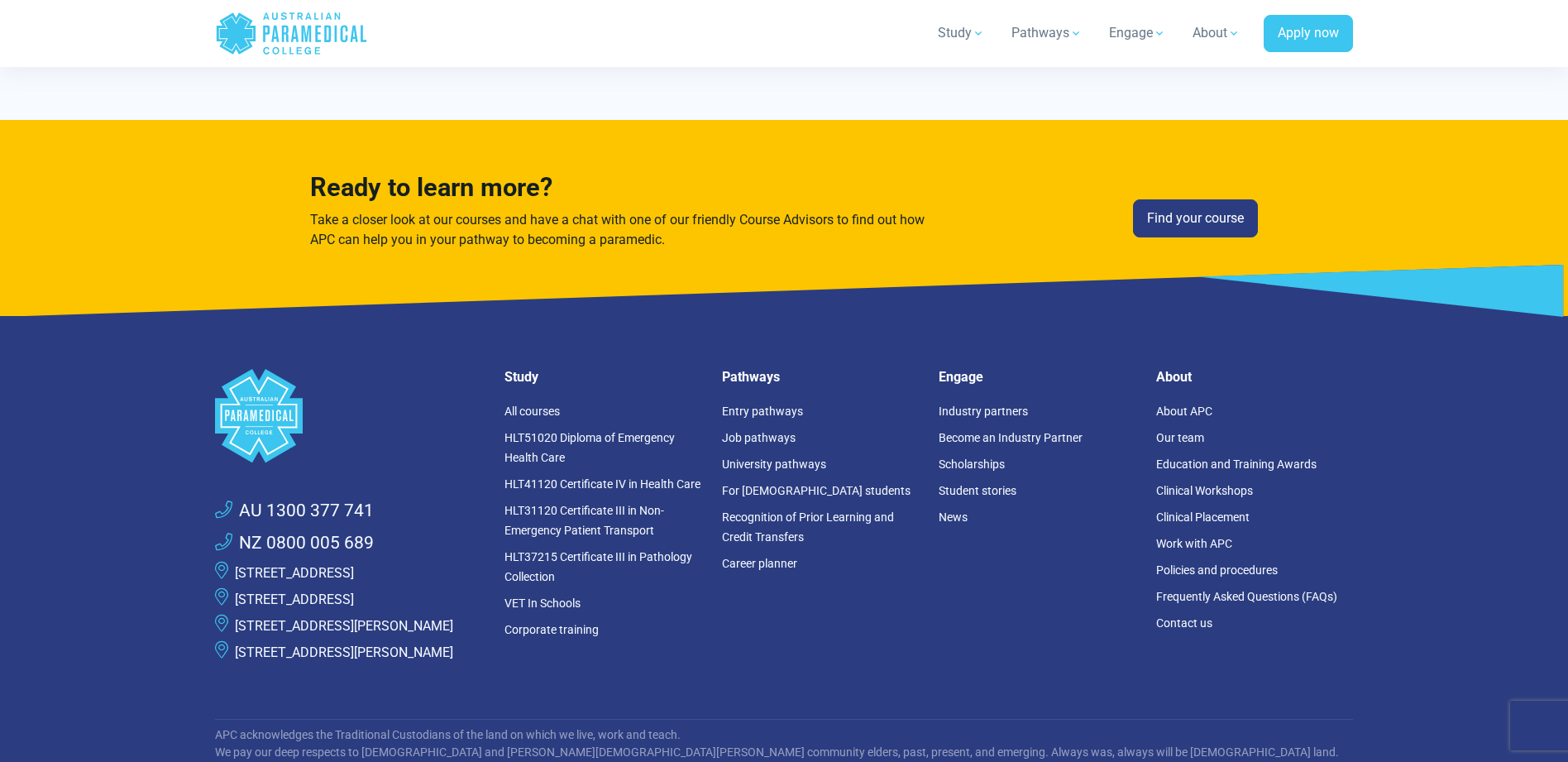
scroll to position [4599, 0]
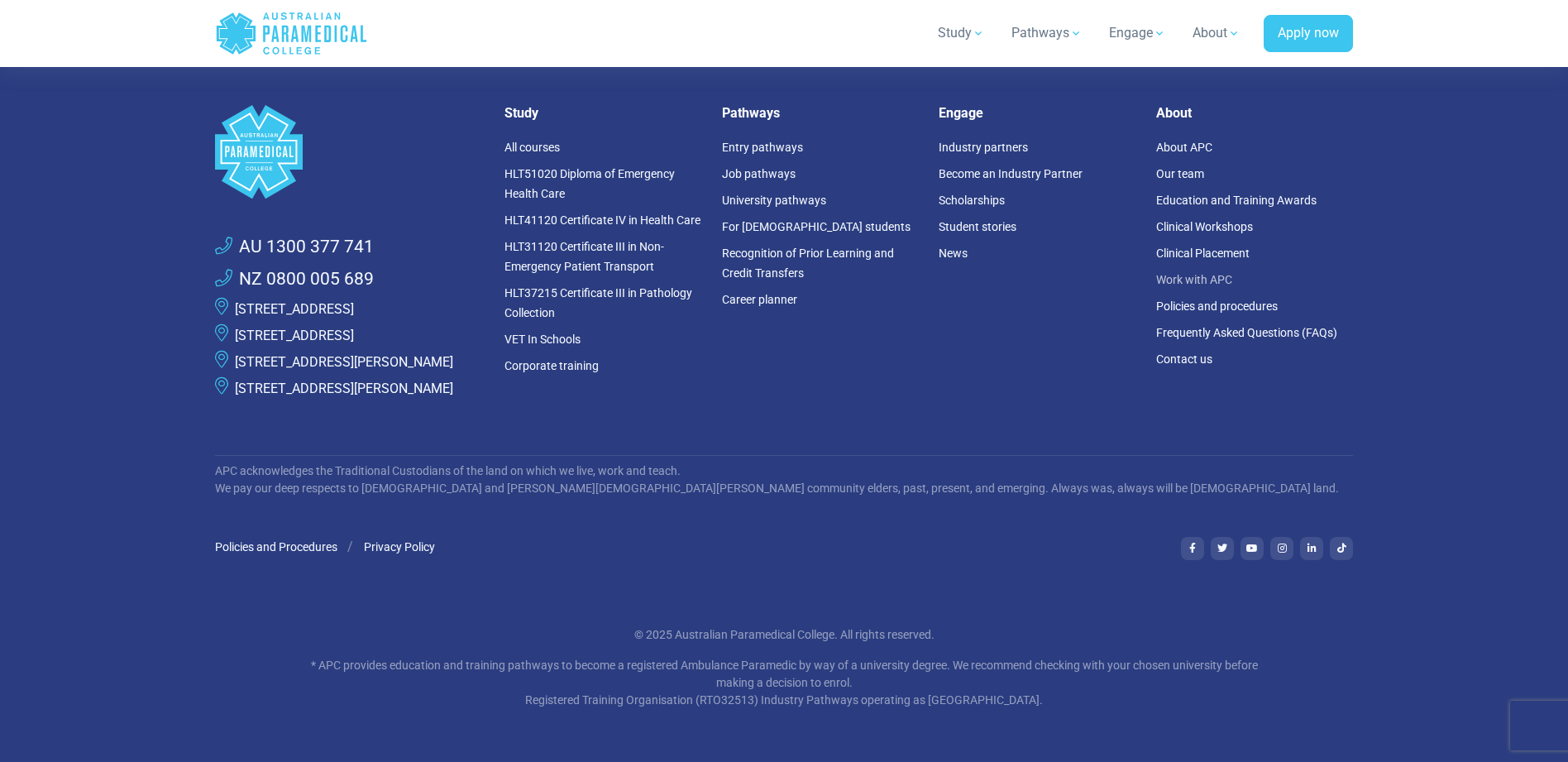
click at [1192, 273] on link "Work with APC" at bounding box center [1195, 280] width 76 height 13
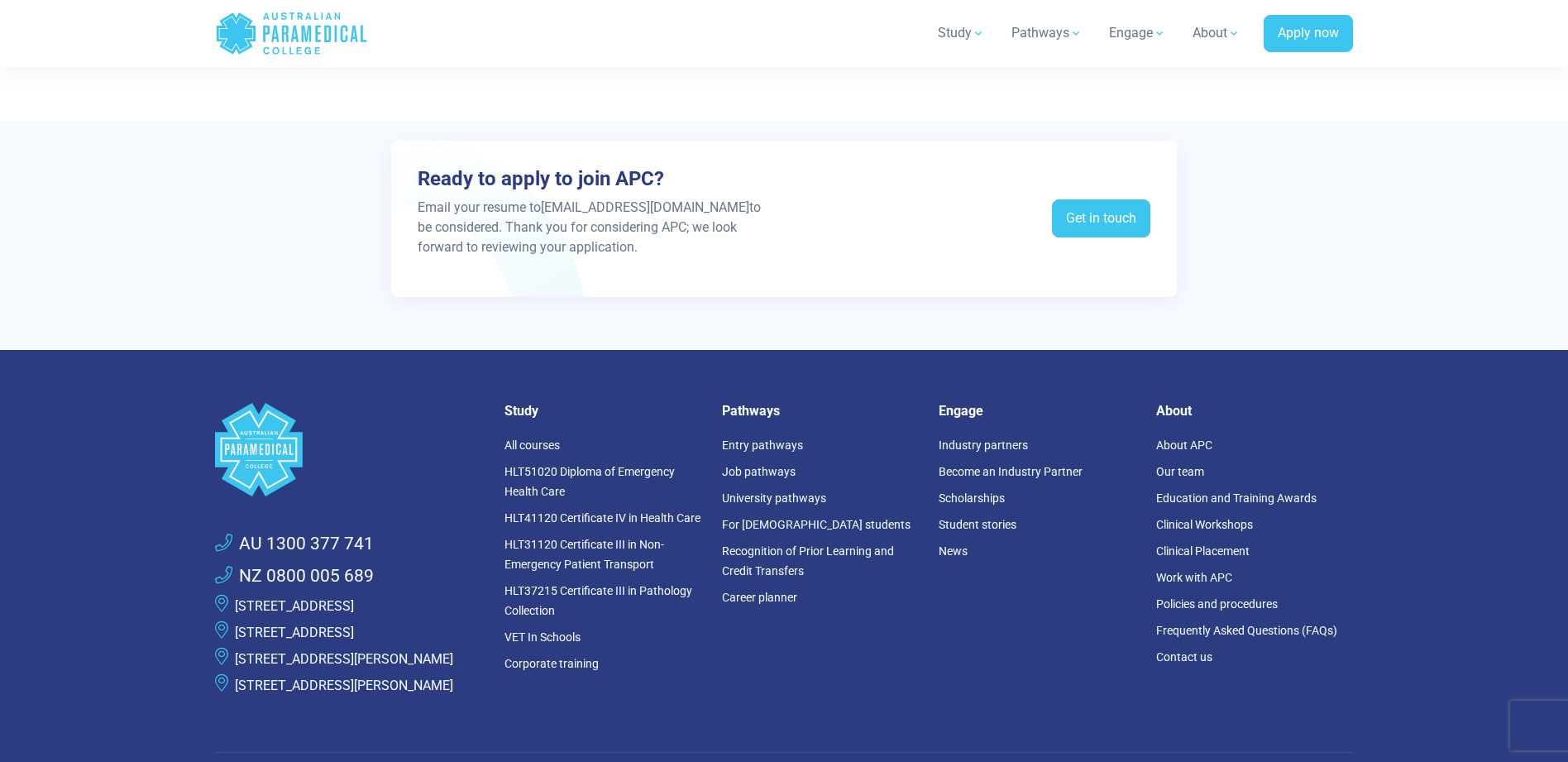
scroll to position [3109, 0]
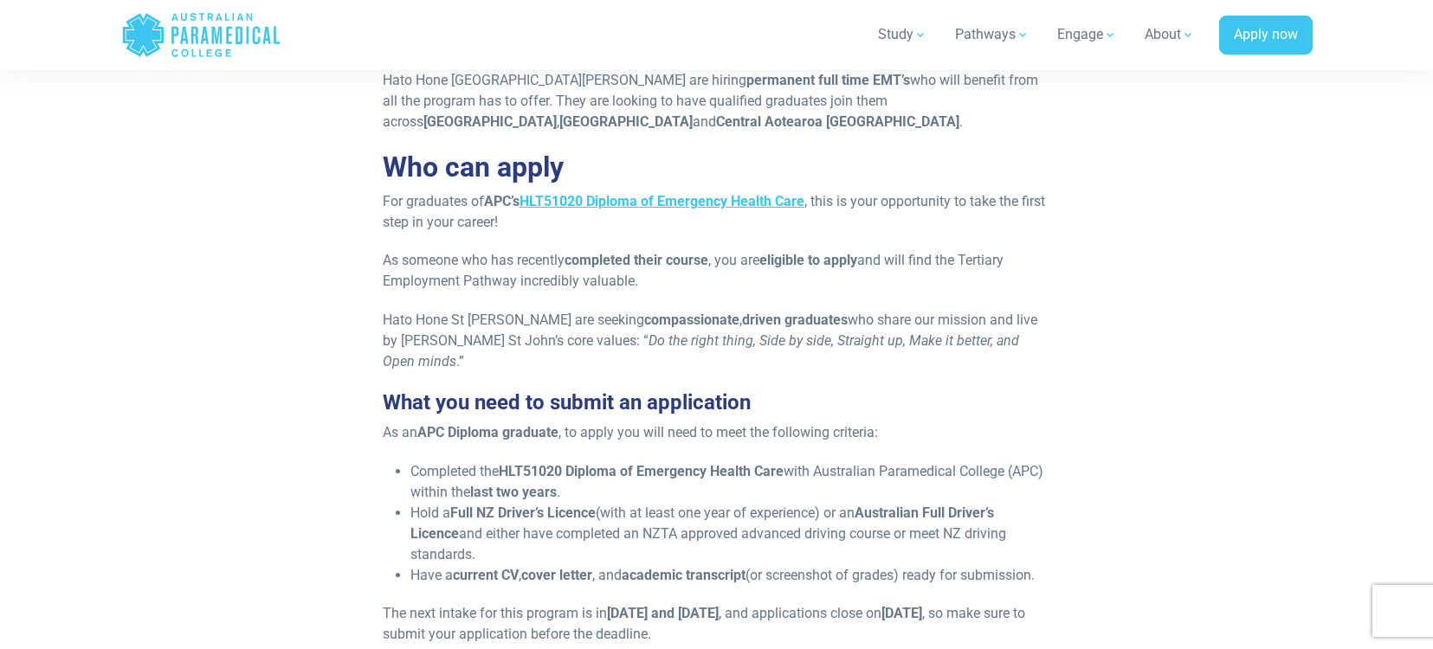
click at [848, 391] on h3 "What you need to submit an application" at bounding box center [717, 403] width 668 height 25
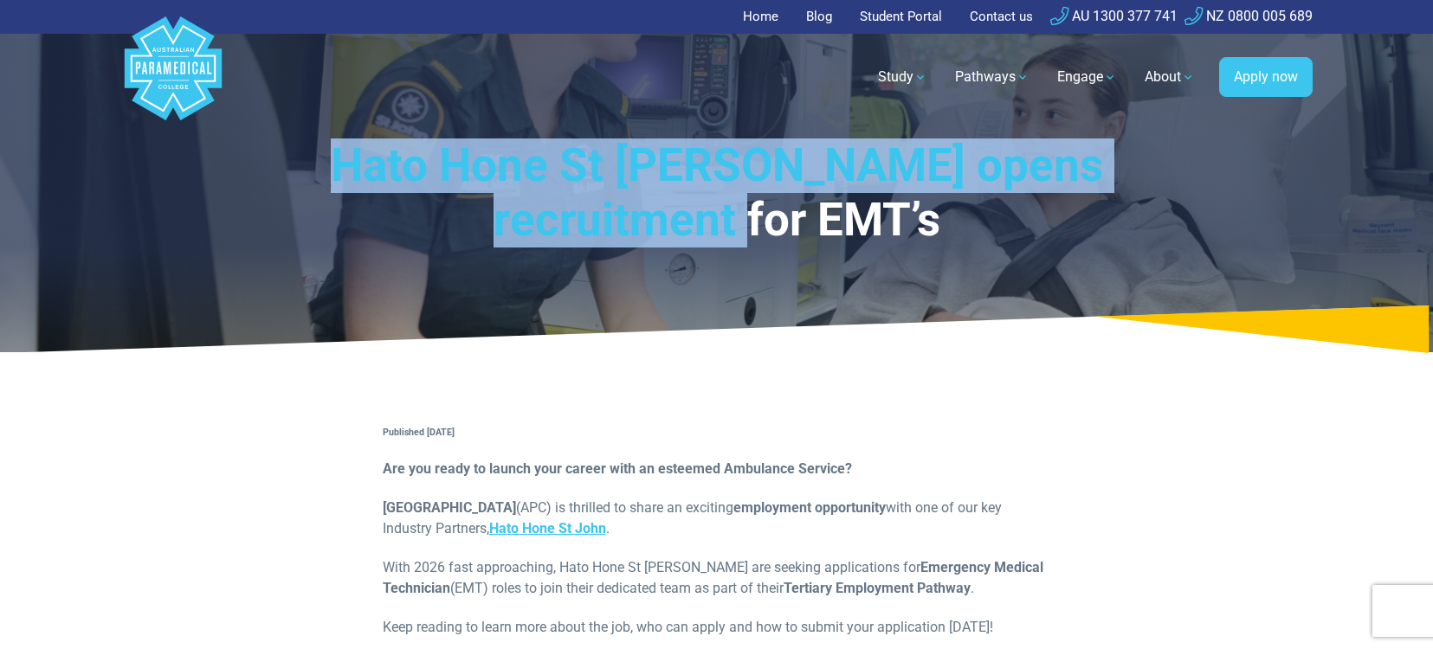
drag, startPoint x: 300, startPoint y: 168, endPoint x: 803, endPoint y: 241, distance: 508.3
click at [803, 241] on h1 "Hato Hone St [PERSON_NAME] opens recruitment for EMT’s" at bounding box center [717, 194] width 894 height 110
copy h1 "Hato Hone St [PERSON_NAME] opens recruitment for EMT’s"
